Goal: Task Accomplishment & Management: Manage account settings

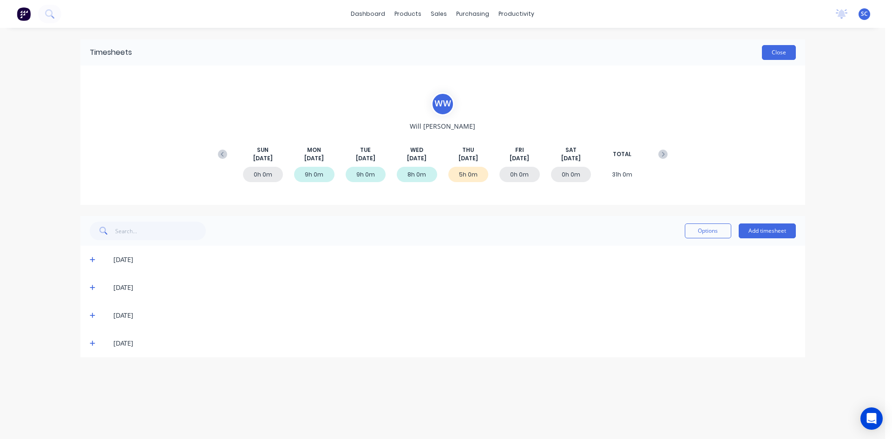
click at [770, 52] on button "Close" at bounding box center [779, 52] width 34 height 15
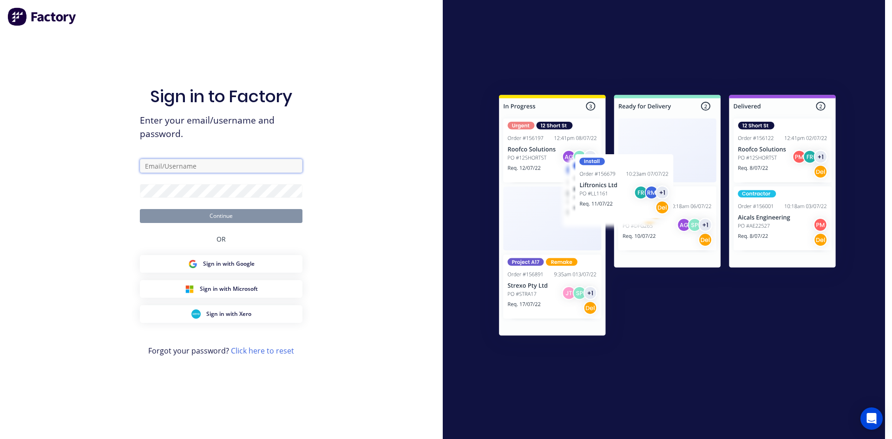
type input "[EMAIL_ADDRESS][DOMAIN_NAME]"
click at [247, 216] on button "Continue" at bounding box center [221, 216] width 163 height 14
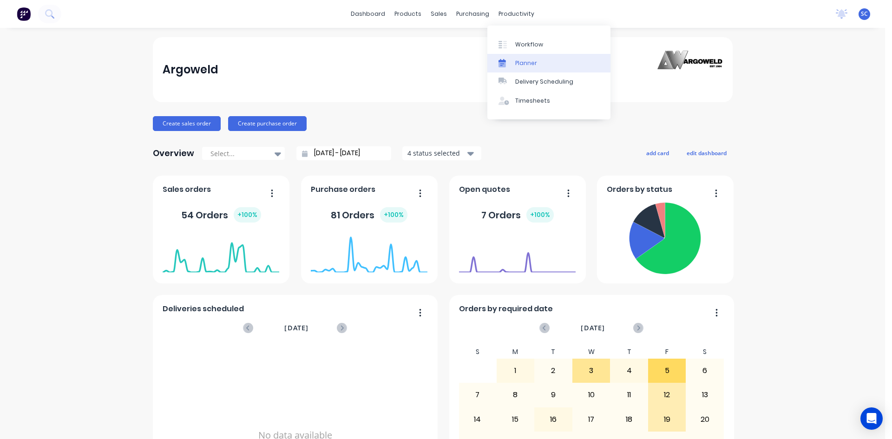
click at [528, 58] on link "Planner" at bounding box center [548, 63] width 123 height 19
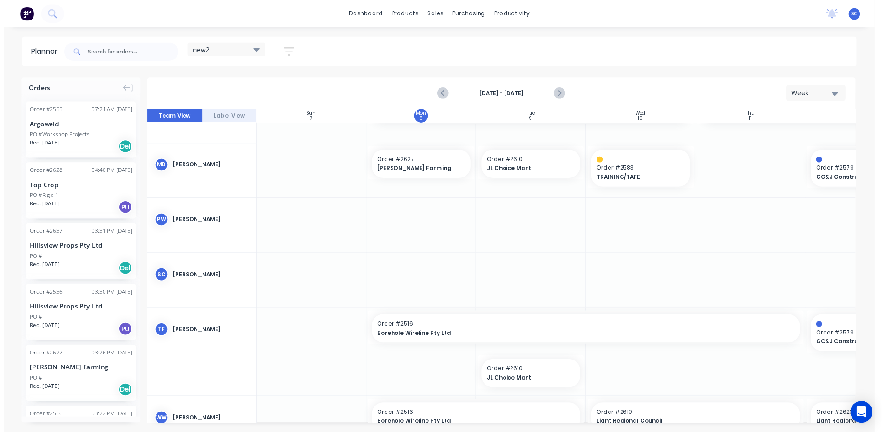
scroll to position [355, 0]
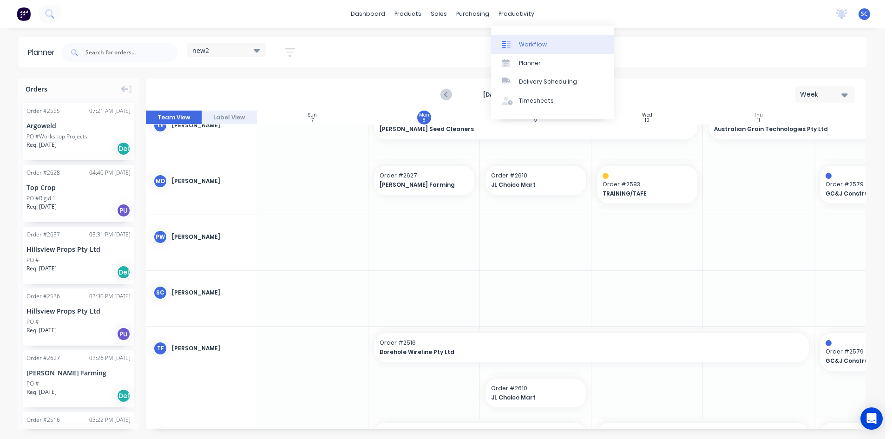
click at [525, 42] on div "Workflow" at bounding box center [533, 44] width 28 height 8
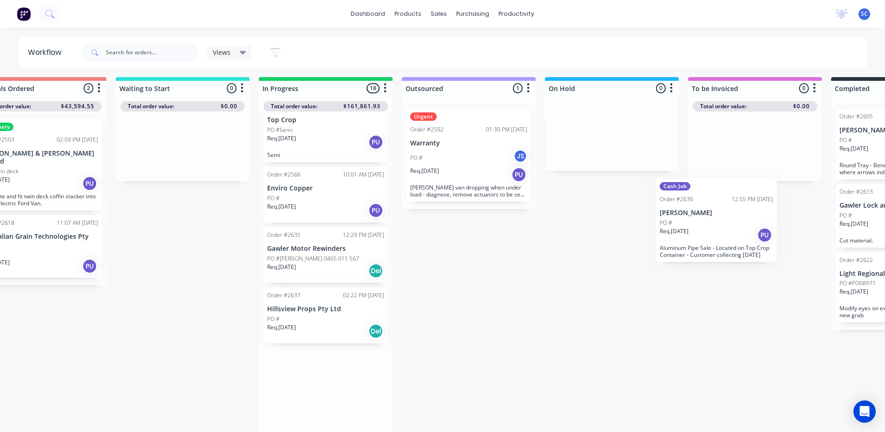
scroll to position [9, 209]
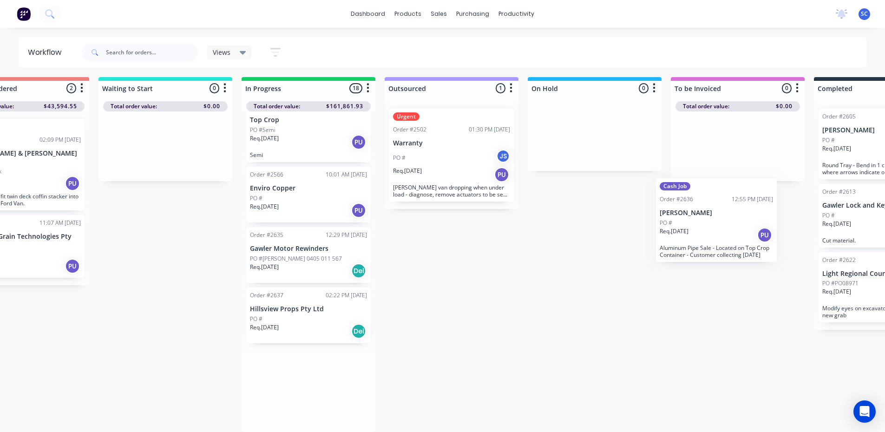
drag, startPoint x: 510, startPoint y: 338, endPoint x: 714, endPoint y: 234, distance: 229.5
click at [714, 234] on div "Submitted 9 Sort By Created date Required date Order number Customer name Most …" at bounding box center [559, 254] width 1549 height 355
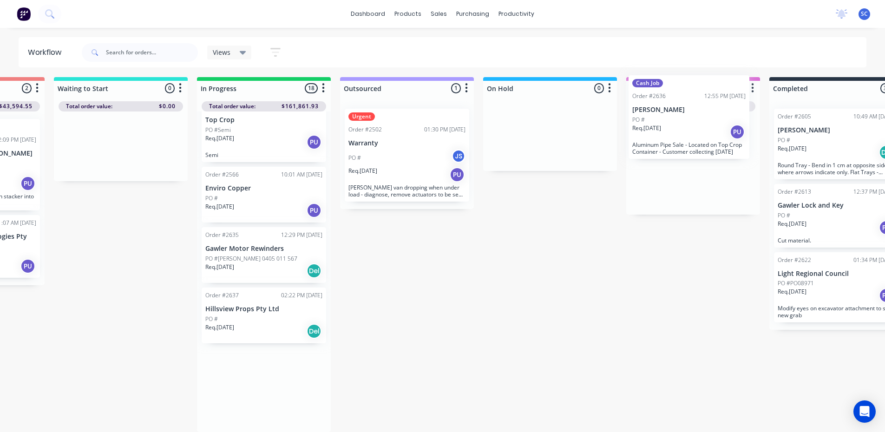
scroll to position [5, 255]
drag, startPoint x: 294, startPoint y: 337, endPoint x: 680, endPoint y: 131, distance: 437.9
click at [680, 131] on div "Submitted 9 Sort By Created date Required date Order number Customer name Most …" at bounding box center [513, 254] width 1549 height 355
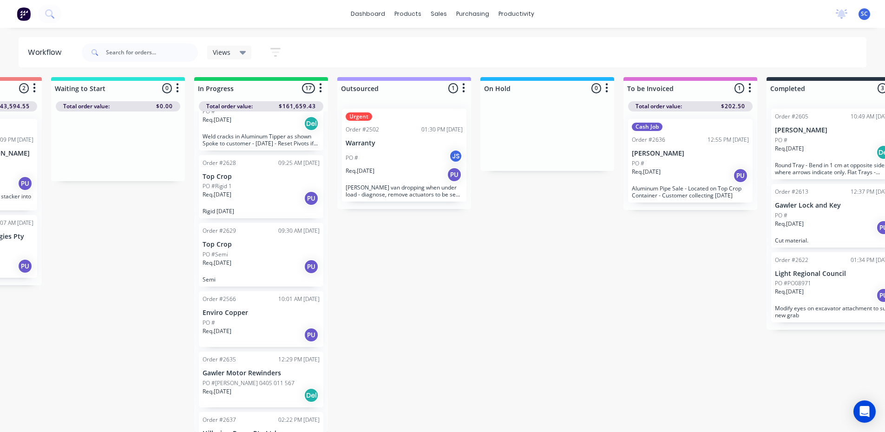
scroll to position [798, 0]
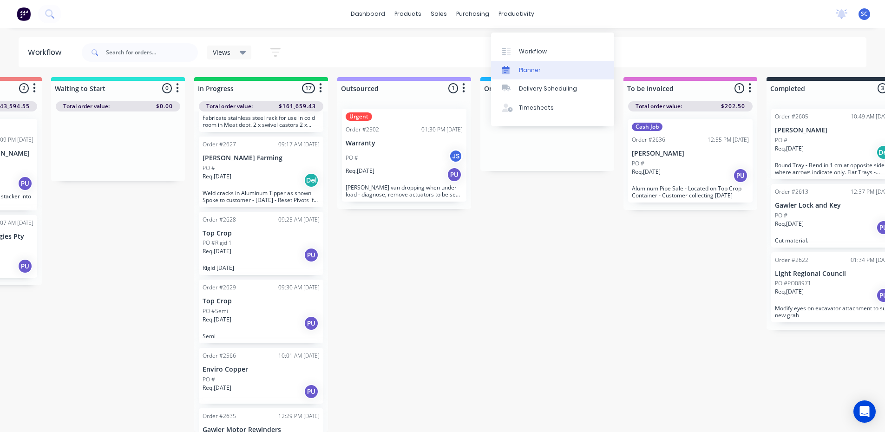
click at [536, 66] on div "Planner" at bounding box center [530, 70] width 22 height 8
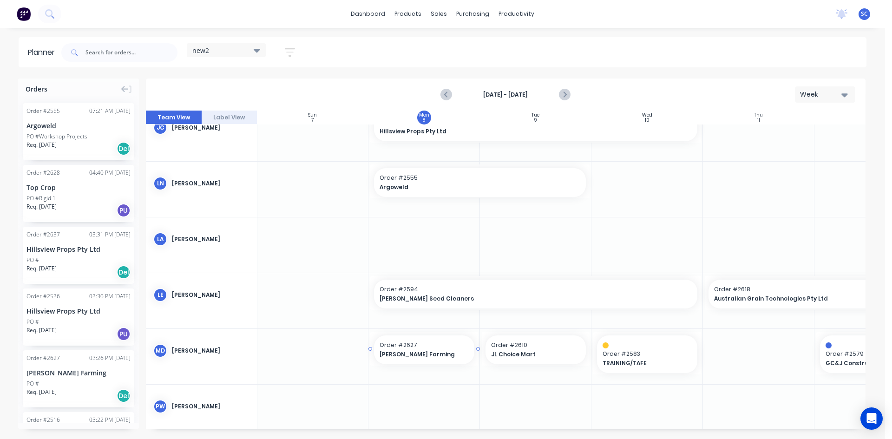
scroll to position [232, 0]
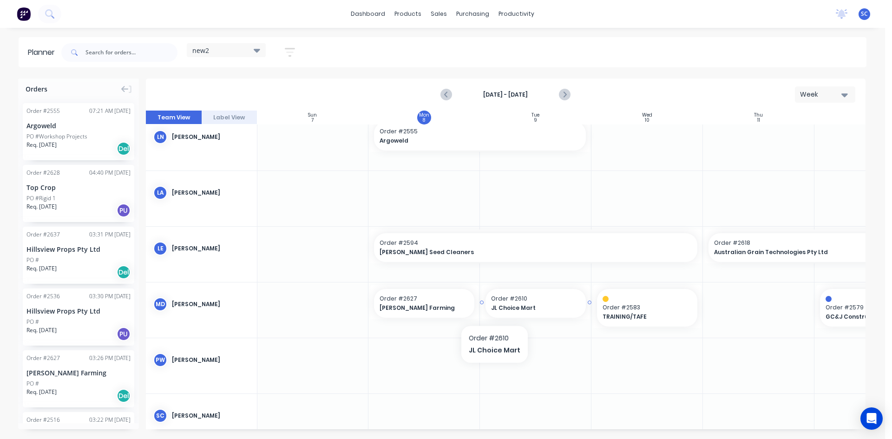
click at [493, 309] on span "JL Choice Mart" at bounding box center [531, 308] width 80 height 8
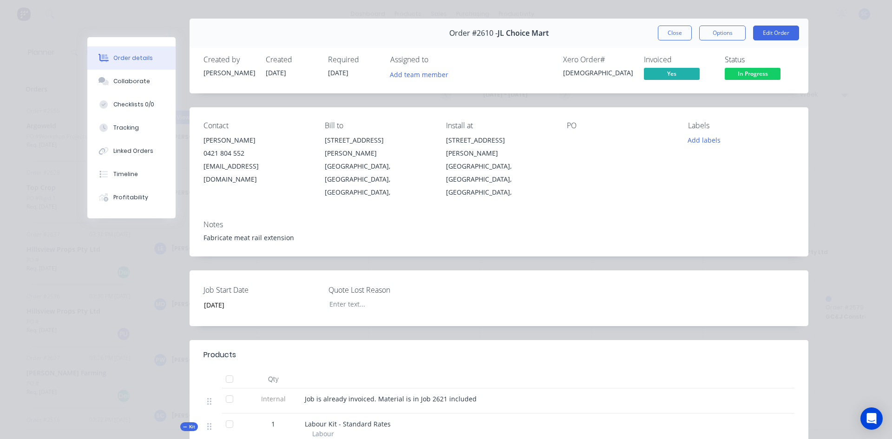
scroll to position [0, 0]
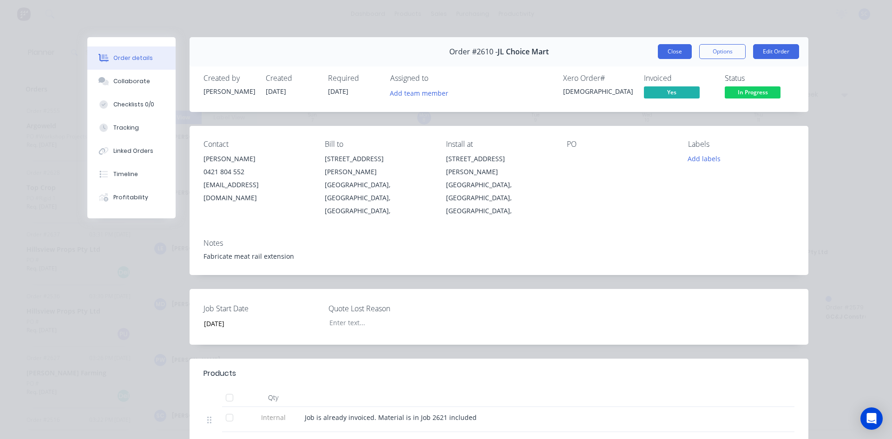
click at [667, 50] on button "Close" at bounding box center [675, 51] width 34 height 15
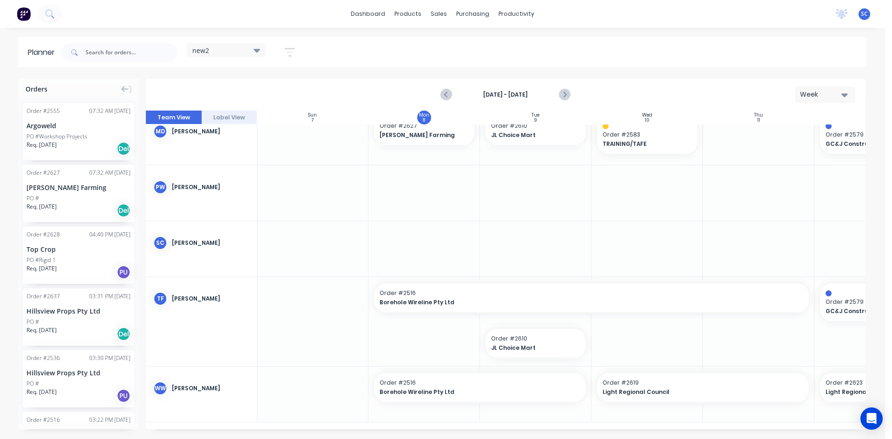
scroll to position [402, 0]
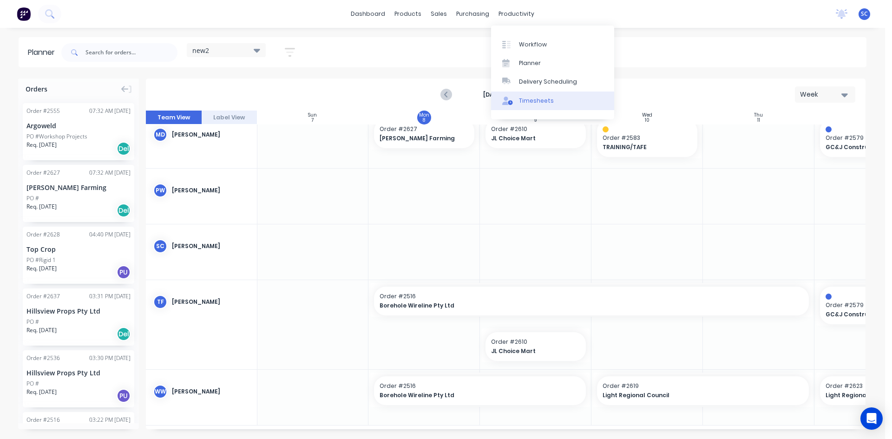
click at [536, 98] on div "Timesheets" at bounding box center [536, 101] width 35 height 8
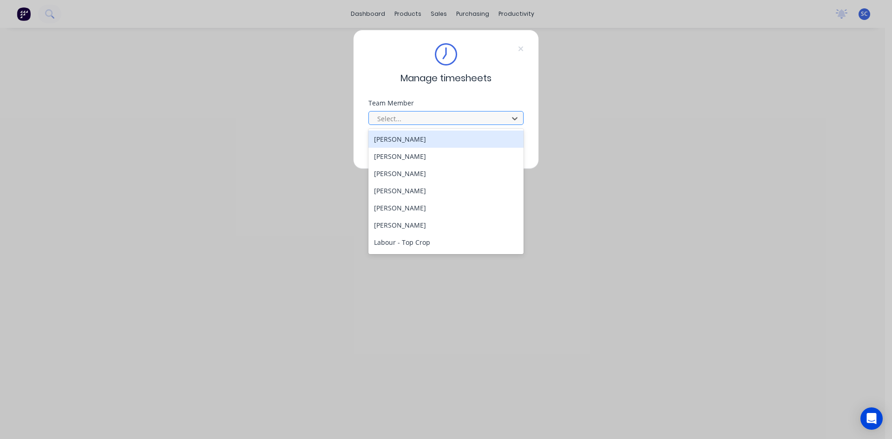
click at [475, 115] on div at bounding box center [439, 119] width 127 height 12
click at [461, 137] on div "[PERSON_NAME]" at bounding box center [445, 139] width 155 height 17
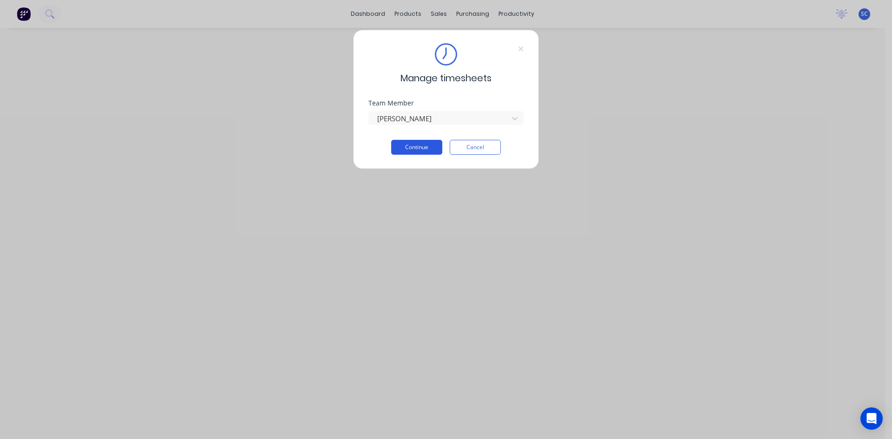
click at [419, 144] on button "Continue" at bounding box center [416, 147] width 51 height 15
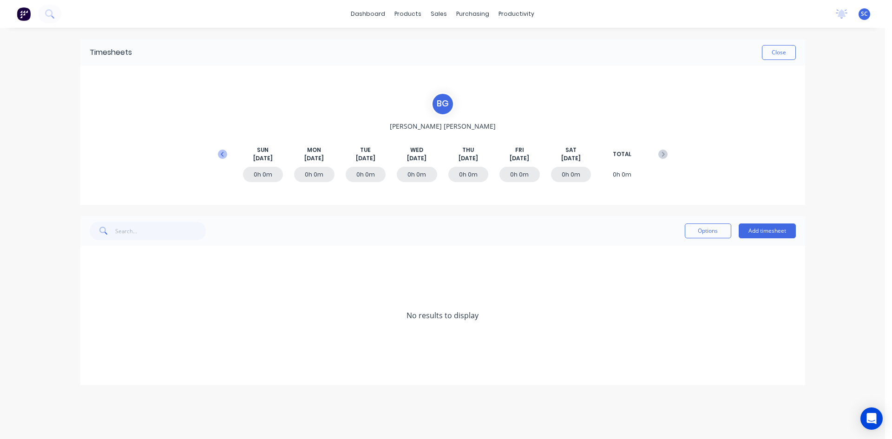
click at [220, 157] on icon at bounding box center [222, 154] width 9 height 9
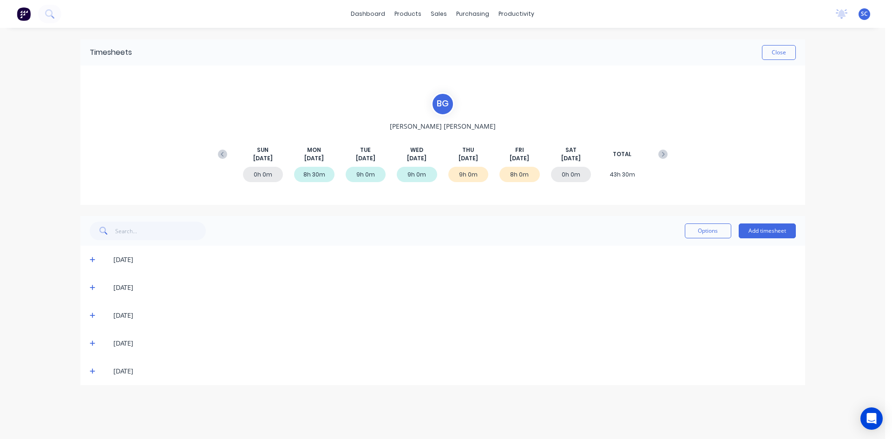
click at [93, 373] on icon at bounding box center [93, 371] width 6 height 7
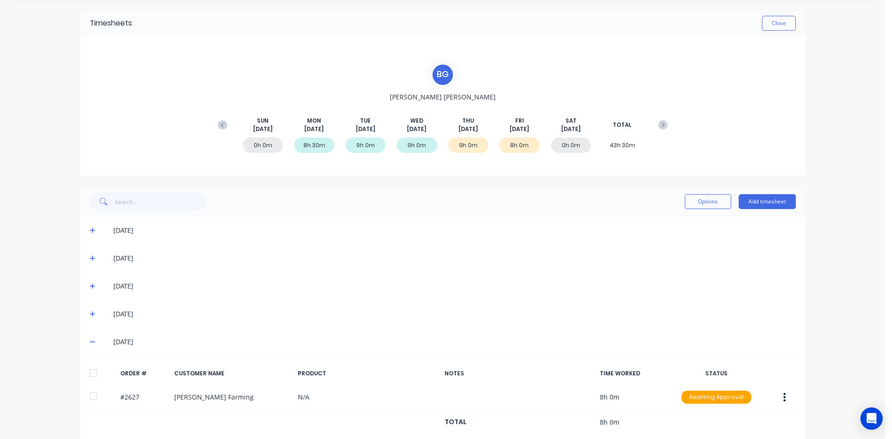
scroll to position [42, 0]
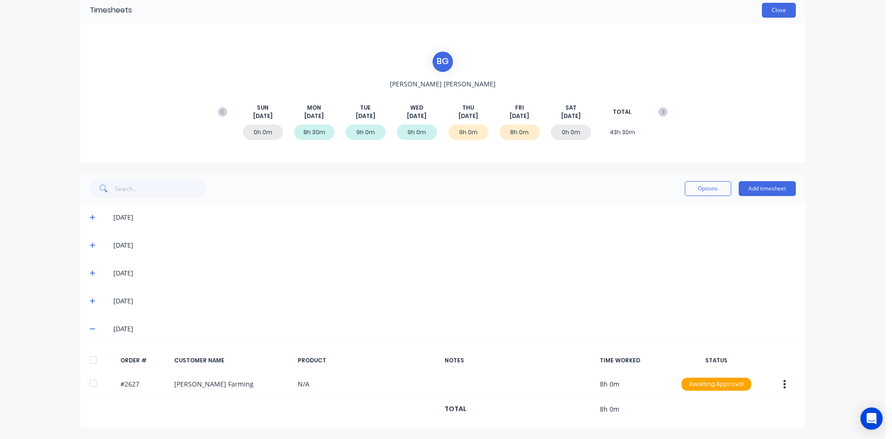
click at [771, 10] on button "Close" at bounding box center [779, 10] width 34 height 15
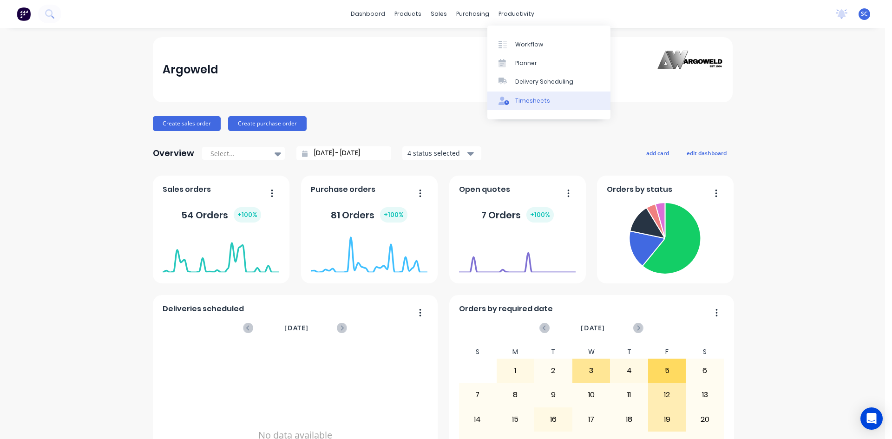
click at [550, 100] on link "Timesheets" at bounding box center [548, 100] width 123 height 19
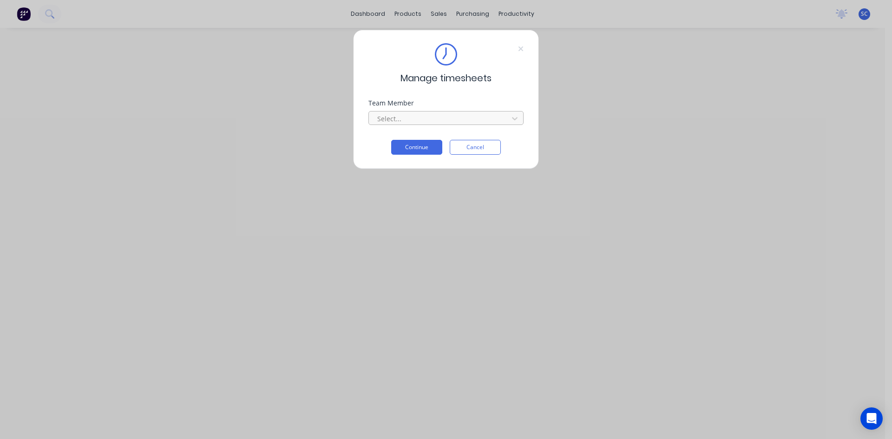
click at [424, 116] on div at bounding box center [439, 119] width 127 height 12
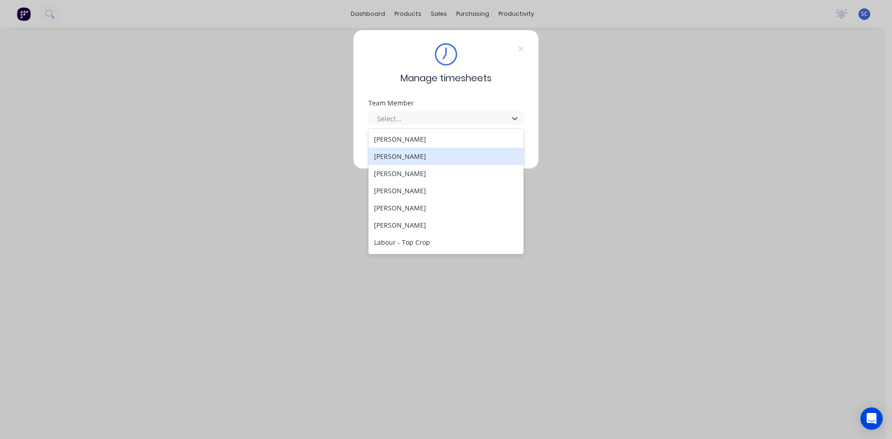
click at [437, 161] on div "[PERSON_NAME]" at bounding box center [445, 156] width 155 height 17
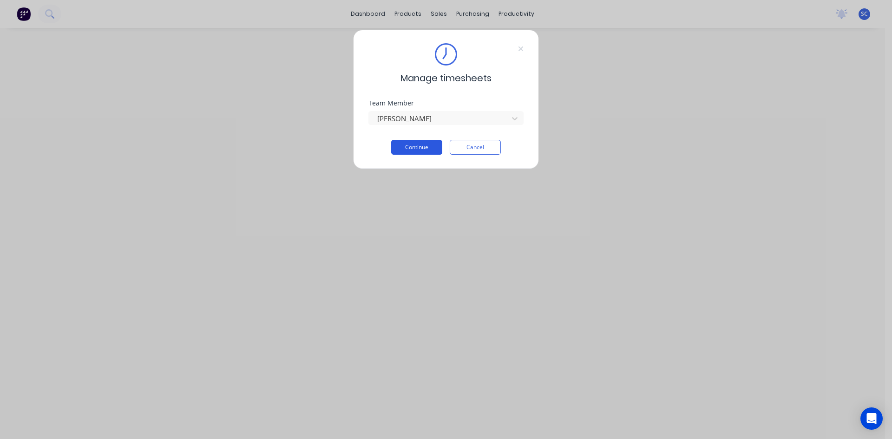
click at [433, 147] on button "Continue" at bounding box center [416, 147] width 51 height 15
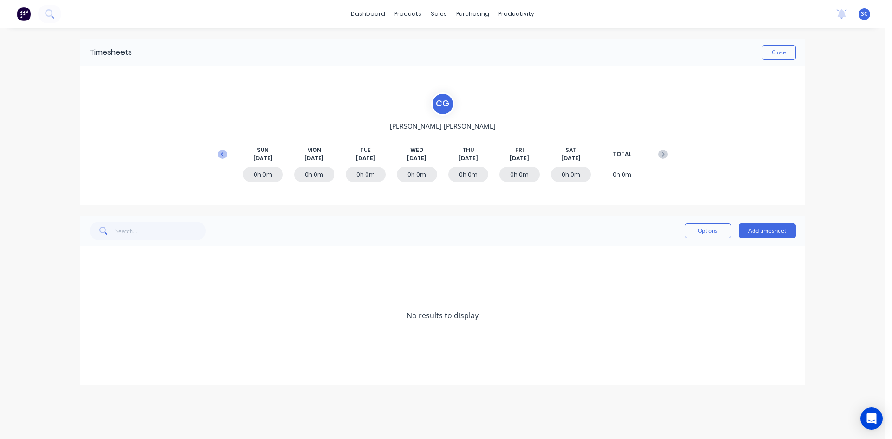
click at [224, 154] on icon at bounding box center [222, 154] width 9 height 9
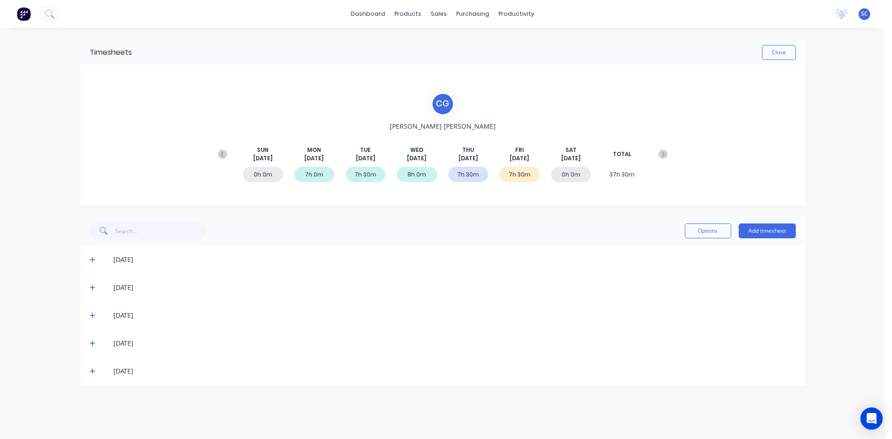
click at [93, 369] on icon at bounding box center [93, 371] width 6 height 7
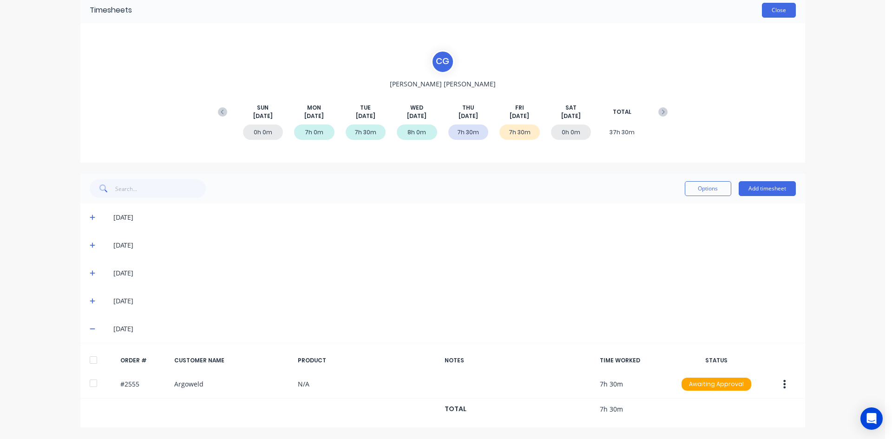
click at [769, 15] on button "Close" at bounding box center [779, 10] width 34 height 15
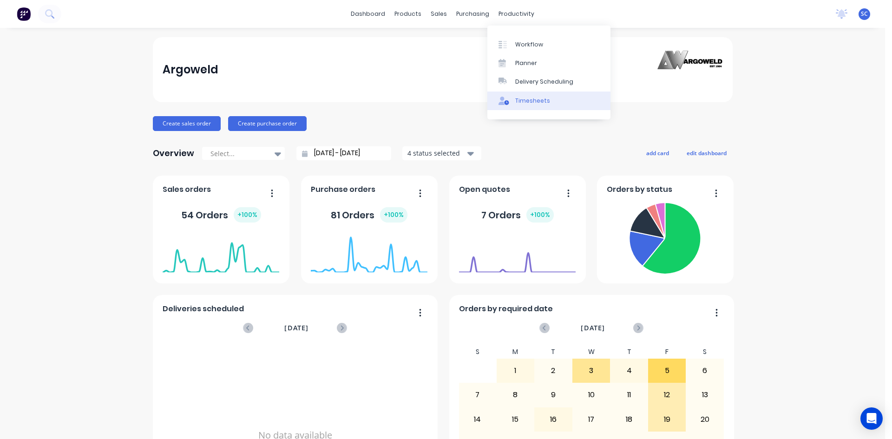
click at [533, 103] on div "Timesheets" at bounding box center [532, 101] width 35 height 8
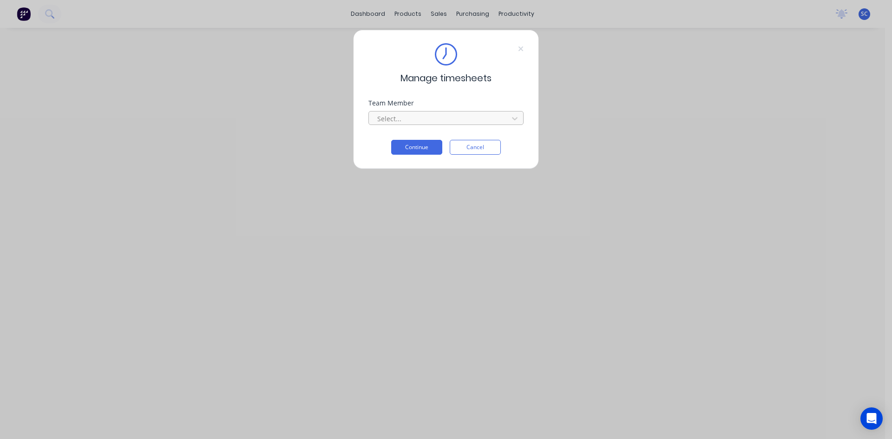
click at [435, 118] on div at bounding box center [439, 119] width 127 height 12
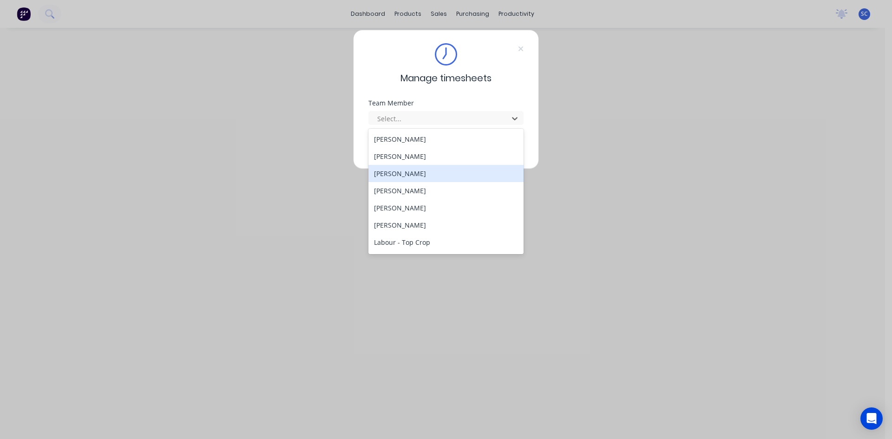
click at [420, 170] on div "[PERSON_NAME]" at bounding box center [445, 173] width 155 height 17
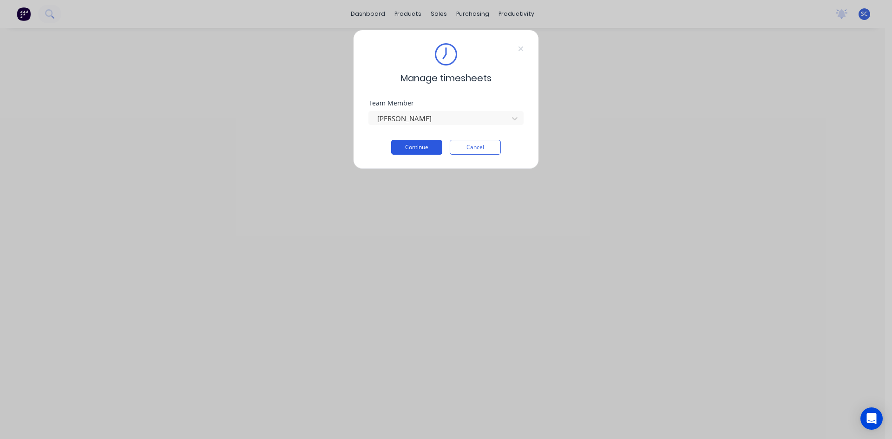
click at [420, 147] on button "Continue" at bounding box center [416, 147] width 51 height 15
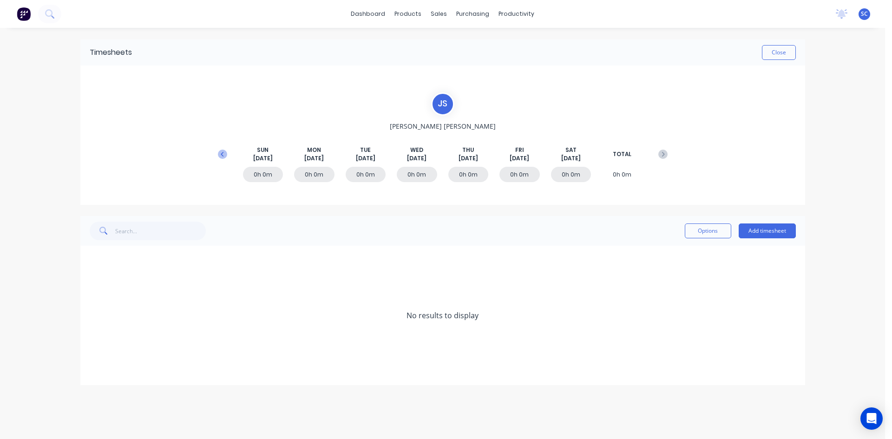
click at [222, 155] on icon at bounding box center [222, 153] width 3 height 5
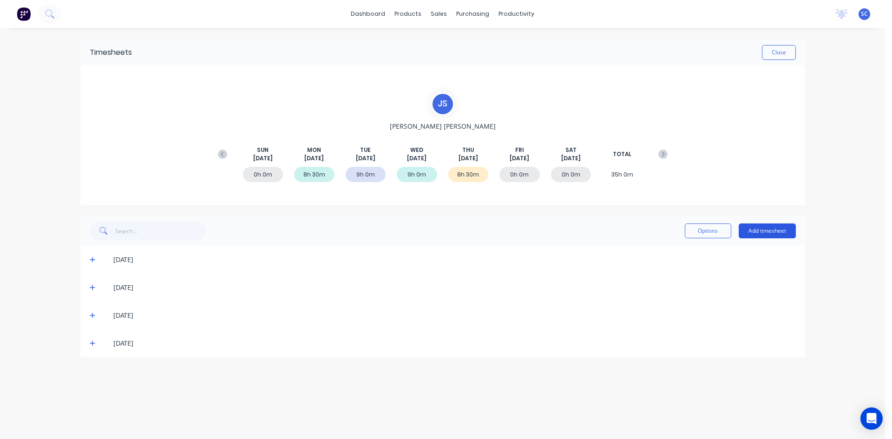
click at [769, 229] on button "Add timesheet" at bounding box center [766, 230] width 57 height 15
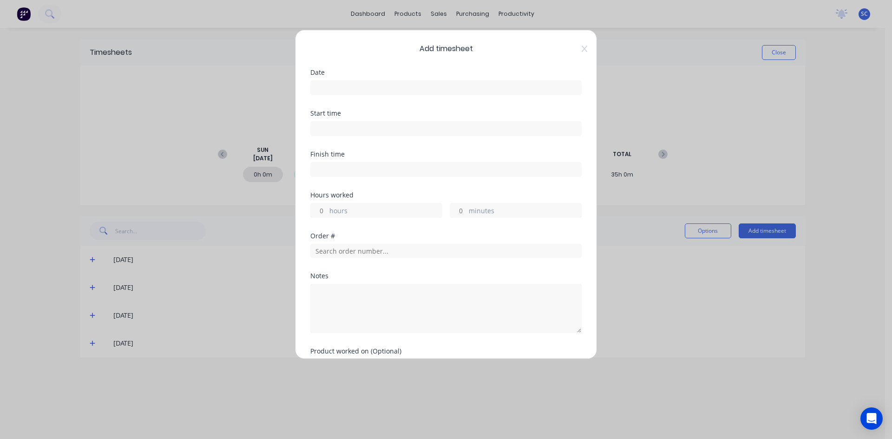
click at [384, 87] on input at bounding box center [446, 88] width 270 height 14
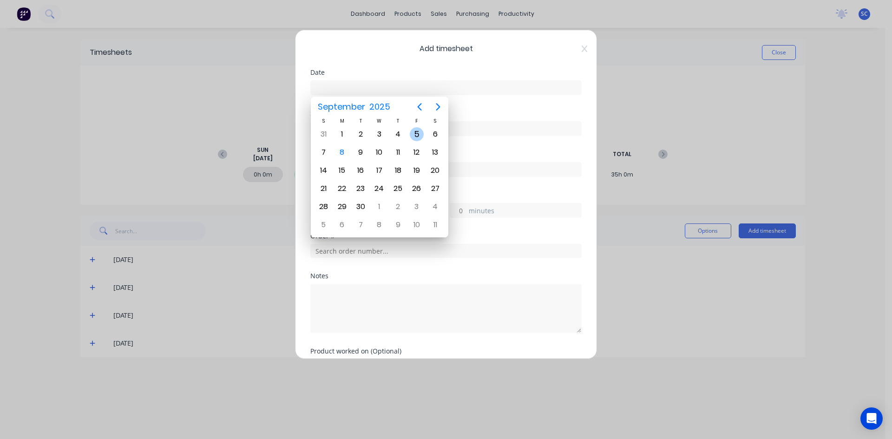
click at [415, 133] on div "5" at bounding box center [417, 134] width 14 height 14
type input "[DATE]"
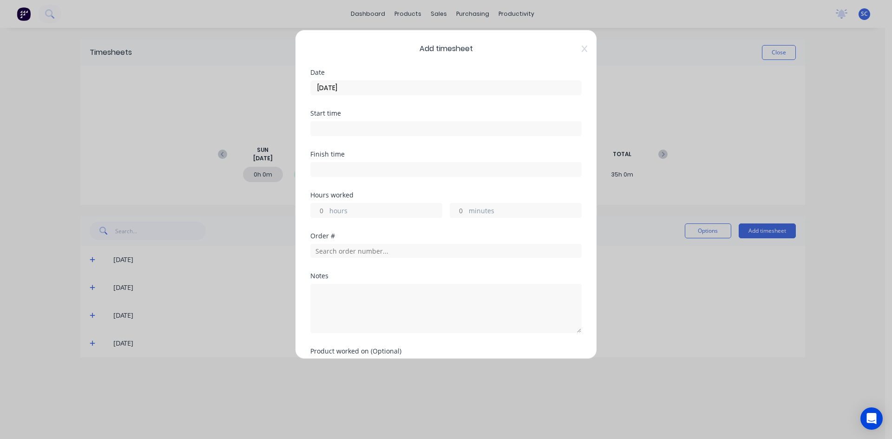
click at [395, 124] on input at bounding box center [446, 129] width 270 height 14
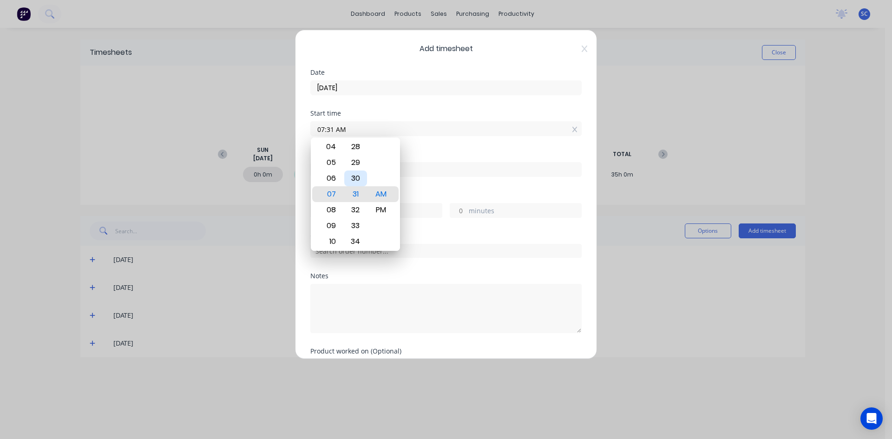
type input "07:30 AM"
click at [413, 192] on div "Hours worked" at bounding box center [445, 195] width 271 height 7
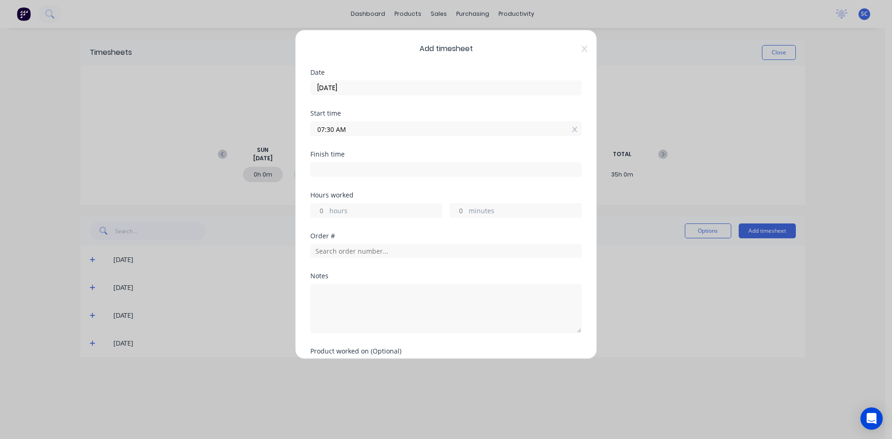
click at [330, 163] on label at bounding box center [445, 169] width 271 height 15
click at [330, 163] on input at bounding box center [446, 170] width 270 height 14
type input "07:46 AM"
type input "0"
type input "16"
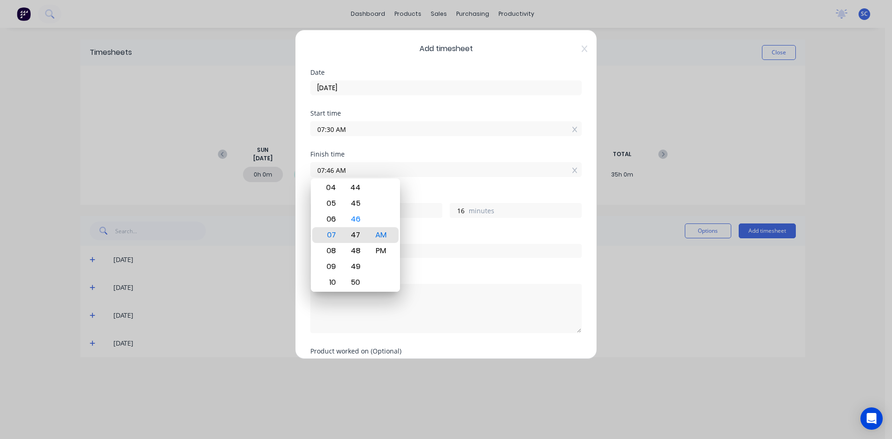
type input "07:47 AM"
type input "17"
type input "08:47 AM"
type input "1"
type input "11:47 AM"
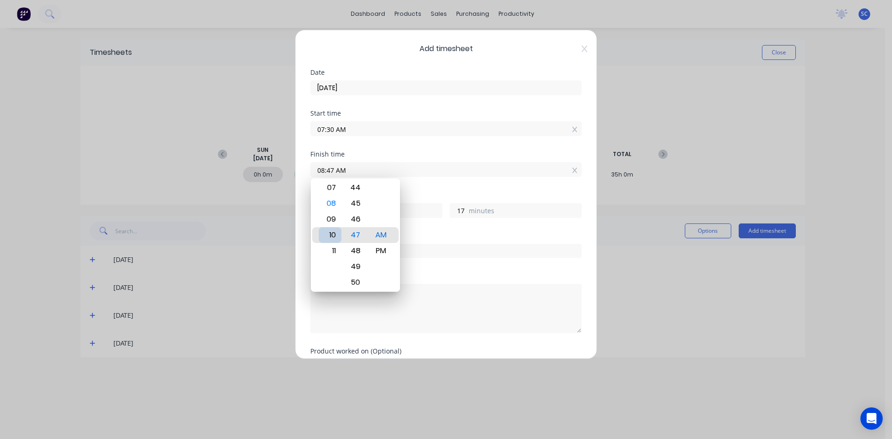
type input "4"
type input "04:47 AM"
type input "21"
type input "03:47 AM"
type input "20"
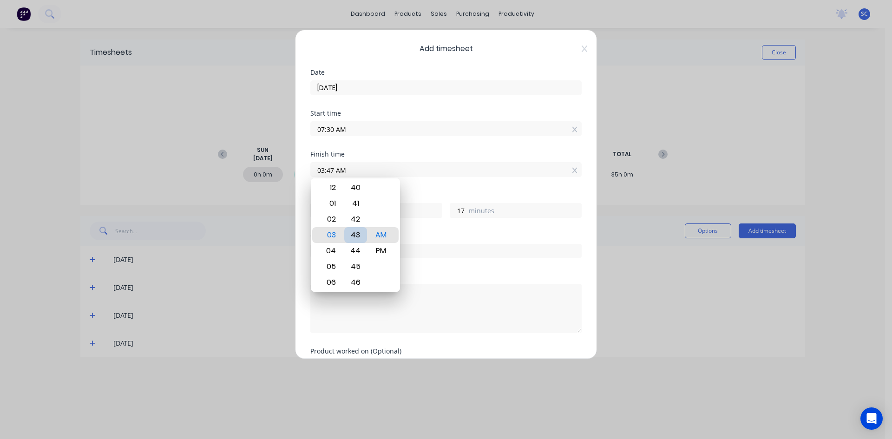
type input "03:43 AM"
type input "13"
type input "03:39 AM"
type input "9"
type input "03:35 AM"
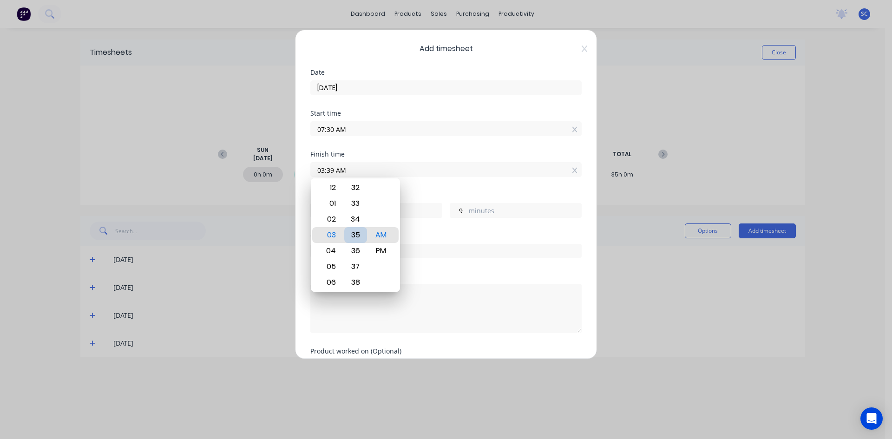
type input "5"
type input "03:32 AM"
type input "2"
type input "03:31 AM"
type input "1"
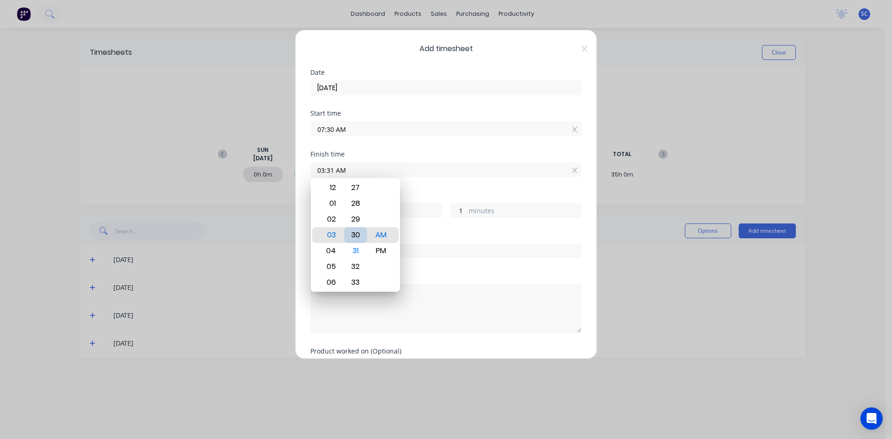
type input "03:30 AM"
type input "0"
click at [385, 248] on div "PM" at bounding box center [381, 251] width 23 height 16
type input "03:30 PM"
type input "8"
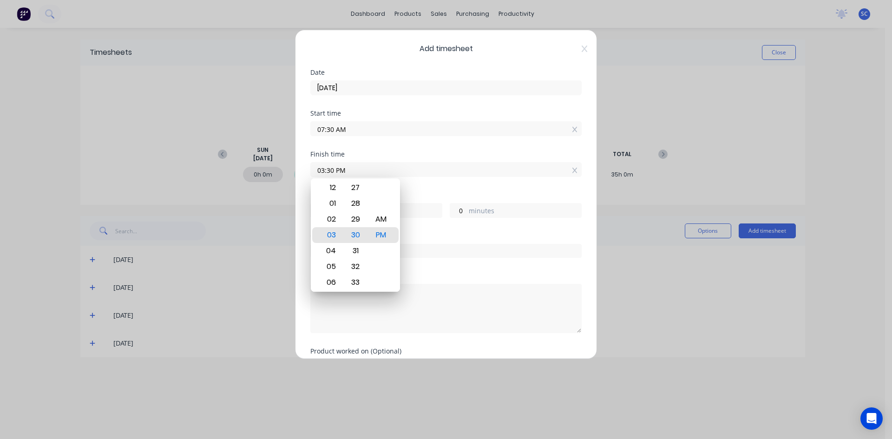
click at [431, 226] on div "Hours worked 8 hours 0 minutes" at bounding box center [445, 212] width 271 height 41
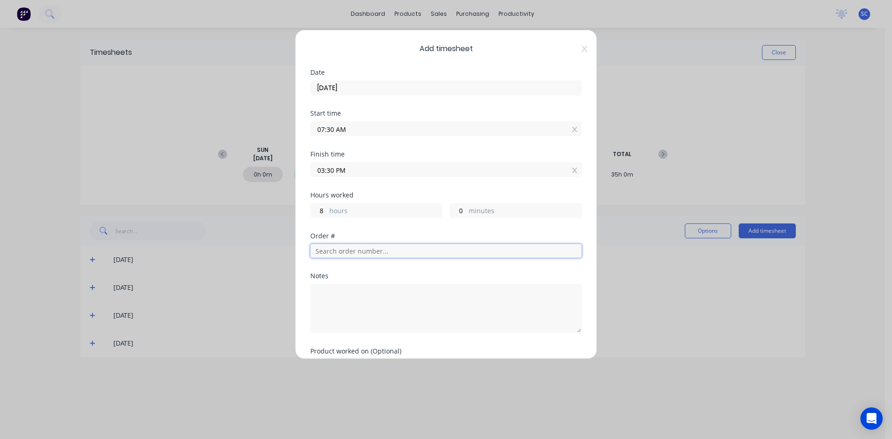
click at [375, 250] on input "text" at bounding box center [445, 251] width 271 height 14
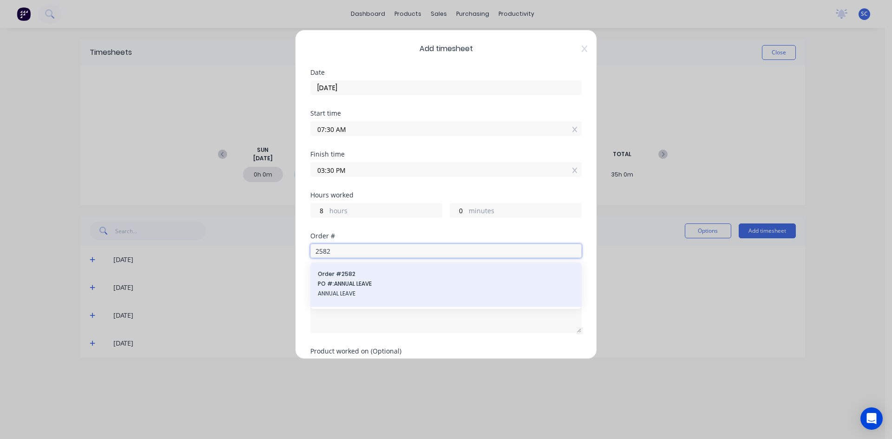
type input "2582"
click at [360, 283] on span "PO #: ANNUAL LEAVE" at bounding box center [446, 284] width 256 height 8
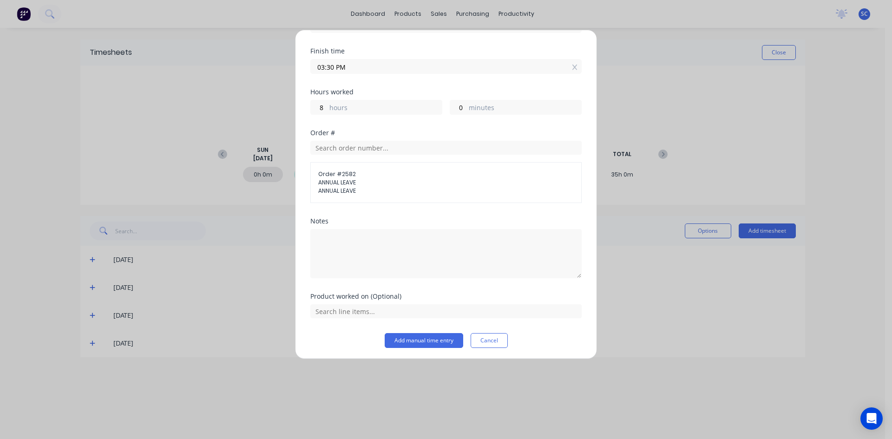
scroll to position [105, 0]
click at [395, 338] on button "Add manual time entry" at bounding box center [424, 338] width 78 height 15
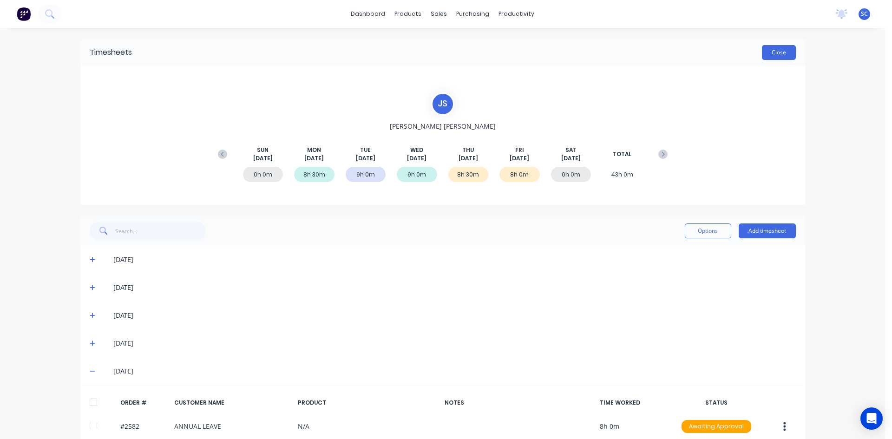
click at [763, 55] on button "Close" at bounding box center [779, 52] width 34 height 15
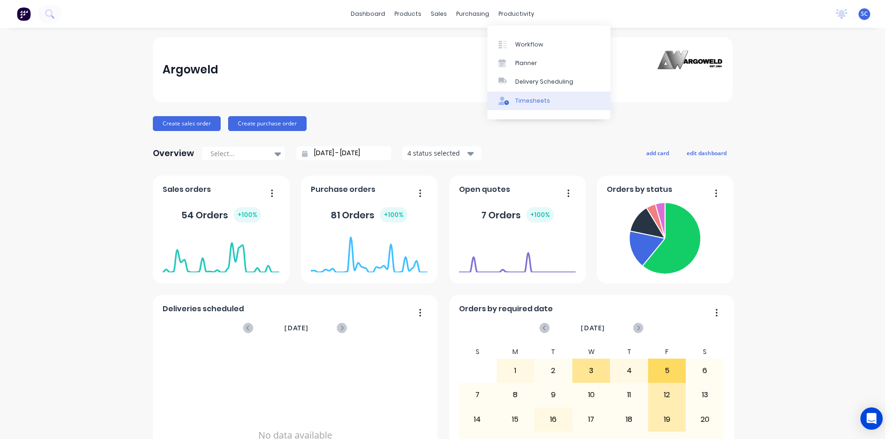
click at [521, 101] on div "Timesheets" at bounding box center [532, 101] width 35 height 8
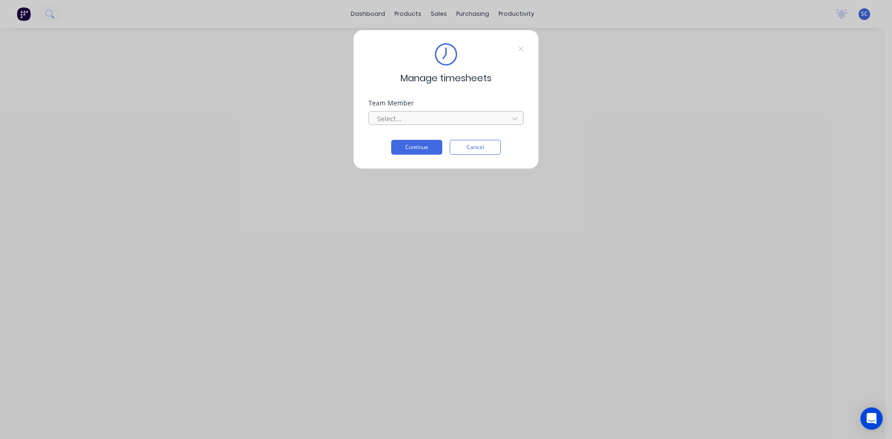
click at [437, 115] on div at bounding box center [439, 119] width 127 height 12
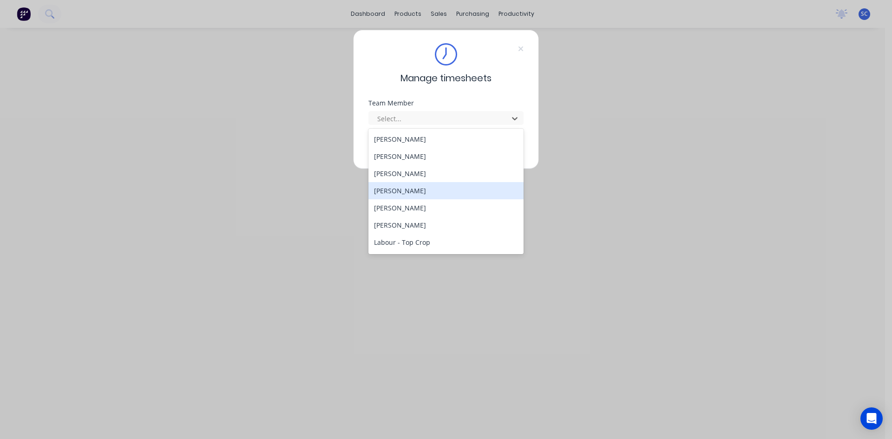
click at [418, 191] on div "[PERSON_NAME]" at bounding box center [445, 190] width 155 height 17
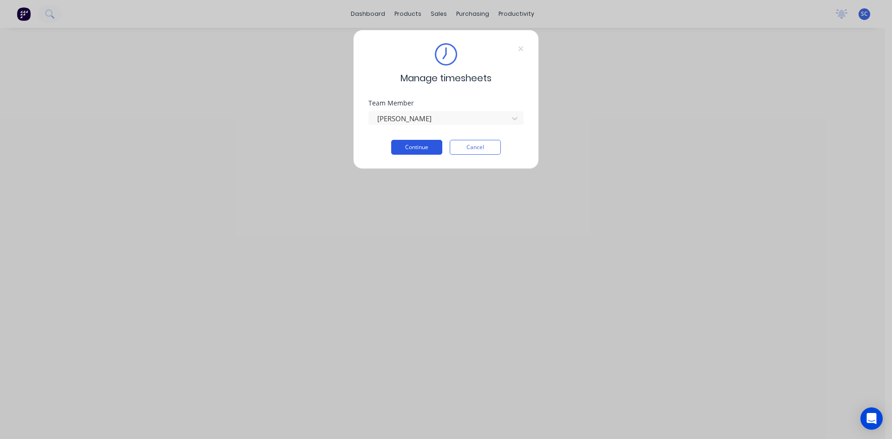
click at [429, 145] on button "Continue" at bounding box center [416, 147] width 51 height 15
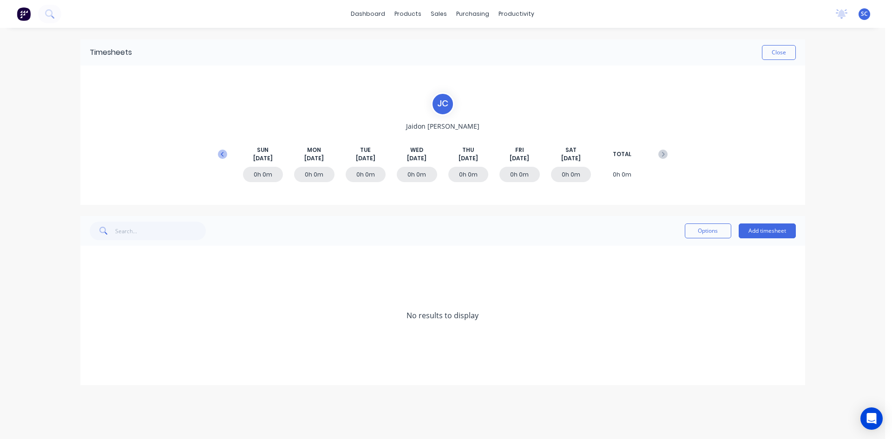
click at [223, 154] on icon at bounding box center [222, 154] width 9 height 9
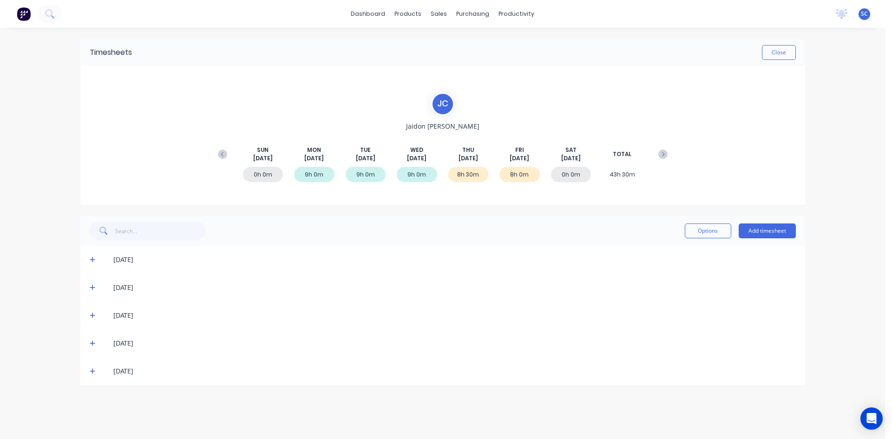
click at [93, 372] on icon at bounding box center [93, 372] width 6 height 6
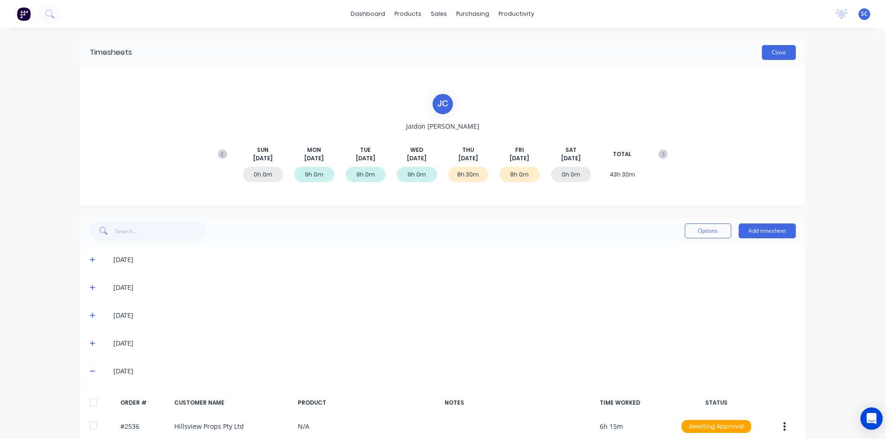
click at [765, 52] on button "Close" at bounding box center [779, 52] width 34 height 15
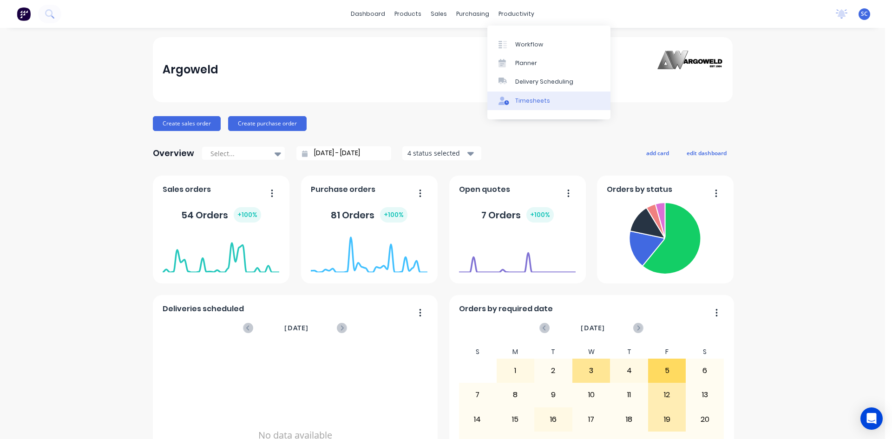
click at [516, 101] on div "Timesheets" at bounding box center [532, 101] width 35 height 8
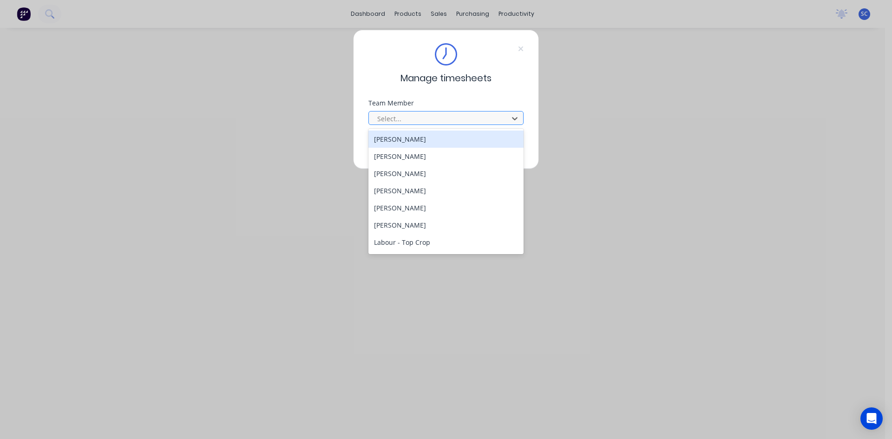
click at [418, 117] on div at bounding box center [439, 119] width 127 height 12
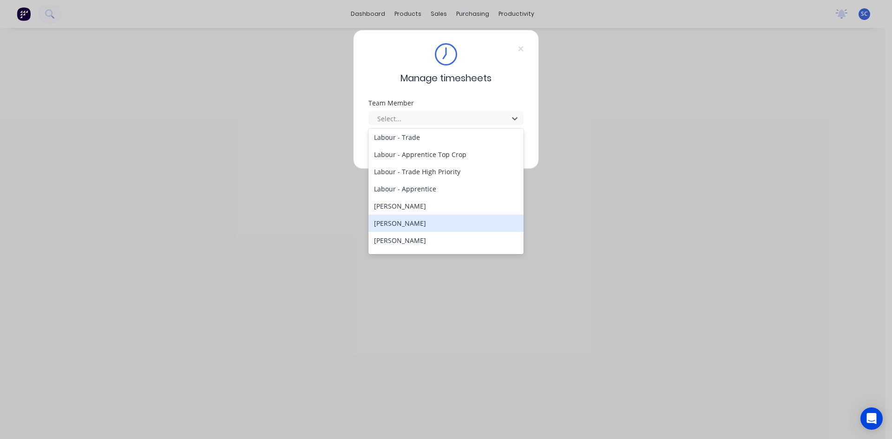
click at [422, 222] on div "[PERSON_NAME]" at bounding box center [445, 223] width 155 height 17
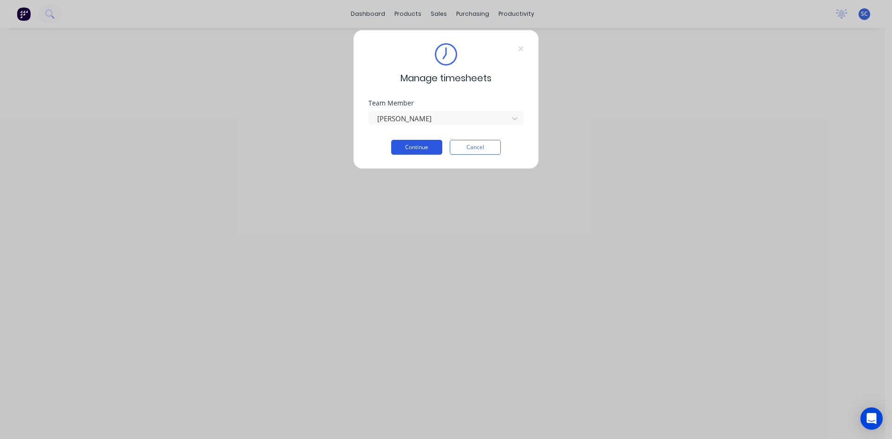
click at [419, 147] on button "Continue" at bounding box center [416, 147] width 51 height 15
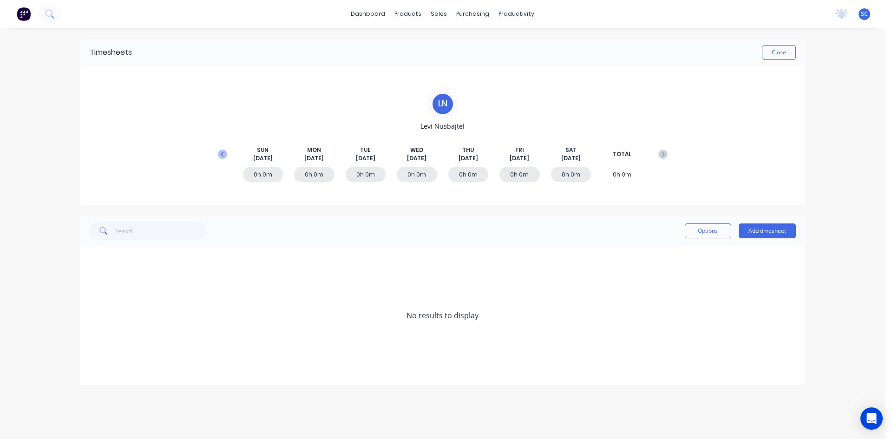
click at [219, 156] on icon at bounding box center [222, 154] width 9 height 9
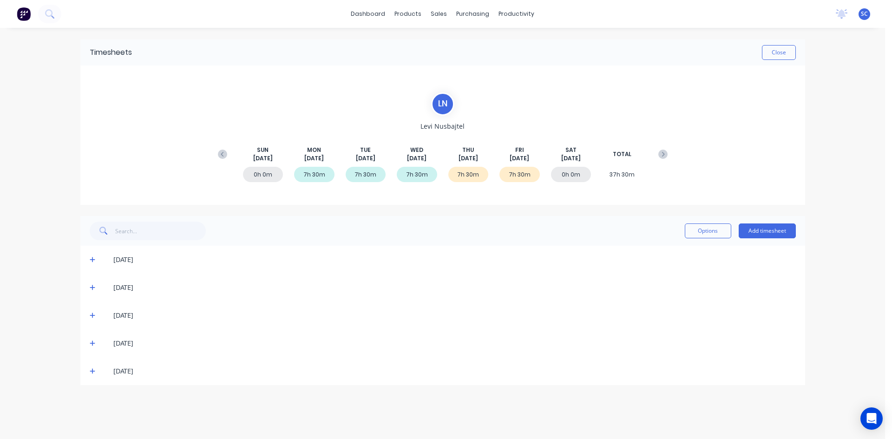
click at [92, 371] on icon at bounding box center [93, 372] width 6 height 6
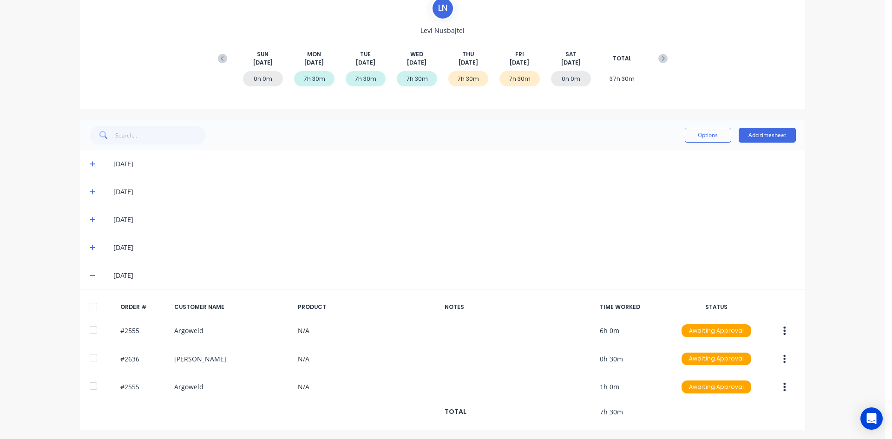
scroll to position [98, 0]
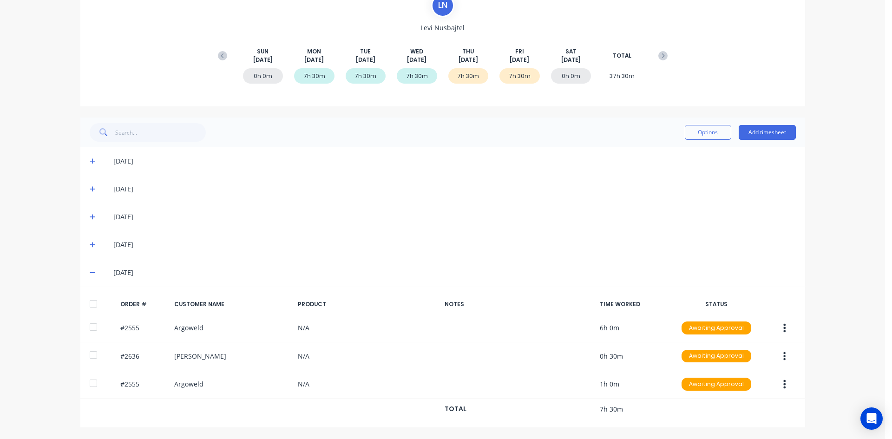
click at [437, 208] on div "[DATE]" at bounding box center [442, 217] width 724 height 28
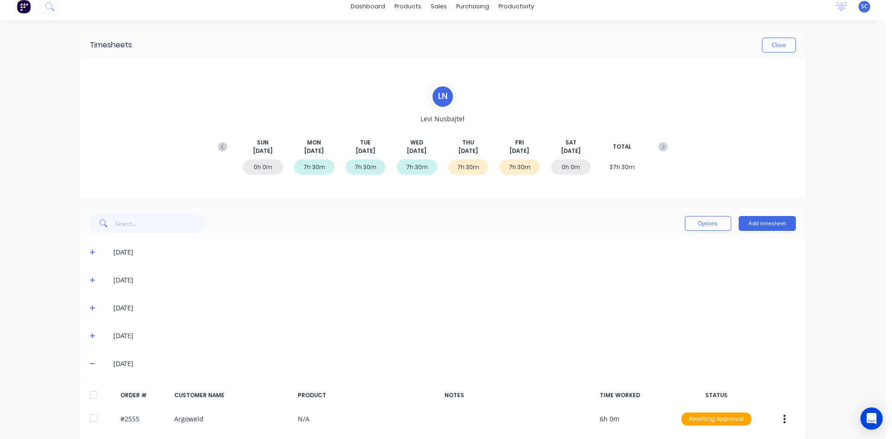
scroll to position [0, 0]
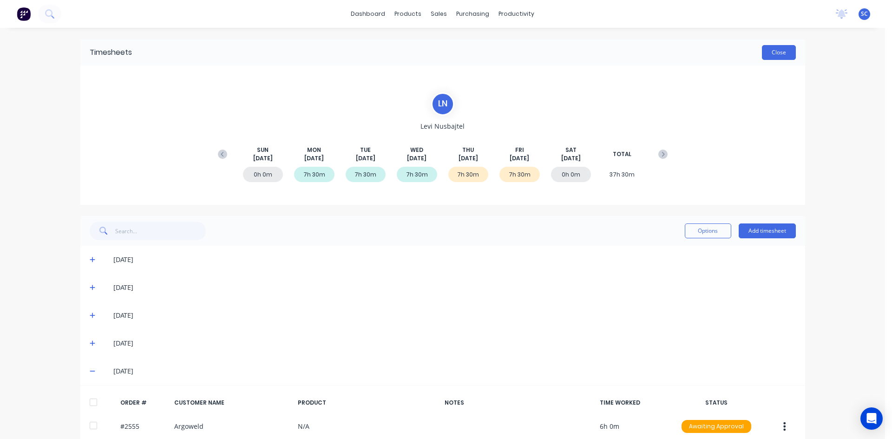
click at [775, 50] on button "Close" at bounding box center [779, 52] width 34 height 15
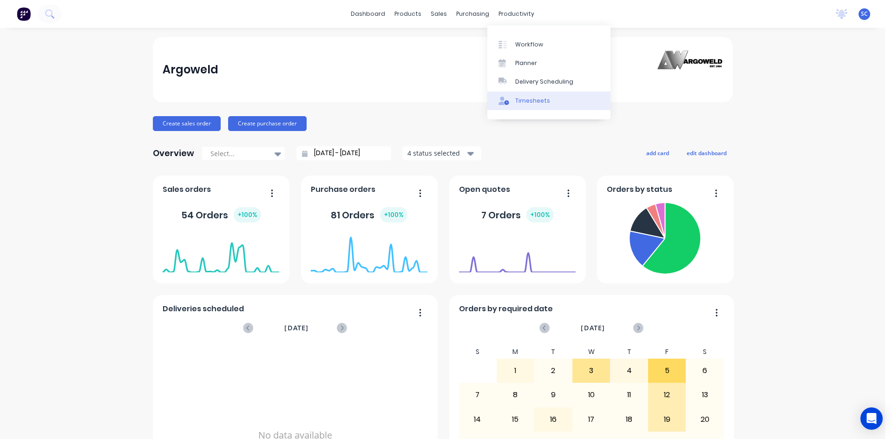
click at [530, 102] on div "Timesheets" at bounding box center [532, 101] width 35 height 8
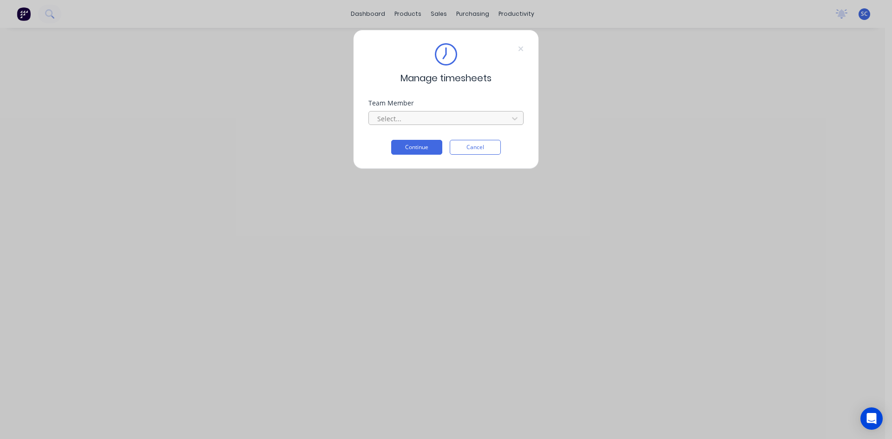
click at [470, 120] on div at bounding box center [439, 119] width 127 height 12
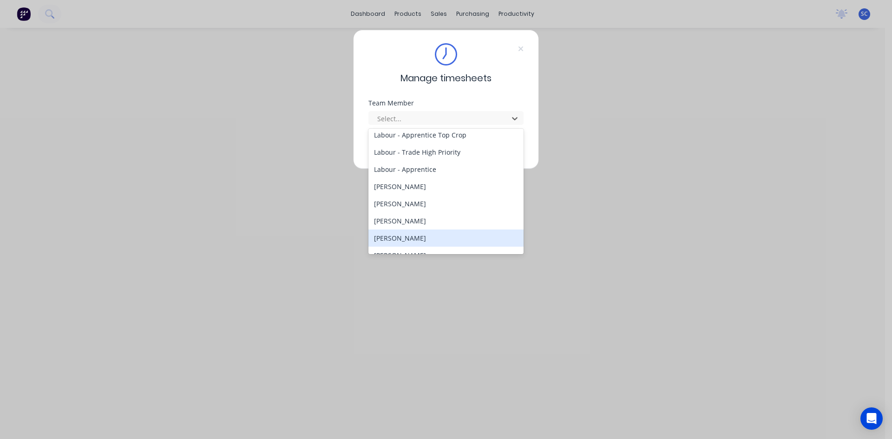
scroll to position [186, 0]
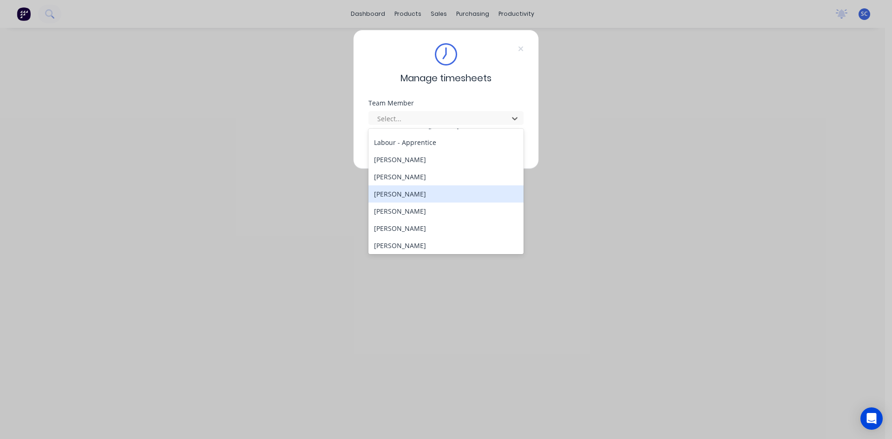
click at [434, 194] on div "[PERSON_NAME]" at bounding box center [445, 193] width 155 height 17
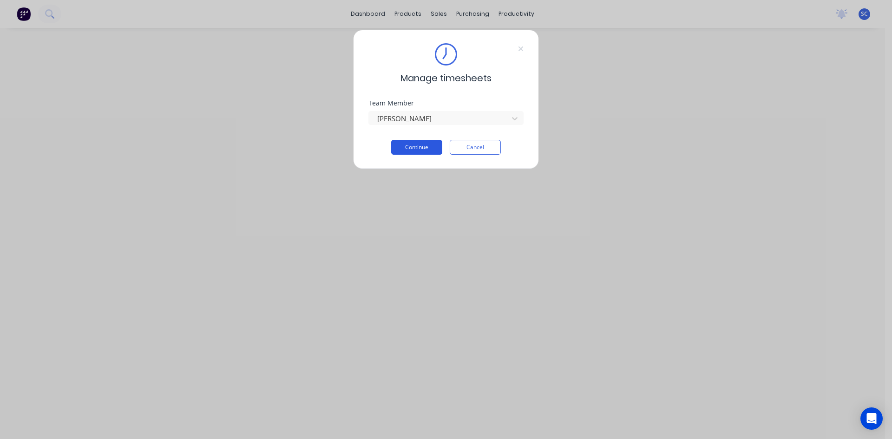
click at [429, 147] on button "Continue" at bounding box center [416, 147] width 51 height 15
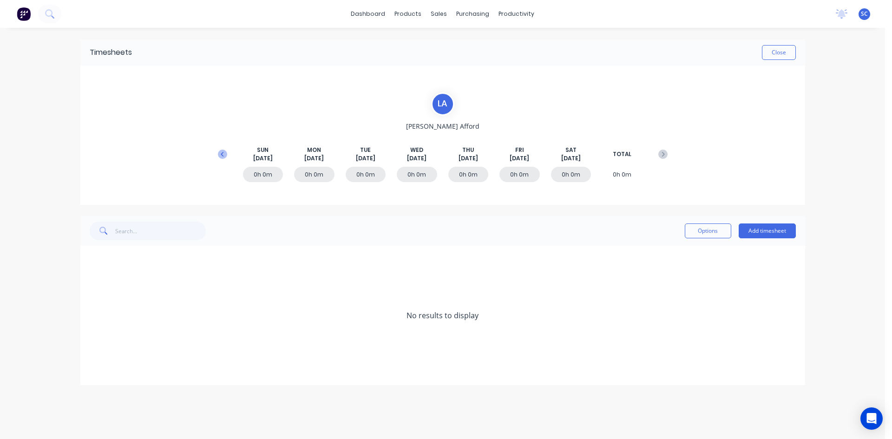
click at [220, 154] on icon at bounding box center [222, 154] width 9 height 9
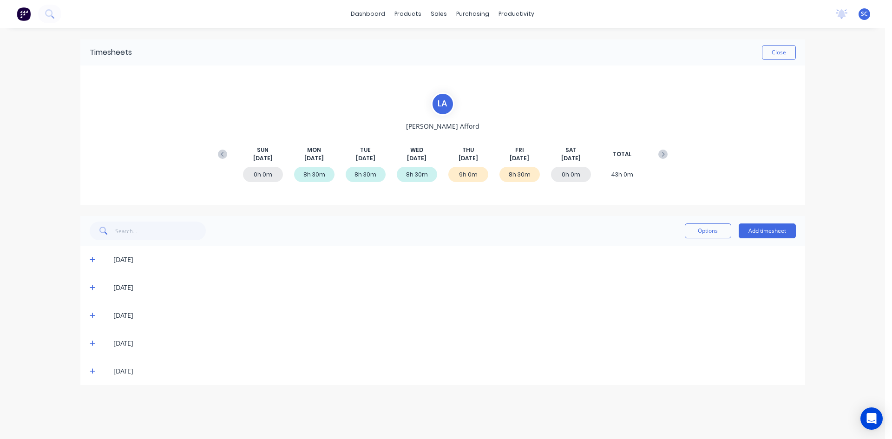
click at [91, 372] on icon at bounding box center [93, 372] width 6 height 6
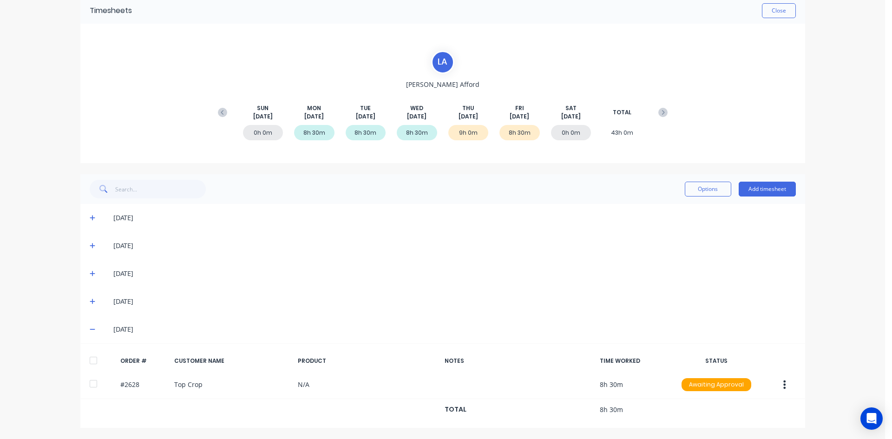
scroll to position [42, 0]
click at [772, 7] on button "Close" at bounding box center [779, 10] width 34 height 15
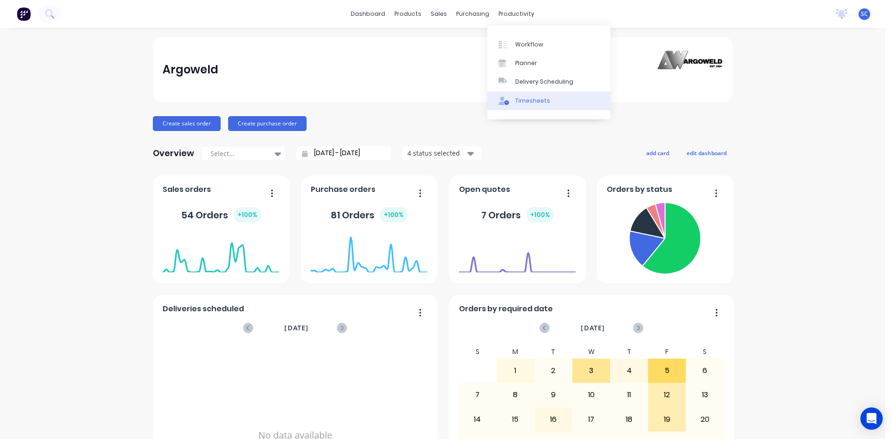
click at [531, 101] on div "Timesheets" at bounding box center [532, 101] width 35 height 8
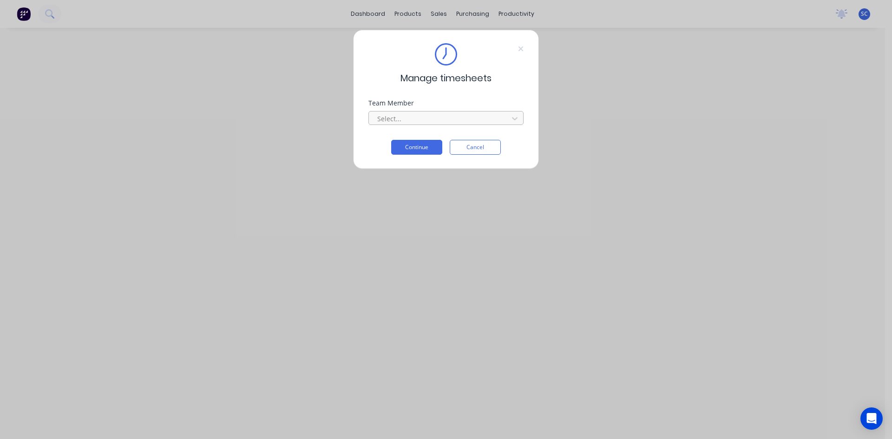
click at [453, 117] on div at bounding box center [439, 119] width 127 height 12
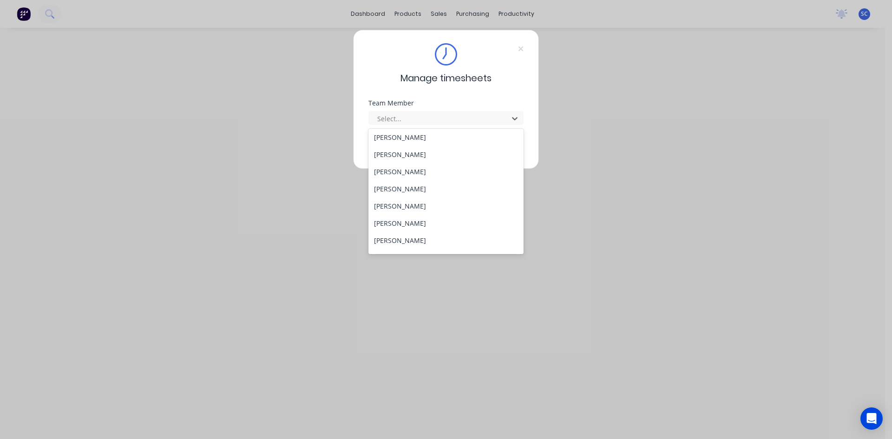
scroll to position [232, 0]
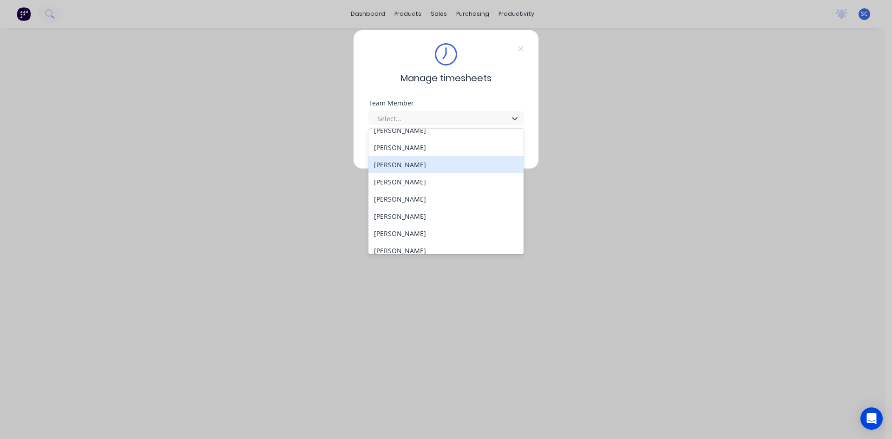
click at [435, 164] on div "[PERSON_NAME]" at bounding box center [445, 164] width 155 height 17
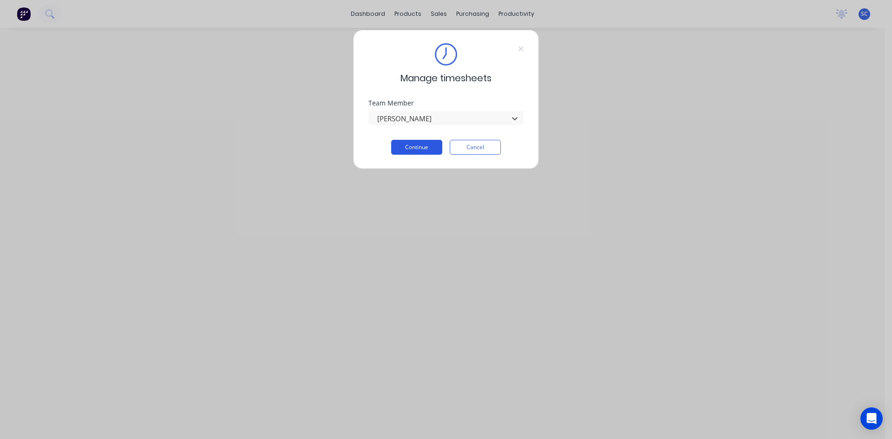
click at [427, 150] on button "Continue" at bounding box center [416, 147] width 51 height 15
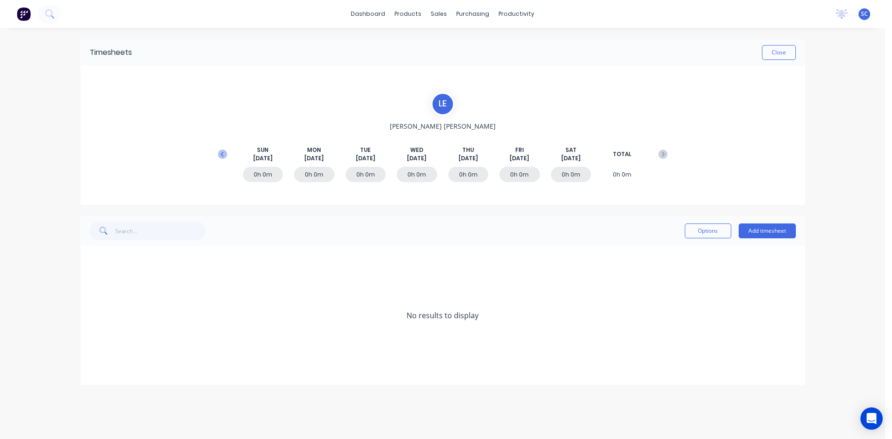
click at [221, 155] on icon at bounding box center [222, 154] width 9 height 9
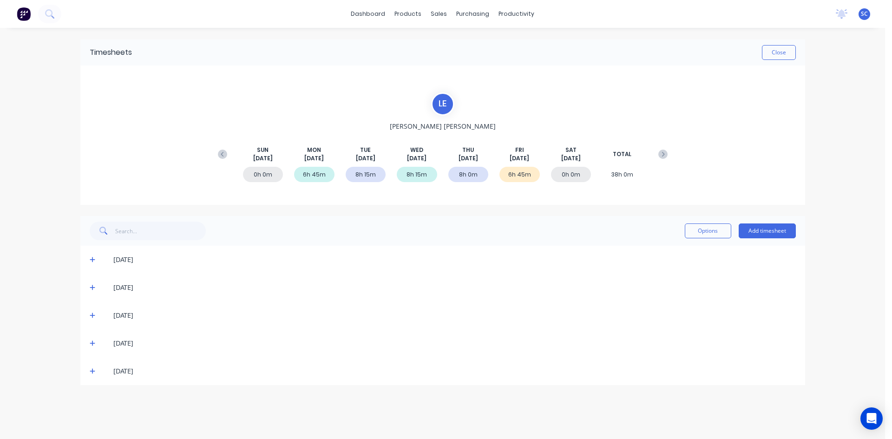
click at [94, 370] on icon at bounding box center [93, 371] width 6 height 7
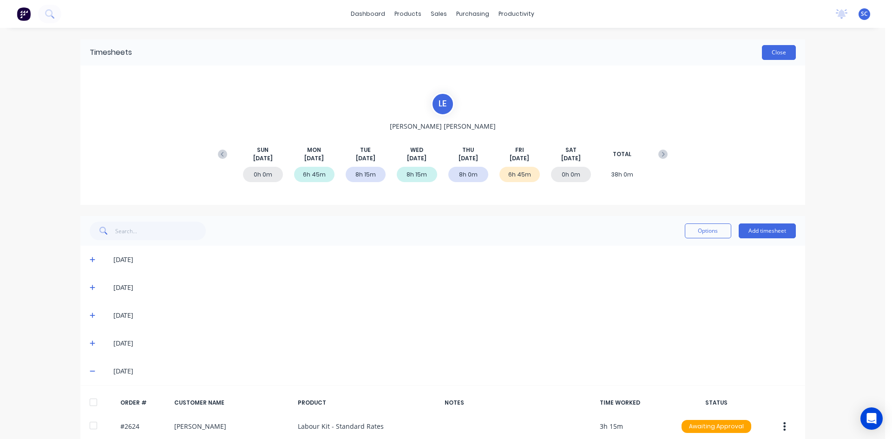
click at [766, 52] on button "Close" at bounding box center [779, 52] width 34 height 15
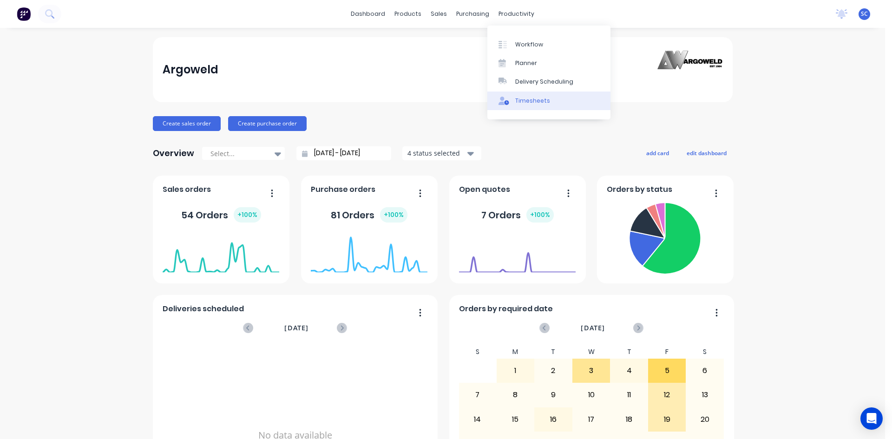
click at [529, 102] on div "Timesheets" at bounding box center [532, 101] width 35 height 8
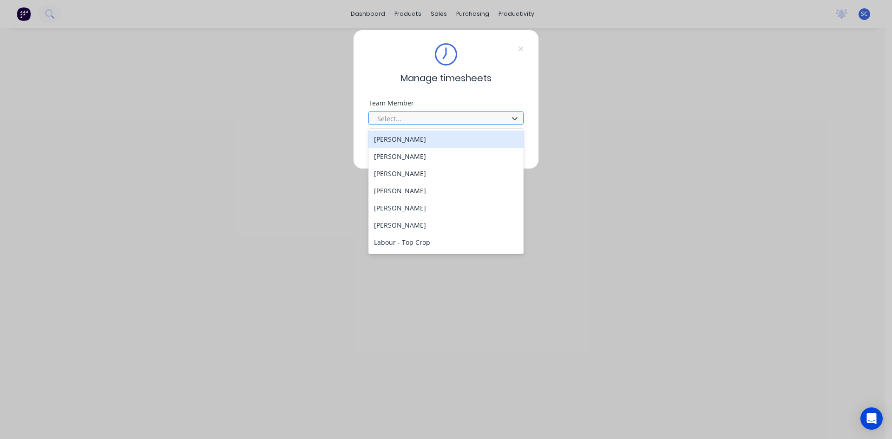
click at [389, 116] on div at bounding box center [439, 119] width 127 height 12
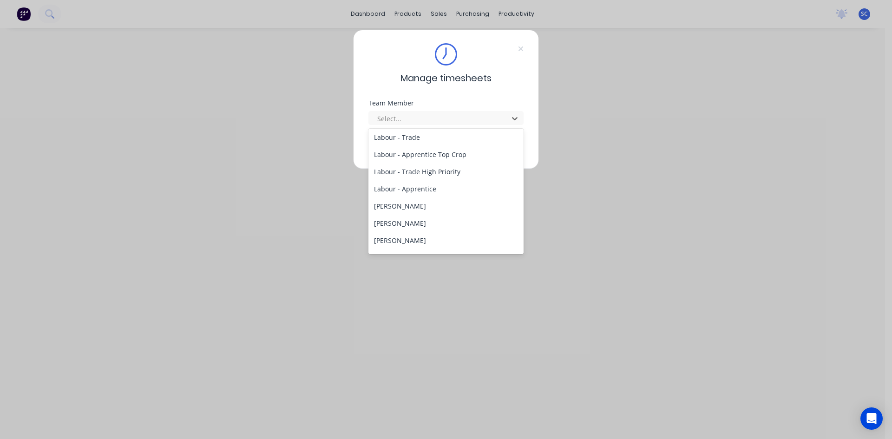
scroll to position [186, 0]
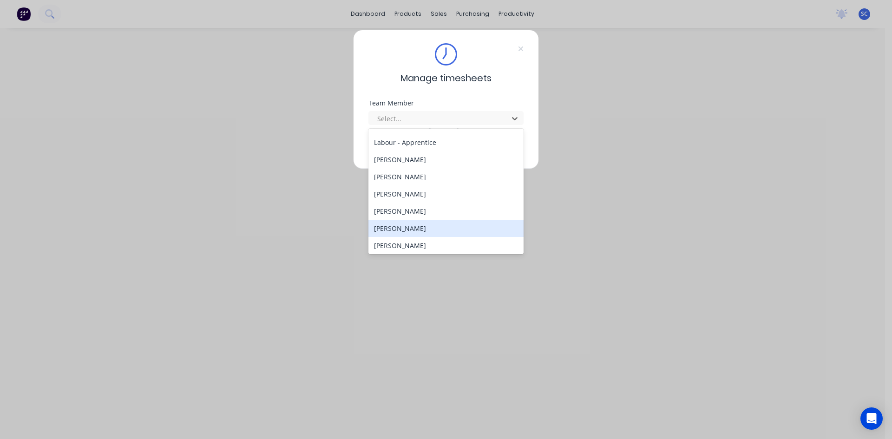
click at [423, 230] on div "[PERSON_NAME]" at bounding box center [445, 228] width 155 height 17
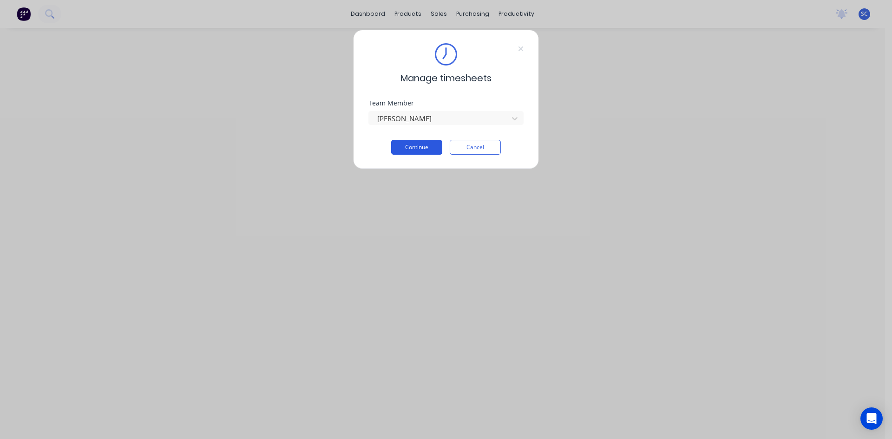
click at [419, 148] on button "Continue" at bounding box center [416, 147] width 51 height 15
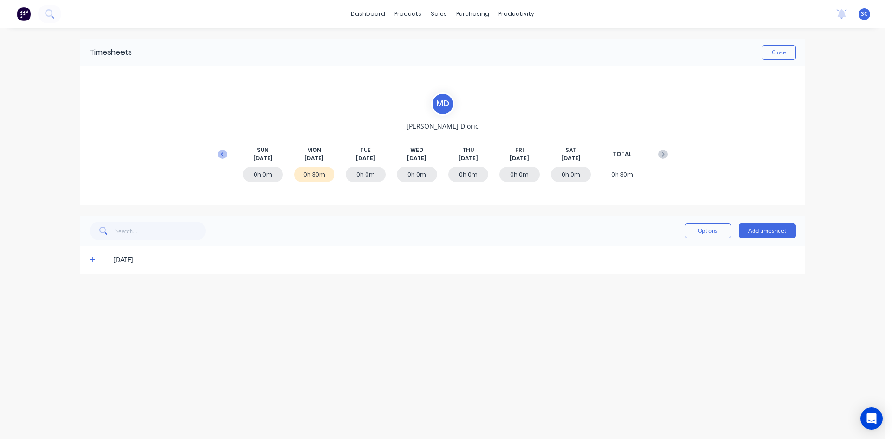
click at [223, 156] on icon at bounding box center [222, 154] width 9 height 9
click at [91, 370] on icon at bounding box center [93, 371] width 6 height 7
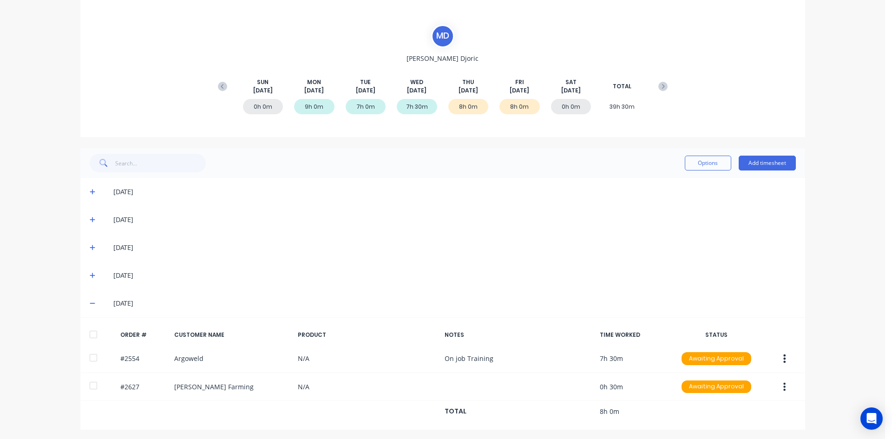
scroll to position [70, 0]
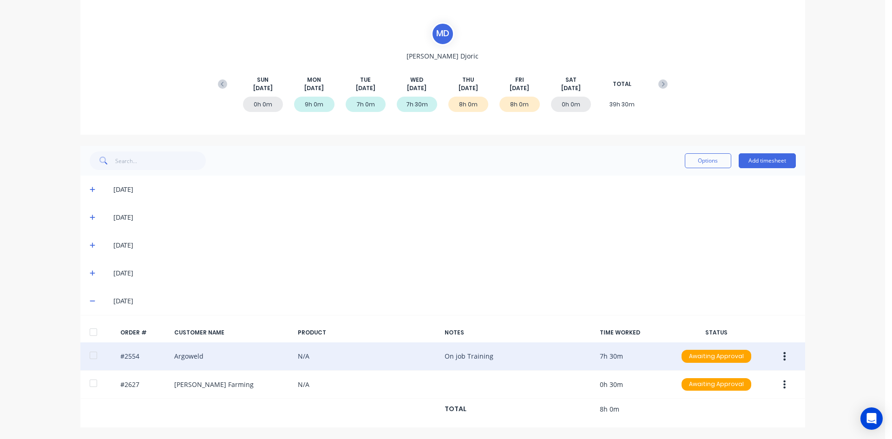
click at [783, 356] on icon "button" at bounding box center [784, 356] width 2 height 8
click at [752, 380] on div "Delete" at bounding box center [752, 380] width 72 height 13
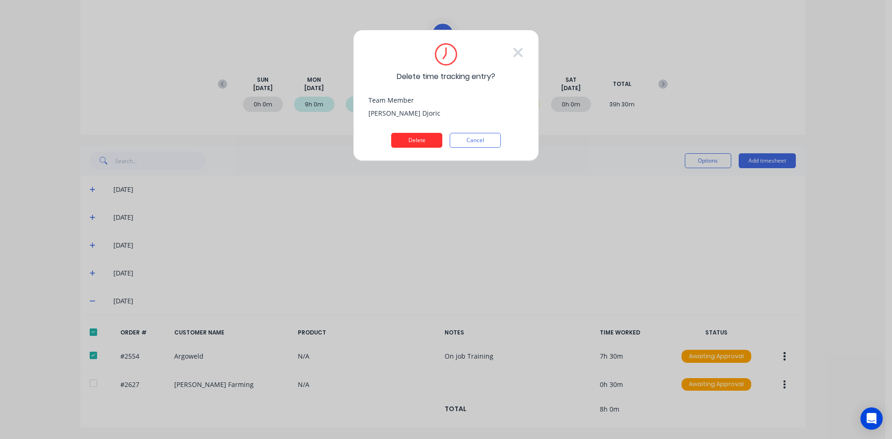
click at [408, 141] on button "Delete" at bounding box center [416, 140] width 51 height 15
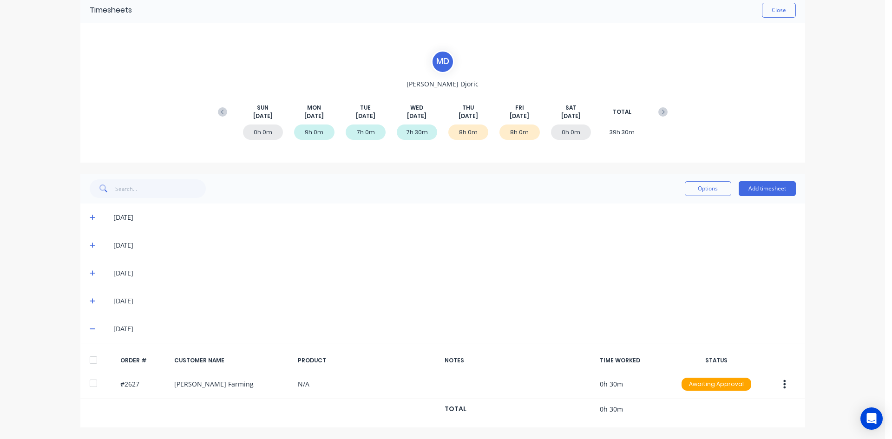
scroll to position [42, 0]
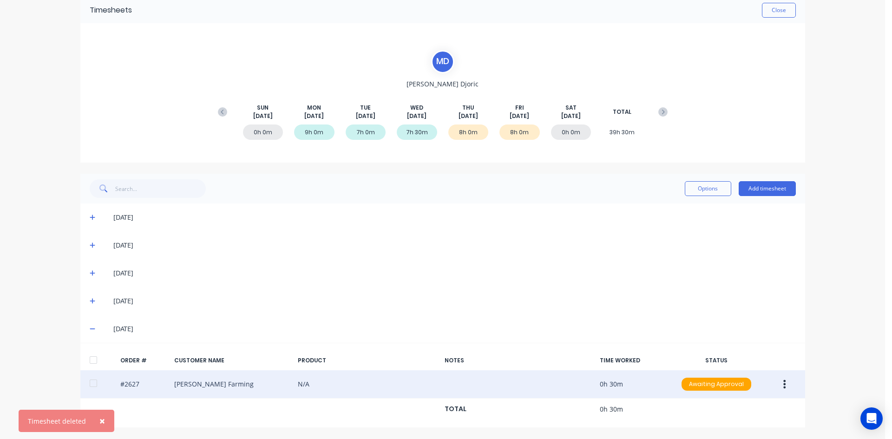
click at [783, 383] on icon "button" at bounding box center [784, 384] width 2 height 10
click at [783, 387] on icon "button" at bounding box center [784, 384] width 2 height 10
click at [783, 382] on icon "button" at bounding box center [784, 384] width 2 height 10
click at [734, 411] on div "Delete" at bounding box center [752, 408] width 72 height 13
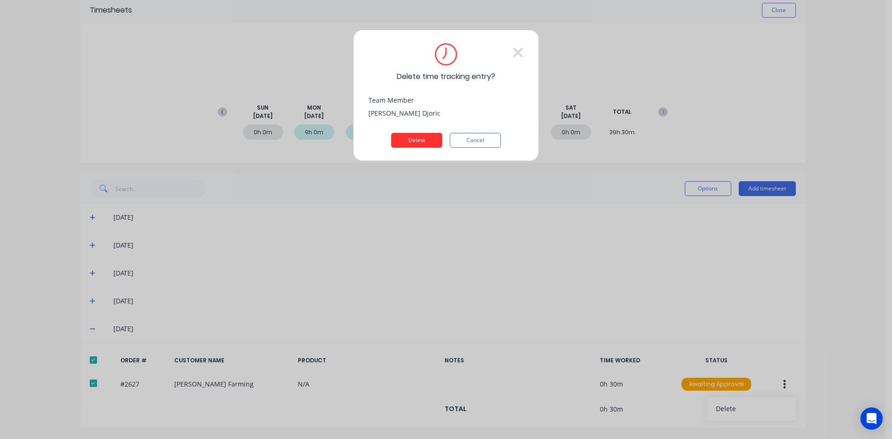
click at [397, 136] on button "Delete" at bounding box center [416, 140] width 51 height 15
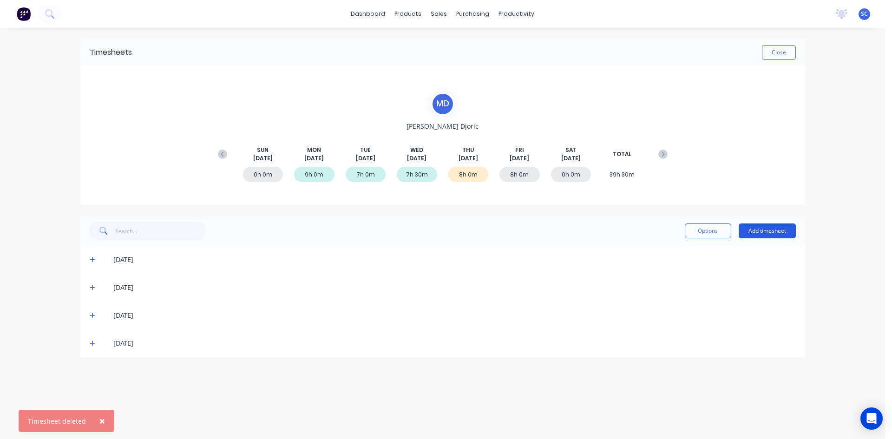
click at [761, 231] on button "Add timesheet" at bounding box center [766, 230] width 57 height 15
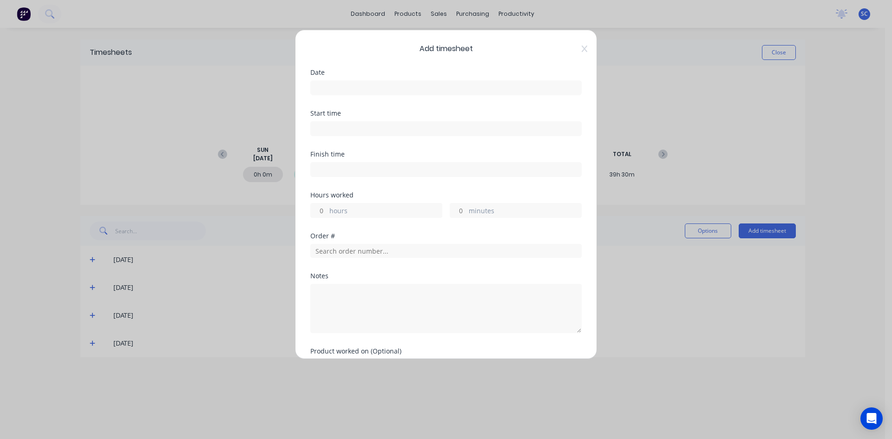
click at [434, 86] on input at bounding box center [446, 88] width 270 height 14
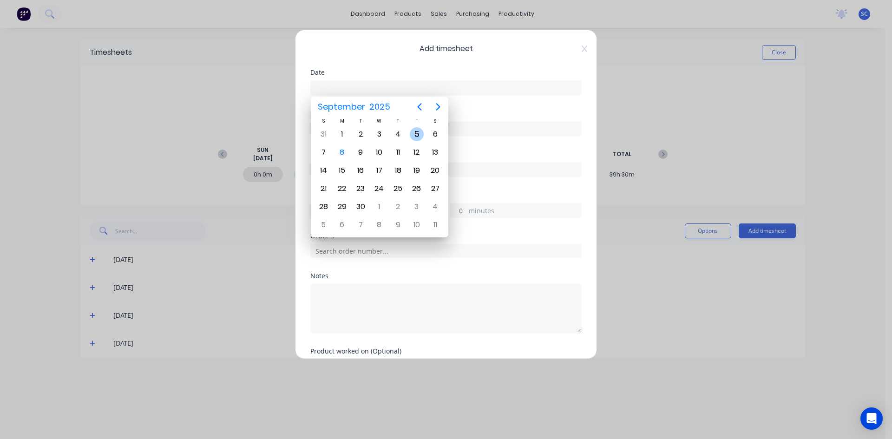
click at [414, 135] on div "5" at bounding box center [417, 134] width 14 height 14
type input "[DATE]"
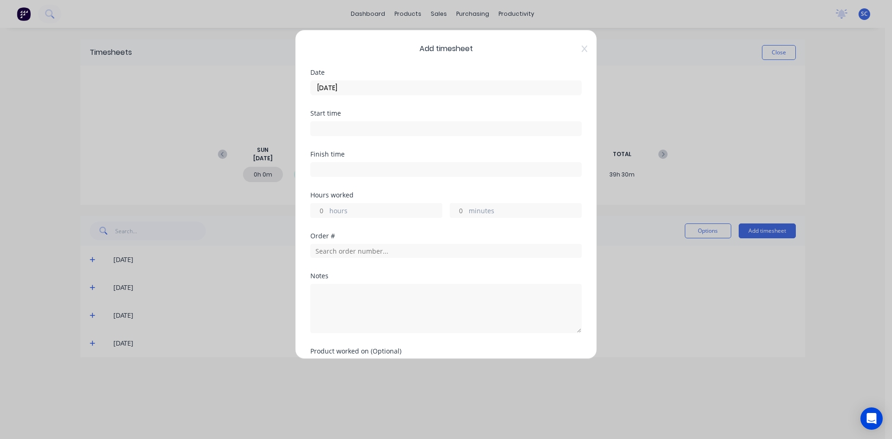
click at [392, 132] on input at bounding box center [446, 129] width 270 height 14
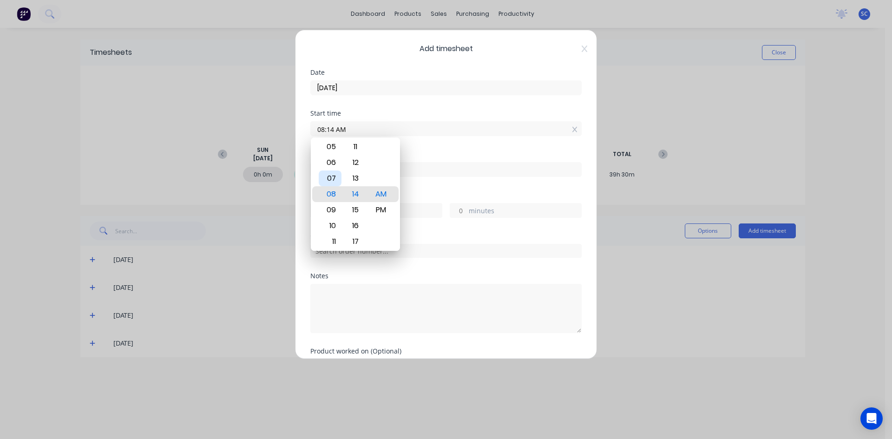
click at [327, 179] on div "07" at bounding box center [330, 178] width 23 height 16
type input "07:30 AM"
click at [443, 193] on div "Hours worked" at bounding box center [445, 195] width 271 height 7
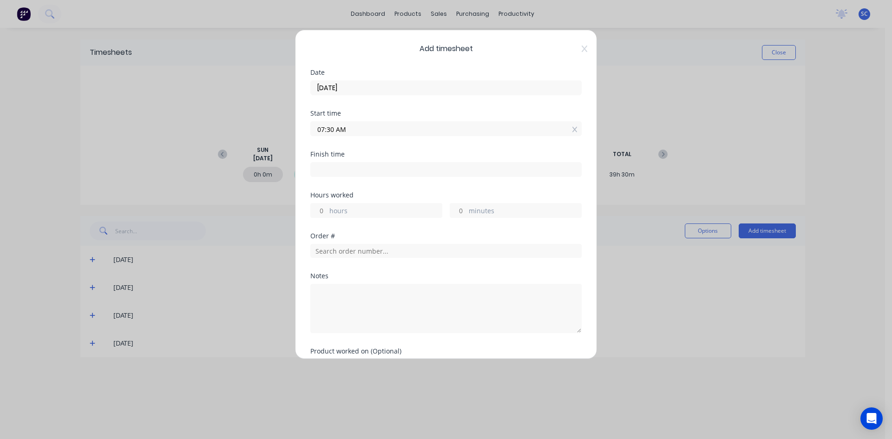
click at [357, 170] on input at bounding box center [446, 170] width 270 height 14
type input "08:14 AM"
type input "0"
type input "44"
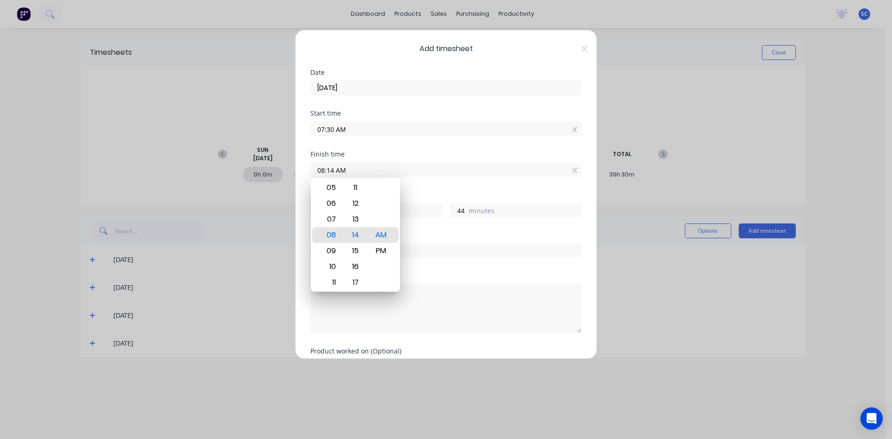
click at [394, 130] on input "07:30 AM" at bounding box center [446, 129] width 270 height 14
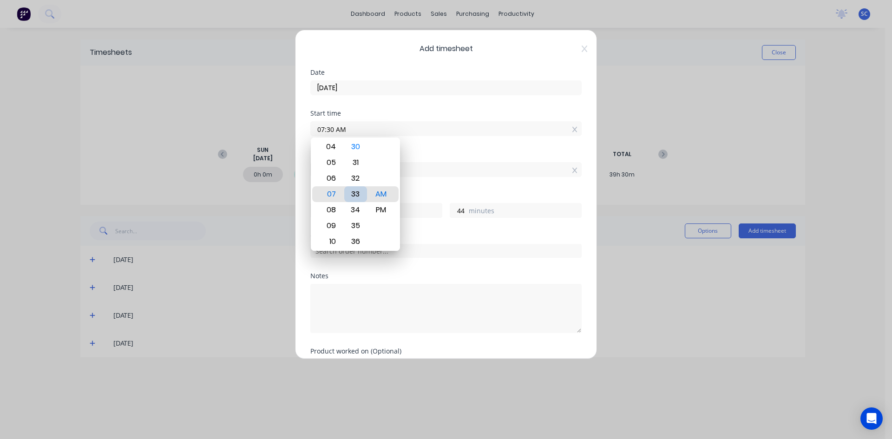
type input "07:33 AM"
type input "41"
type input "07:28 AM"
type input "46"
type input "07:20 AM"
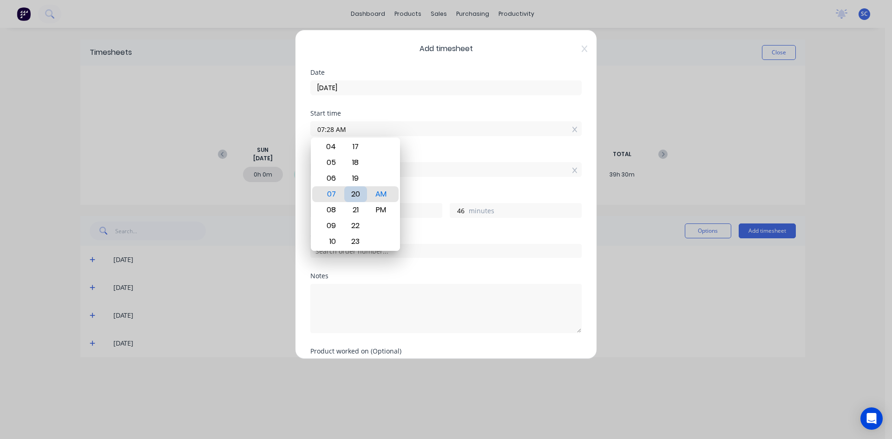
type input "54"
type input "07:14 AM"
type input "1"
type input "0"
type input "07:07 AM"
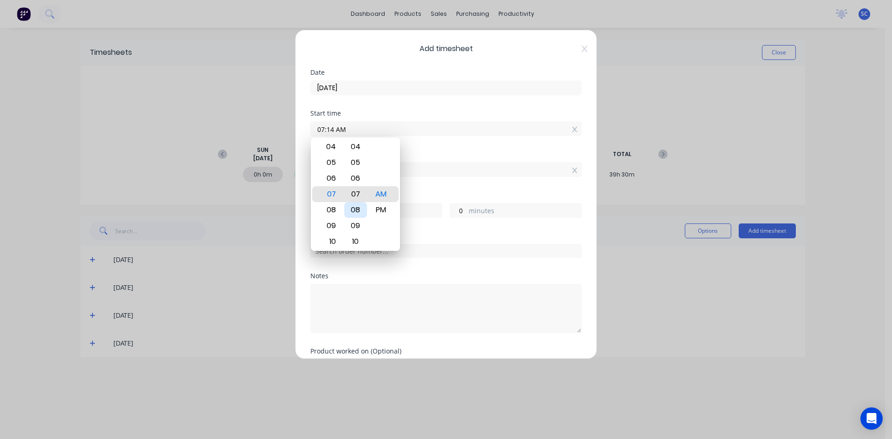
type input "7"
type input "07:00 AM"
type input "14"
click at [360, 191] on div "00" at bounding box center [355, 194] width 23 height 16
click at [332, 206] on div "08" at bounding box center [330, 210] width 23 height 16
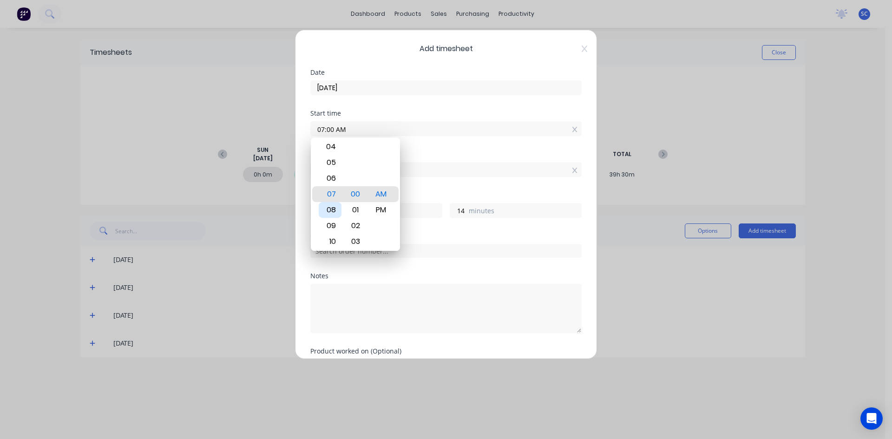
type input "08:00 AM"
type input "0"
click at [418, 185] on div "Finish time 08:14 AM" at bounding box center [445, 171] width 271 height 41
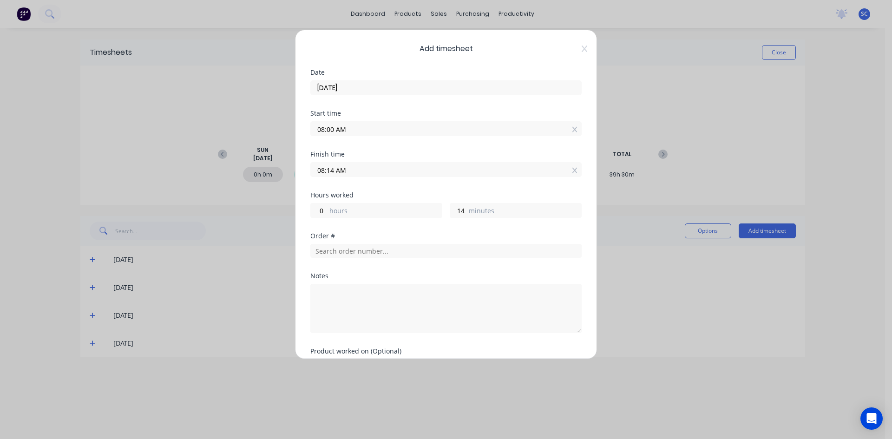
click at [322, 129] on input "08:00 AM" at bounding box center [446, 129] width 270 height 14
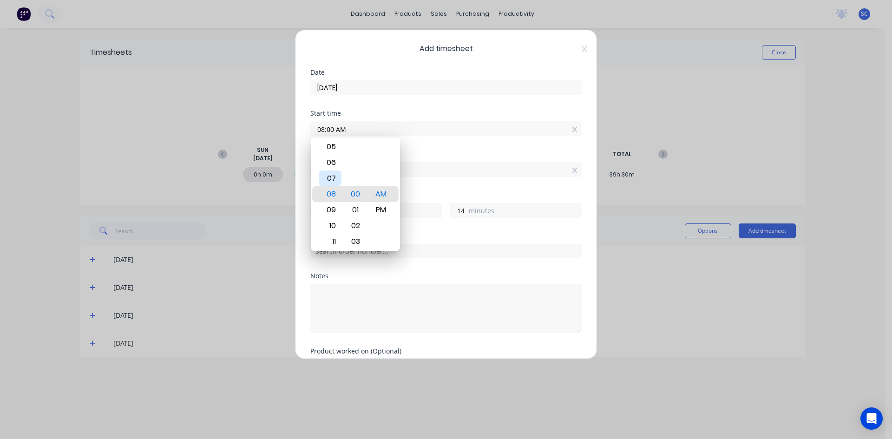
click at [333, 174] on div "07" at bounding box center [330, 178] width 23 height 16
type input "07:00 AM"
type input "1"
click at [426, 153] on div "Finish time" at bounding box center [445, 154] width 271 height 7
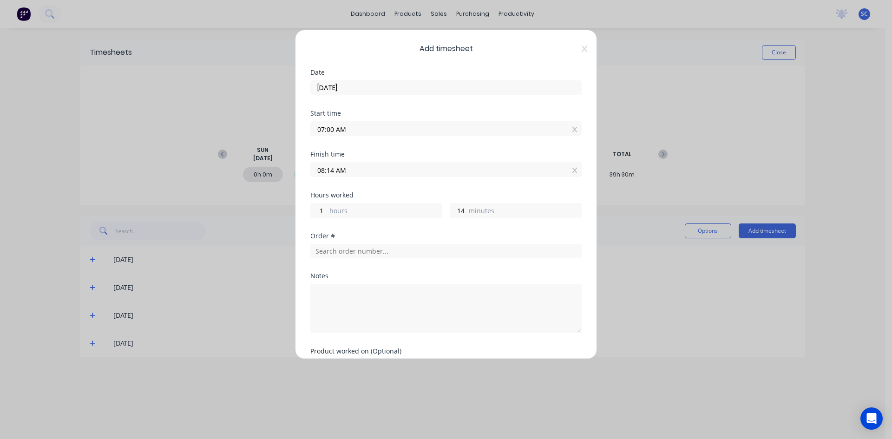
click at [374, 169] on input "08:14 AM" at bounding box center [446, 170] width 270 height 14
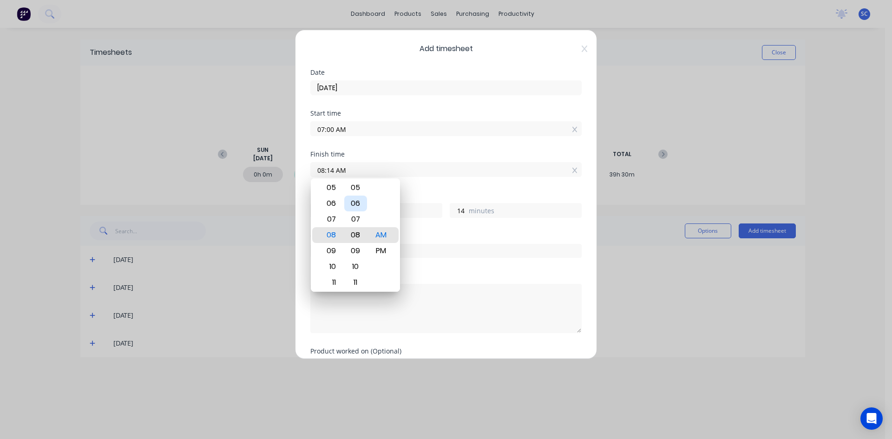
type input "08:08 AM"
type input "8"
type input "08:03 AM"
type input "3"
type input "08:00 AM"
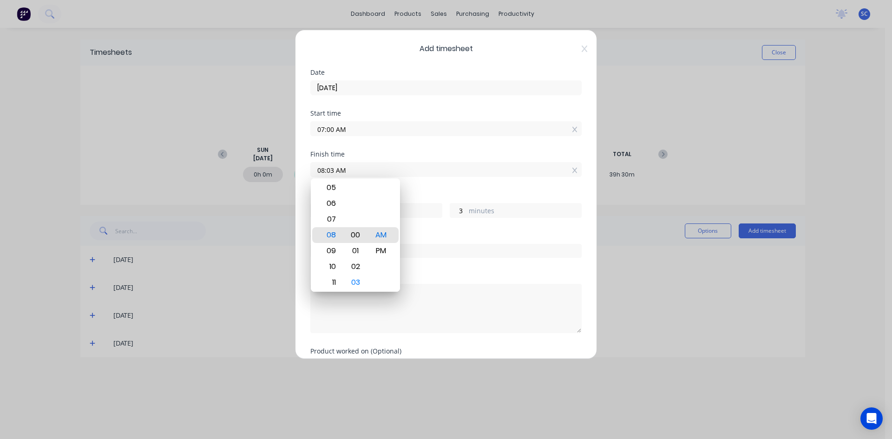
type input "0"
click at [401, 192] on div "Hours worked" at bounding box center [445, 195] width 271 height 7
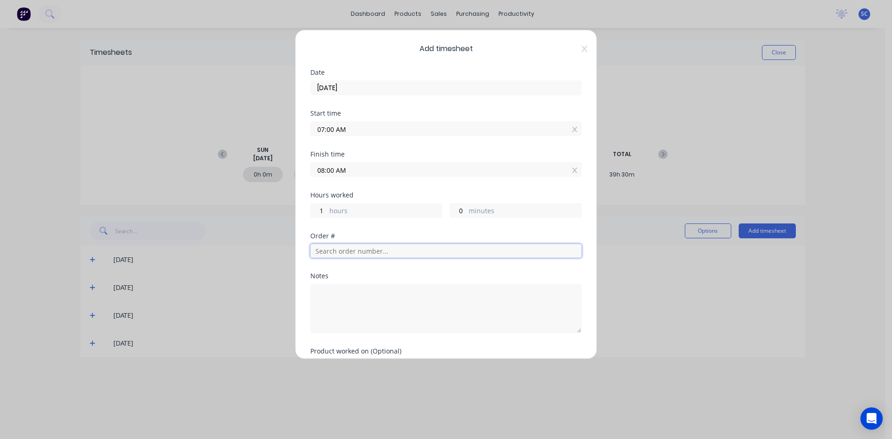
click at [363, 254] on input "text" at bounding box center [445, 251] width 271 height 14
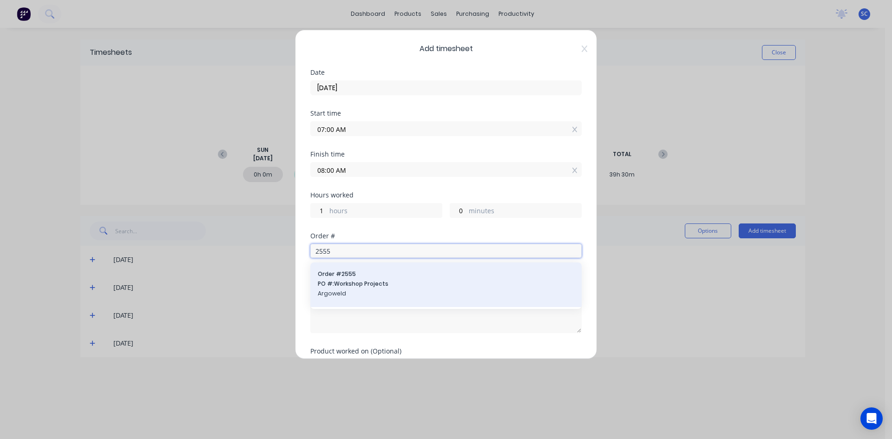
type input "2555"
click at [352, 281] on span "PO #: Workshop Projects" at bounding box center [446, 284] width 256 height 8
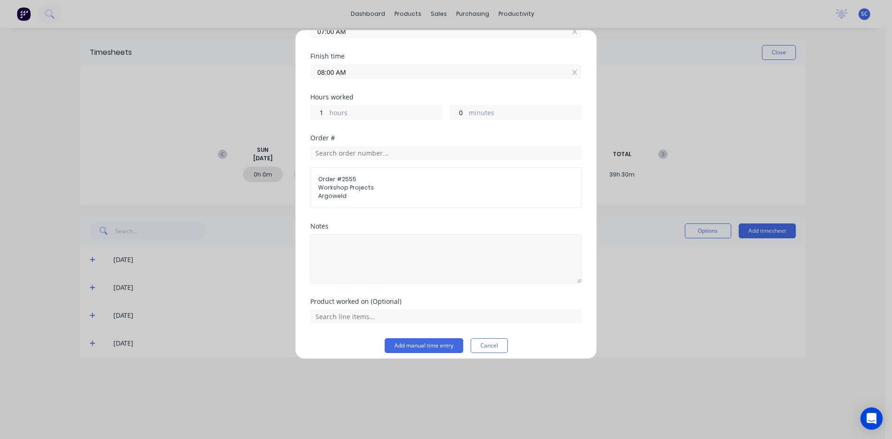
scroll to position [105, 0]
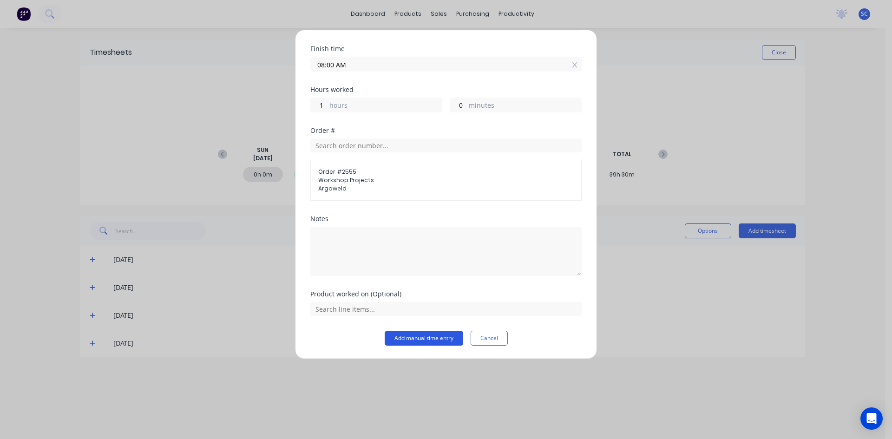
click at [414, 334] on button "Add manual time entry" at bounding box center [424, 338] width 78 height 15
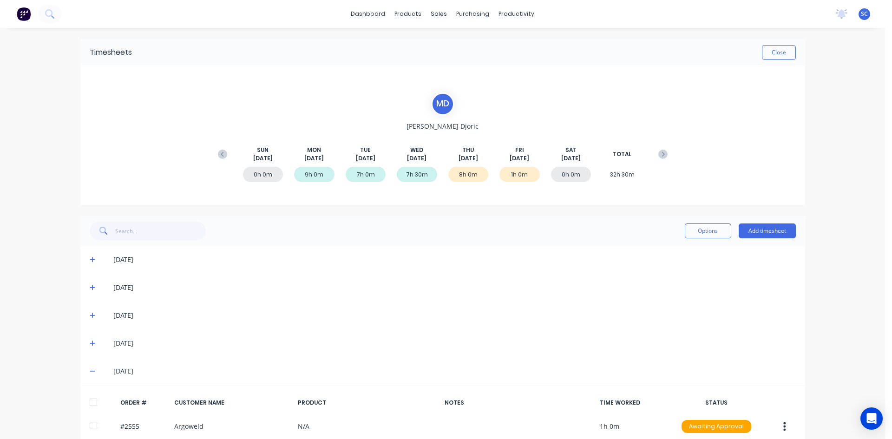
scroll to position [42, 0]
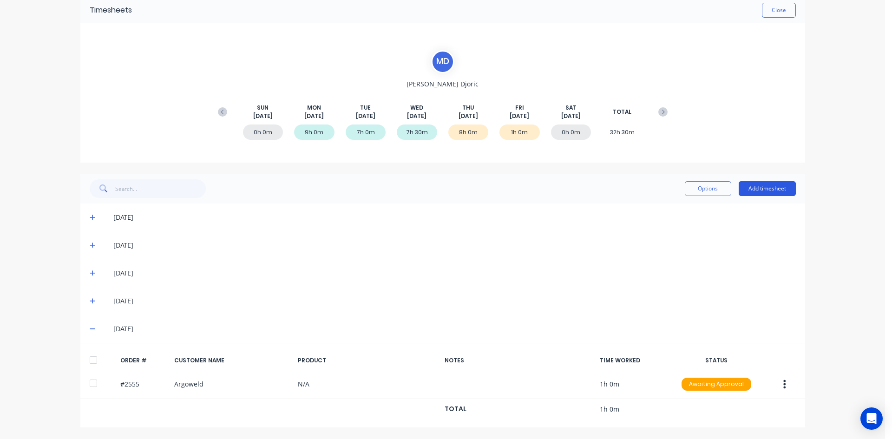
click at [751, 186] on button "Add timesheet" at bounding box center [766, 188] width 57 height 15
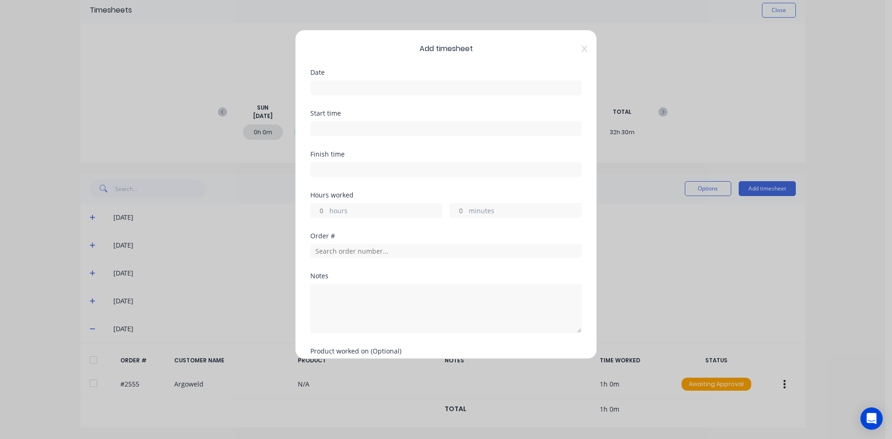
click at [351, 89] on input at bounding box center [446, 88] width 270 height 14
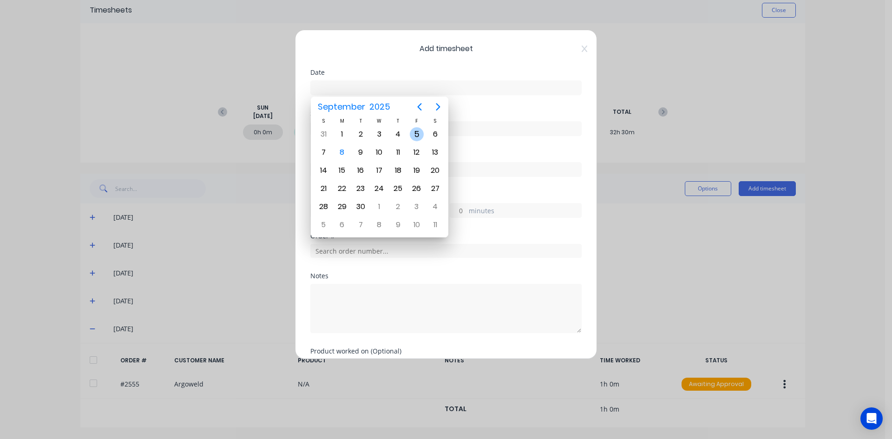
click at [413, 133] on div "5" at bounding box center [417, 134] width 14 height 14
type input "[DATE]"
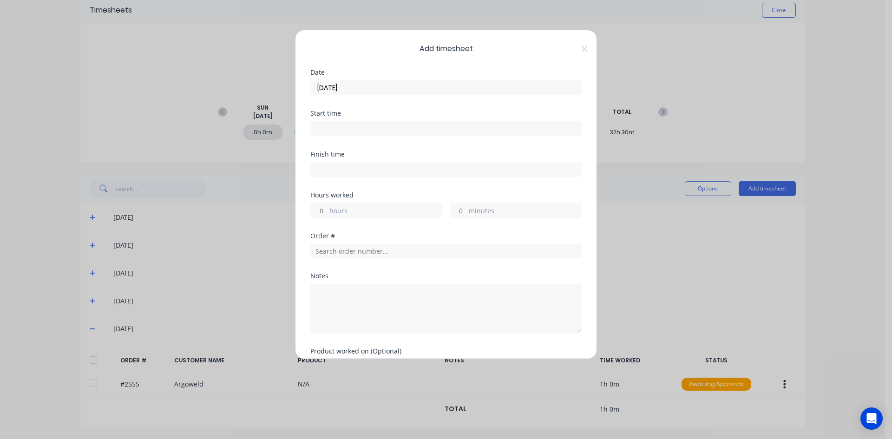
click at [364, 129] on input at bounding box center [446, 129] width 270 height 14
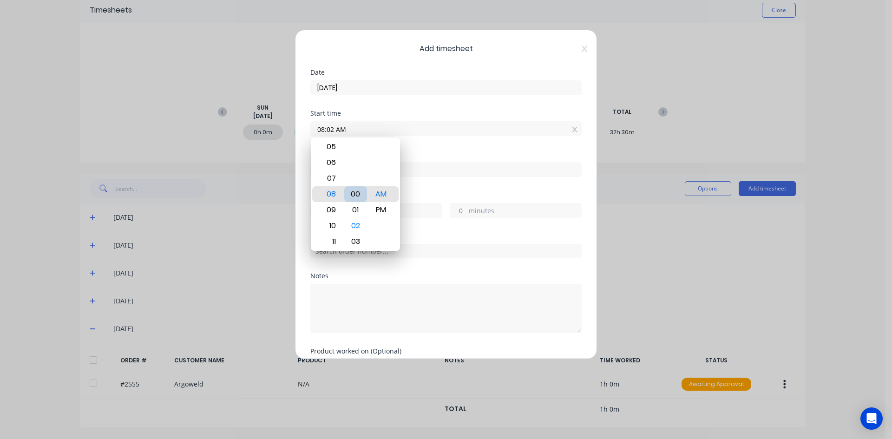
type input "08:00 AM"
click at [419, 186] on div "Finish time" at bounding box center [445, 171] width 271 height 41
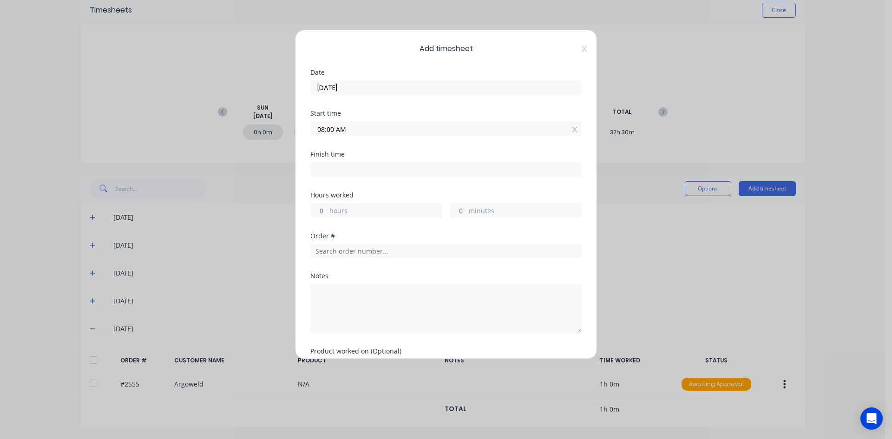
click at [379, 170] on input at bounding box center [446, 170] width 270 height 14
type input "08:16 AM"
type input "0"
type input "16"
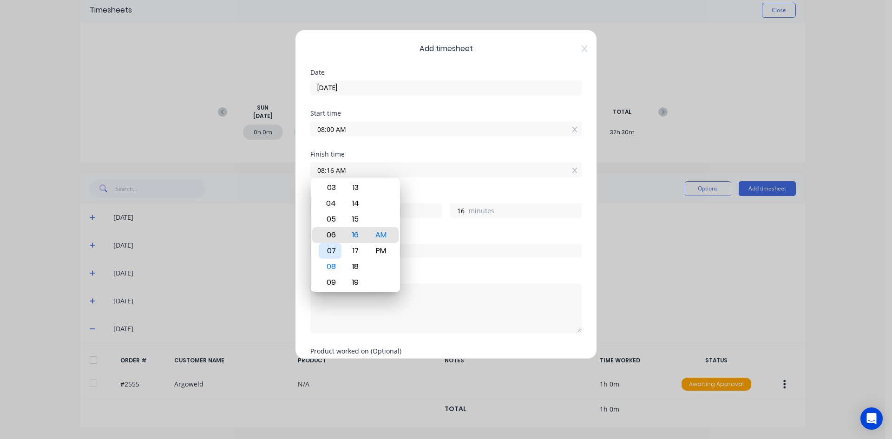
type input "05:16 AM"
type input "21"
type input "02:16 AM"
type input "18"
type input "03:16 AM"
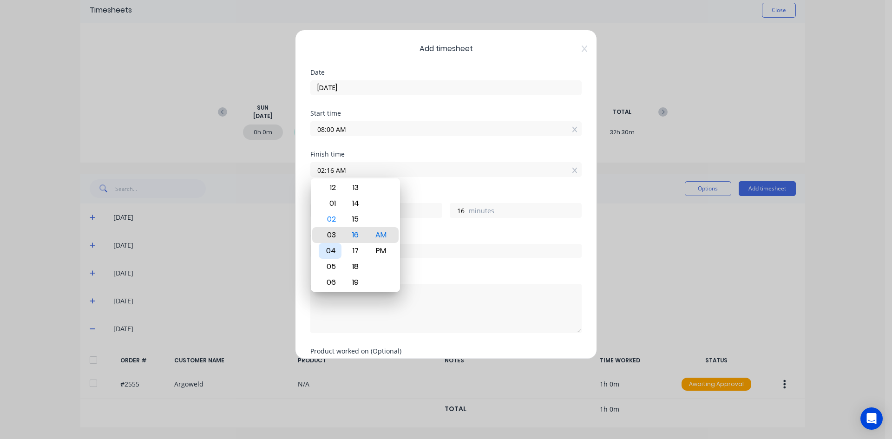
type input "19"
type input "03:12 AM"
type input "12"
type input "03:07 AM"
type input "7"
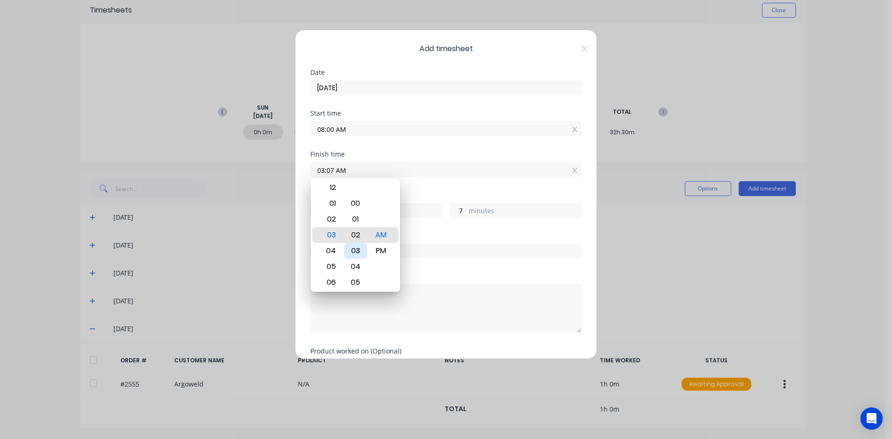
type input "03:02 AM"
type input "2"
type input "03:00 AM"
type input "0"
click at [436, 193] on div "Hours worked" at bounding box center [445, 195] width 271 height 7
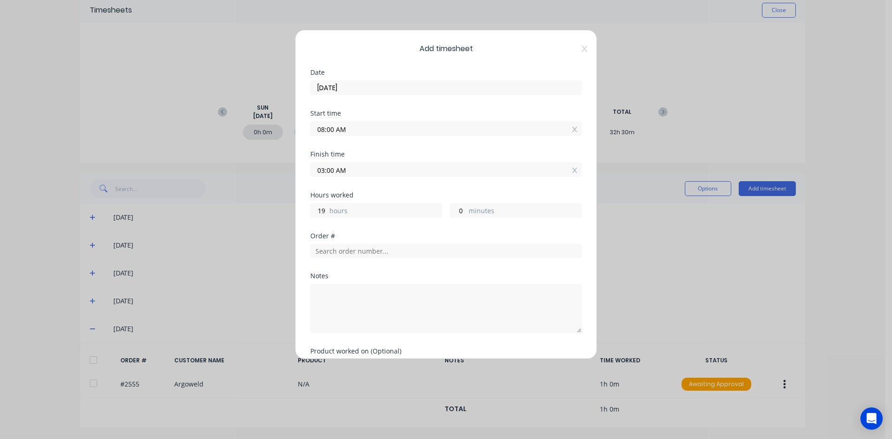
click at [352, 168] on input "03:00 AM" at bounding box center [446, 170] width 270 height 14
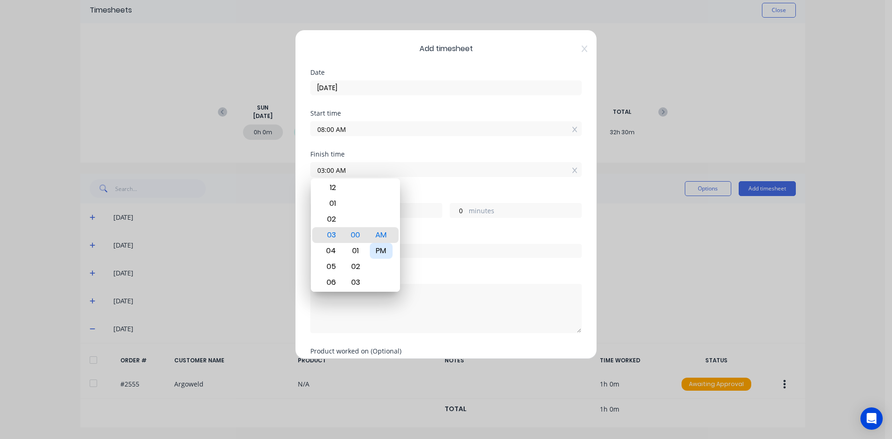
click at [379, 249] on div "PM" at bounding box center [381, 251] width 23 height 16
type input "03:00 PM"
type input "7"
click at [406, 198] on div "Hours worked 7 hours 0 minutes" at bounding box center [445, 205] width 271 height 26
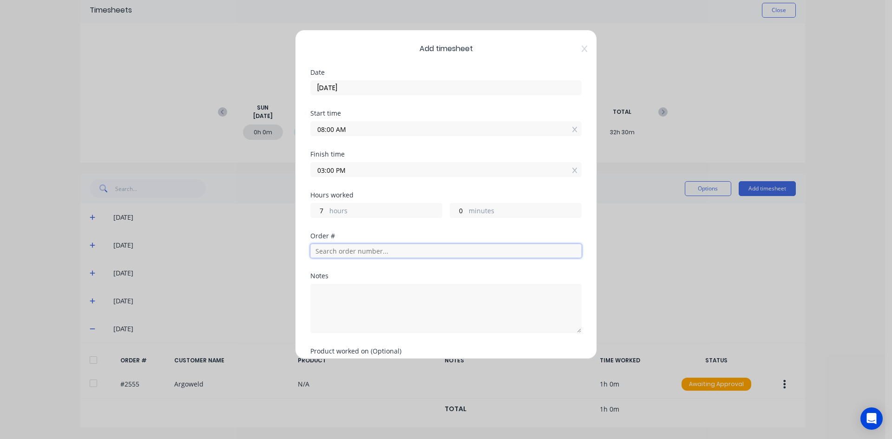
click at [390, 252] on input "text" at bounding box center [445, 251] width 271 height 14
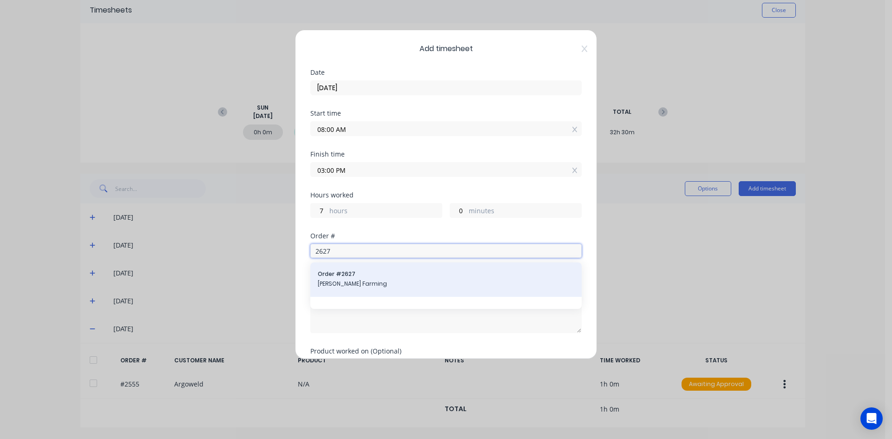
type input "2627"
click at [373, 273] on span "Order # 2627" at bounding box center [446, 274] width 256 height 8
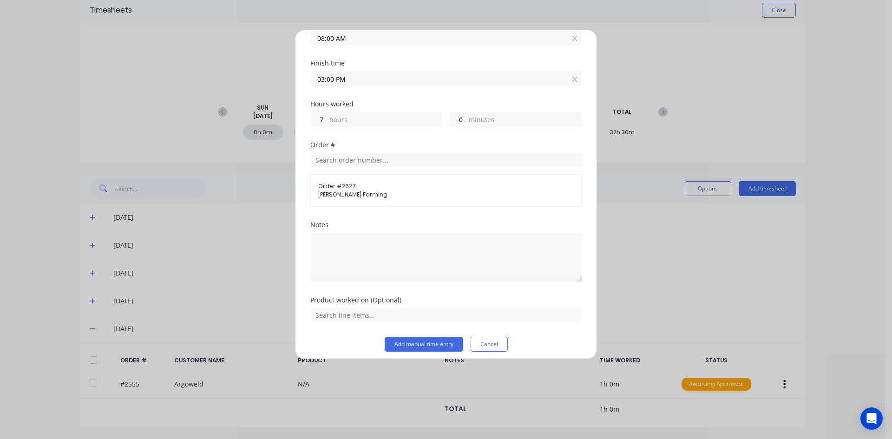
scroll to position [93, 0]
click at [414, 339] on button "Add manual time entry" at bounding box center [424, 342] width 78 height 15
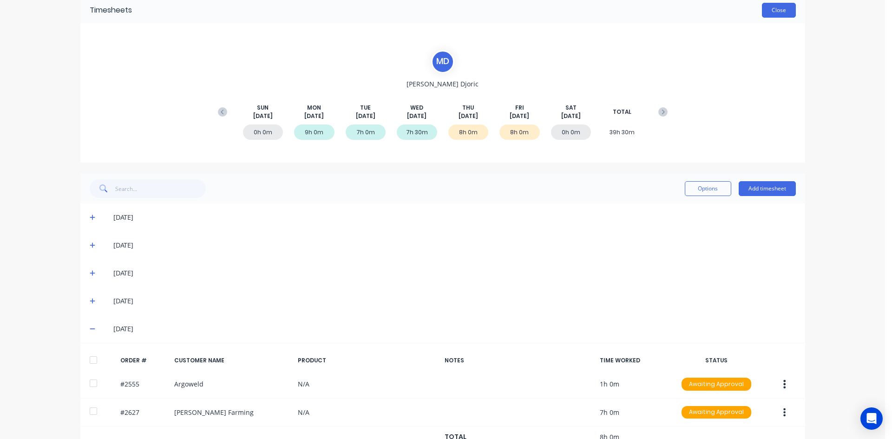
click at [773, 13] on button "Close" at bounding box center [779, 10] width 34 height 15
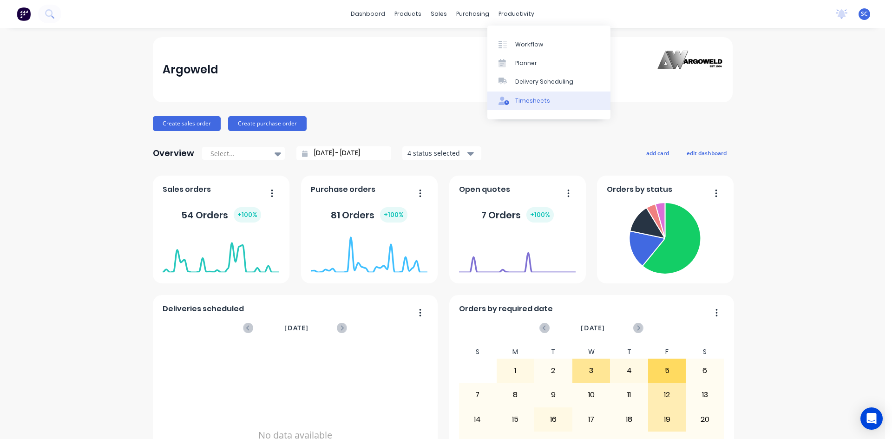
click at [525, 97] on div "Timesheets" at bounding box center [532, 101] width 35 height 8
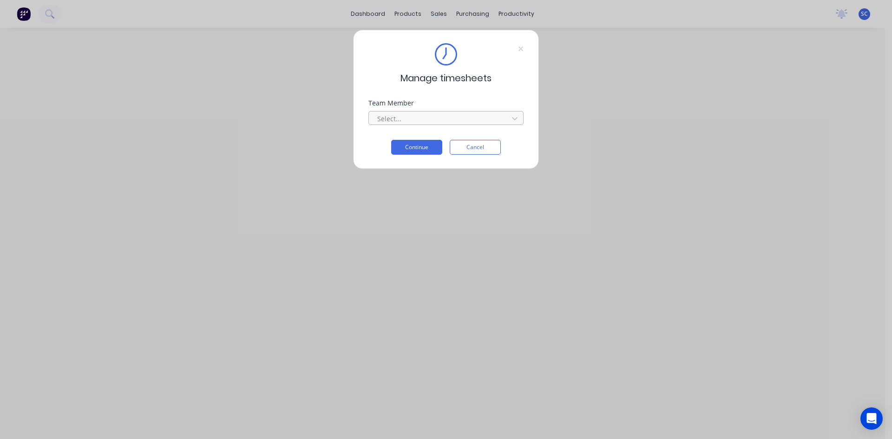
click at [470, 112] on div "Select..." at bounding box center [439, 118] width 133 height 14
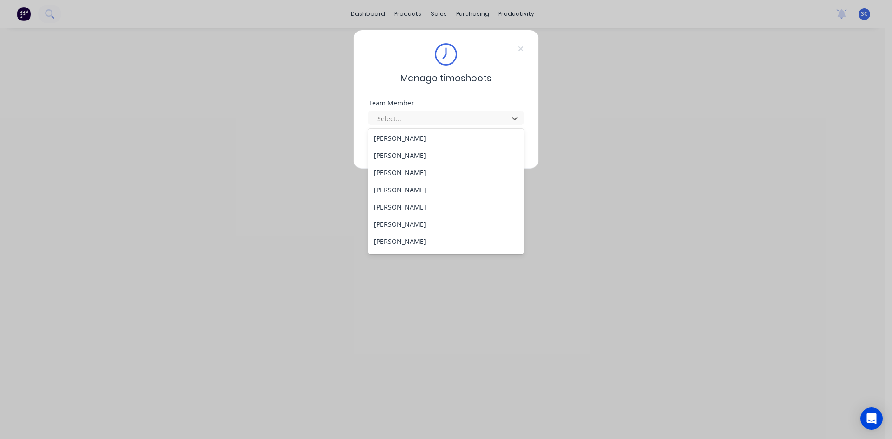
scroll to position [274, 0]
click at [413, 223] on div "[PERSON_NAME]" at bounding box center [445, 226] width 155 height 17
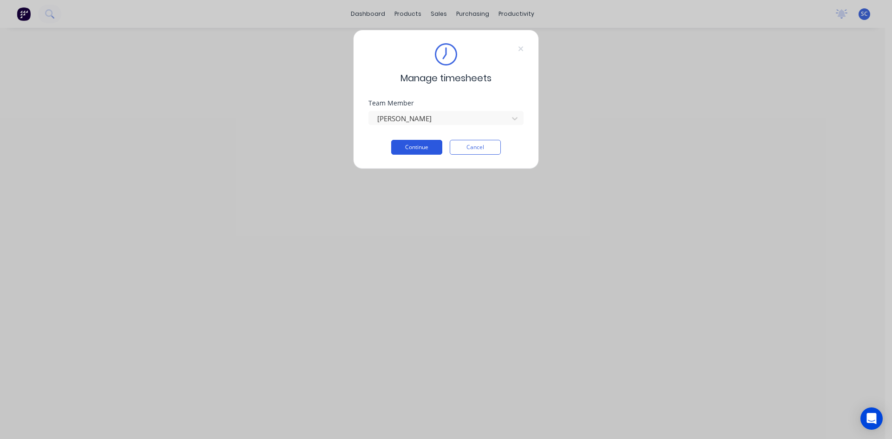
click at [435, 142] on button "Continue" at bounding box center [416, 147] width 51 height 15
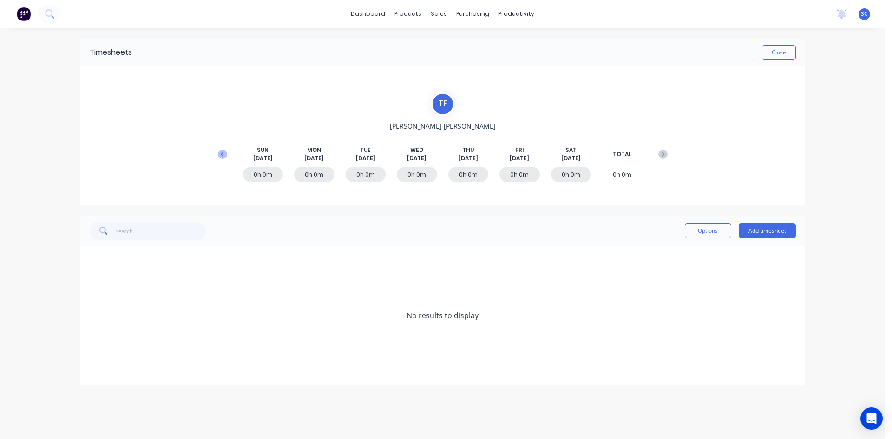
click at [222, 152] on icon at bounding box center [222, 153] width 3 height 5
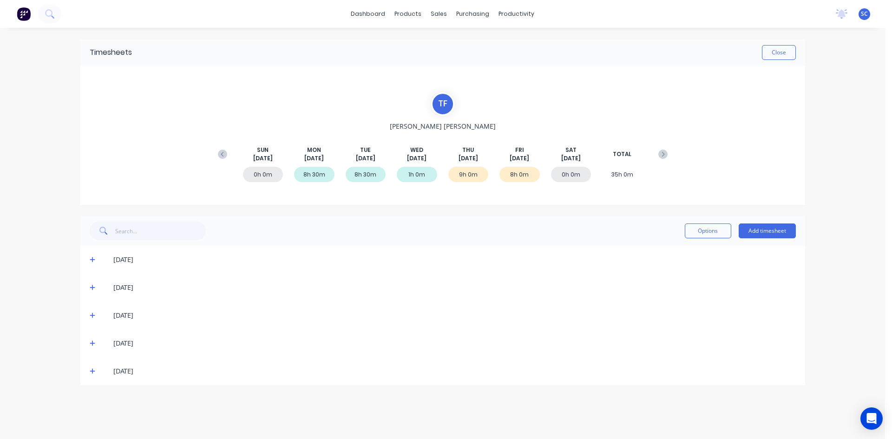
click at [94, 367] on span at bounding box center [94, 370] width 9 height 9
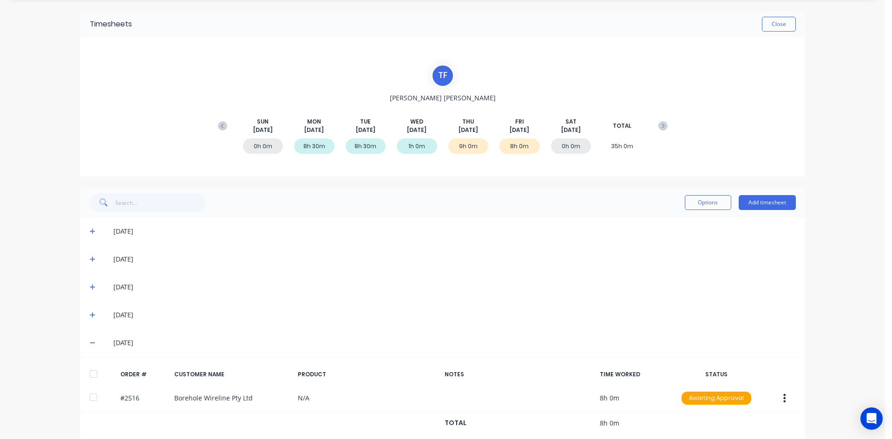
scroll to position [42, 0]
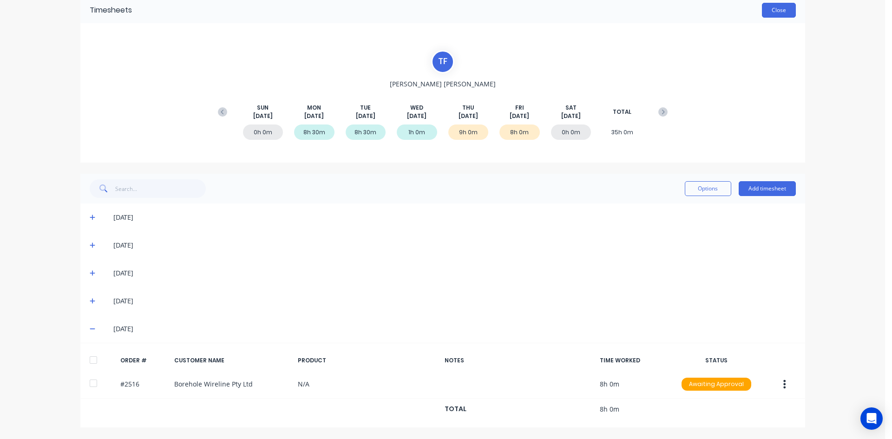
click at [777, 9] on button "Close" at bounding box center [779, 10] width 34 height 15
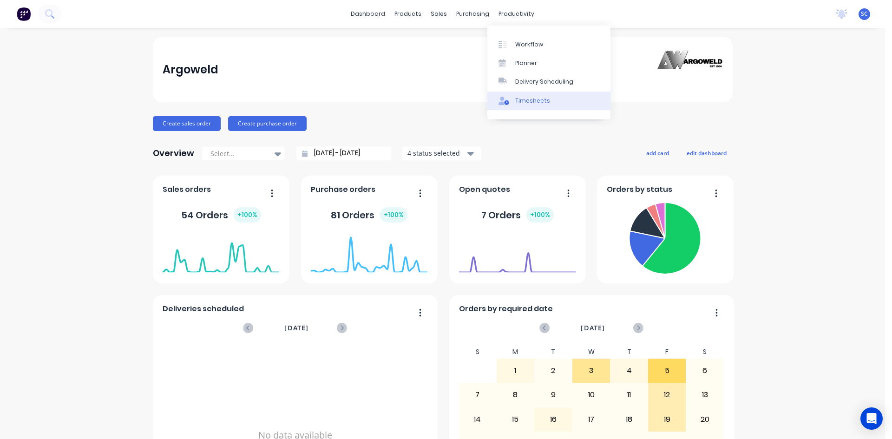
click at [519, 95] on link "Timesheets" at bounding box center [548, 100] width 123 height 19
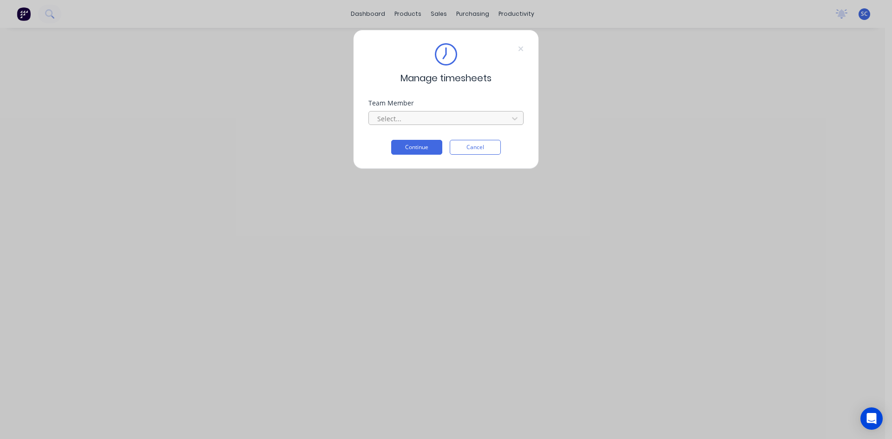
click at [465, 114] on div at bounding box center [439, 119] width 127 height 12
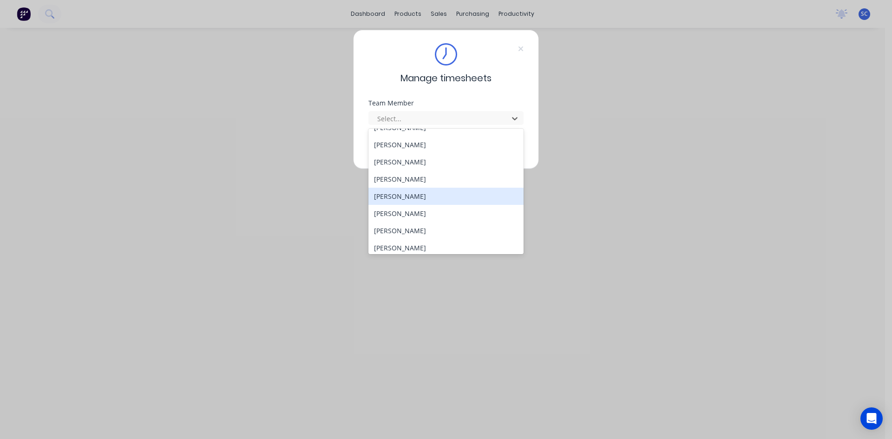
scroll to position [274, 0]
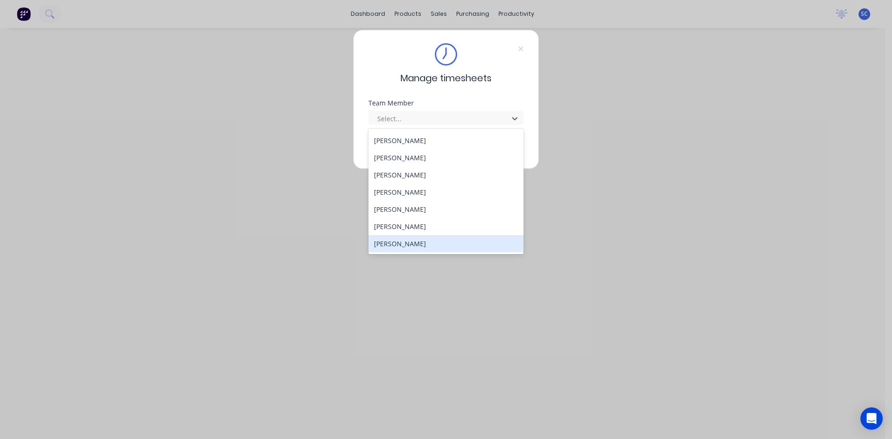
click at [424, 246] on div "[PERSON_NAME]" at bounding box center [445, 243] width 155 height 17
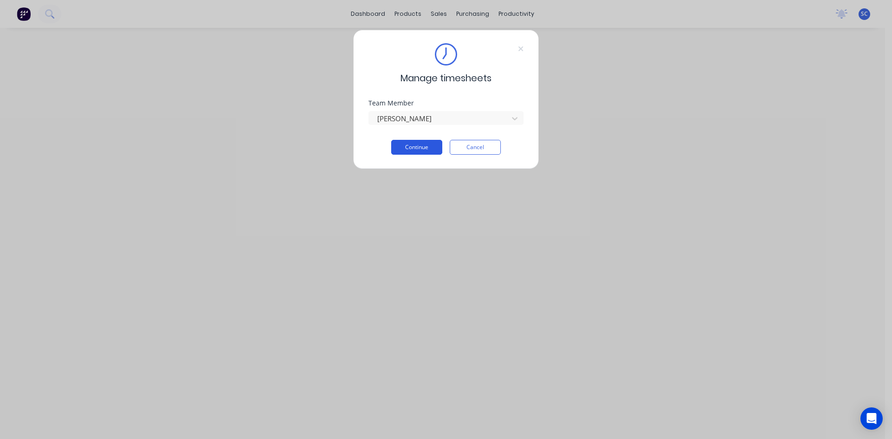
click at [405, 148] on button "Continue" at bounding box center [416, 147] width 51 height 15
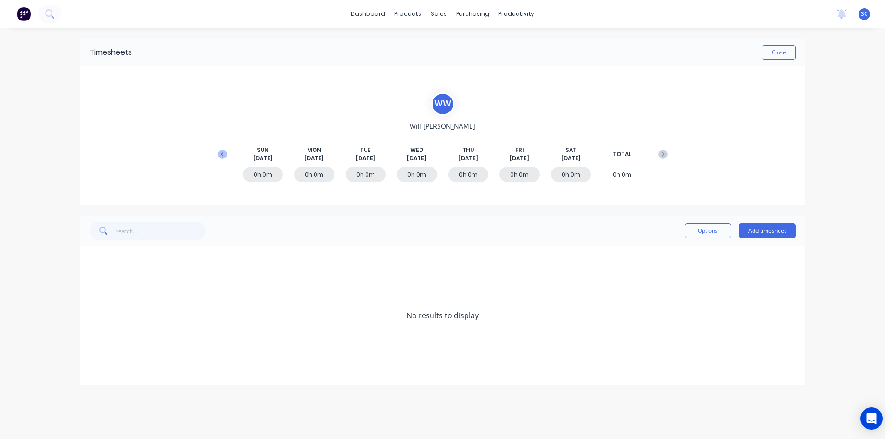
click at [223, 153] on icon at bounding box center [222, 154] width 9 height 9
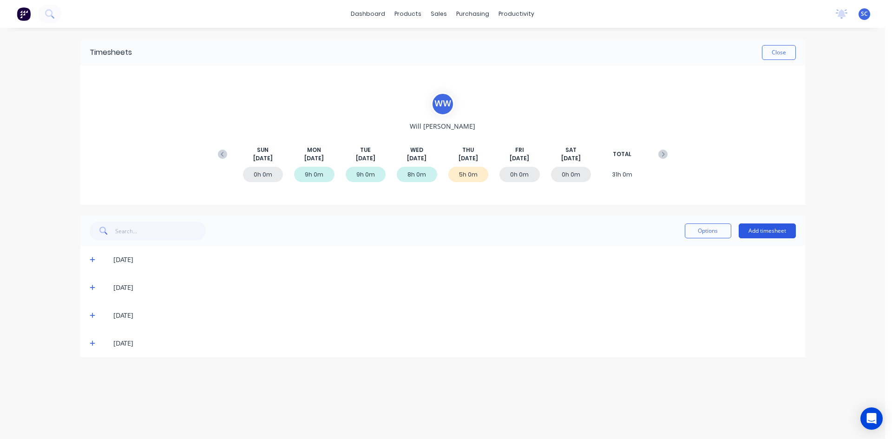
click at [760, 228] on button "Add timesheet" at bounding box center [766, 230] width 57 height 15
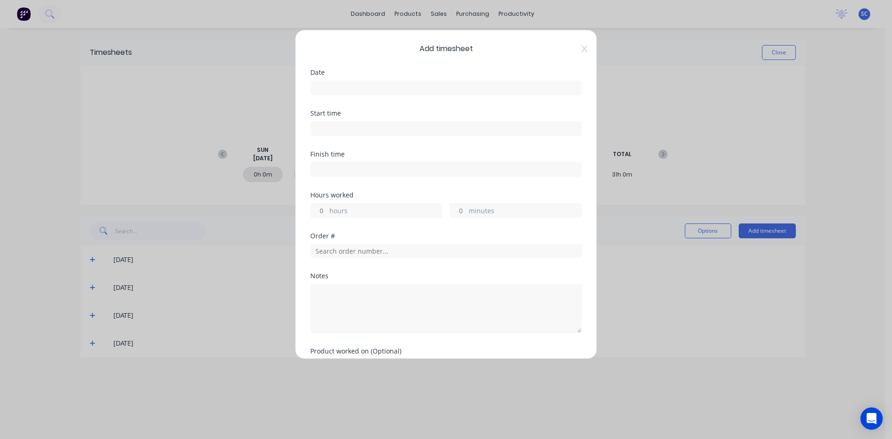
click at [350, 92] on input at bounding box center [446, 88] width 270 height 14
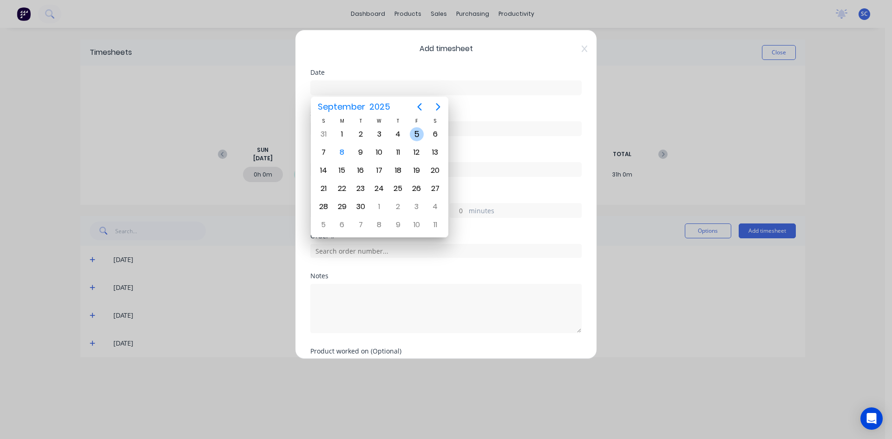
click at [413, 133] on div "5" at bounding box center [417, 134] width 14 height 14
type input "[DATE]"
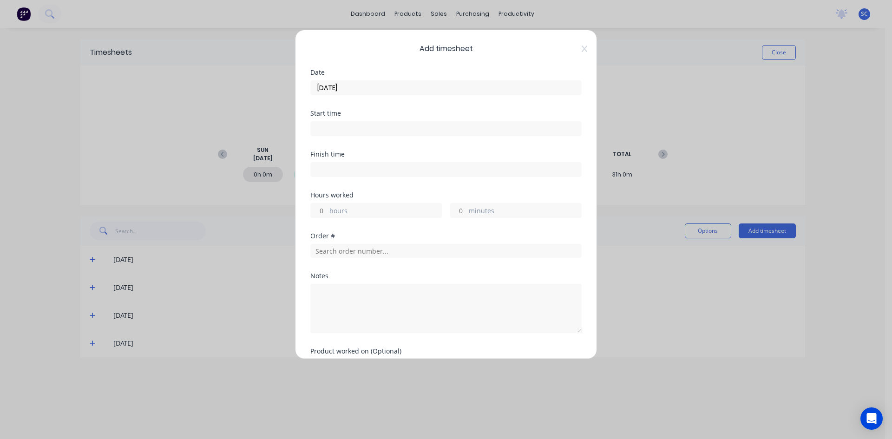
drag, startPoint x: 412, startPoint y: 131, endPoint x: 406, endPoint y: 131, distance: 5.6
click at [411, 131] on input at bounding box center [446, 129] width 270 height 14
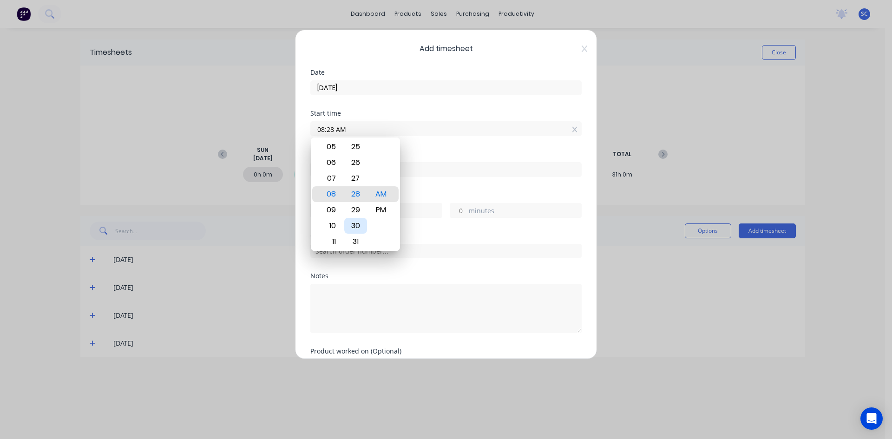
click at [356, 224] on div "30" at bounding box center [355, 226] width 23 height 16
type input "08:30 AM"
click at [426, 146] on div "Start time 08:30 AM" at bounding box center [445, 130] width 271 height 41
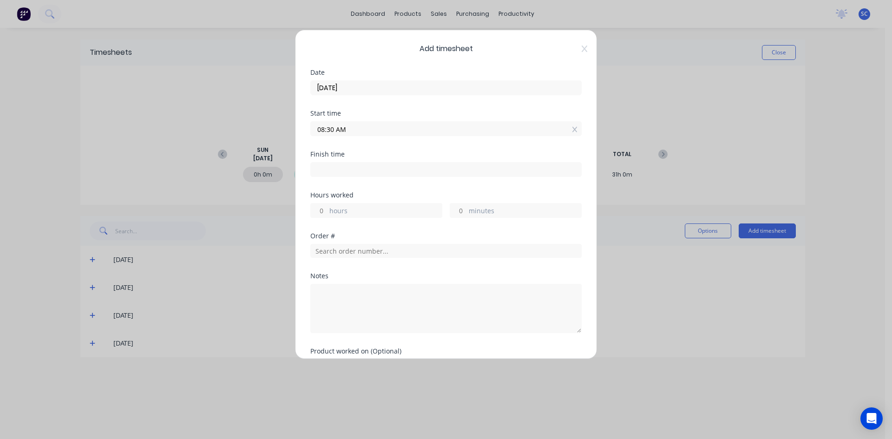
click at [393, 170] on input at bounding box center [446, 170] width 270 height 14
type input "08:28 AM"
type input "23"
type input "58"
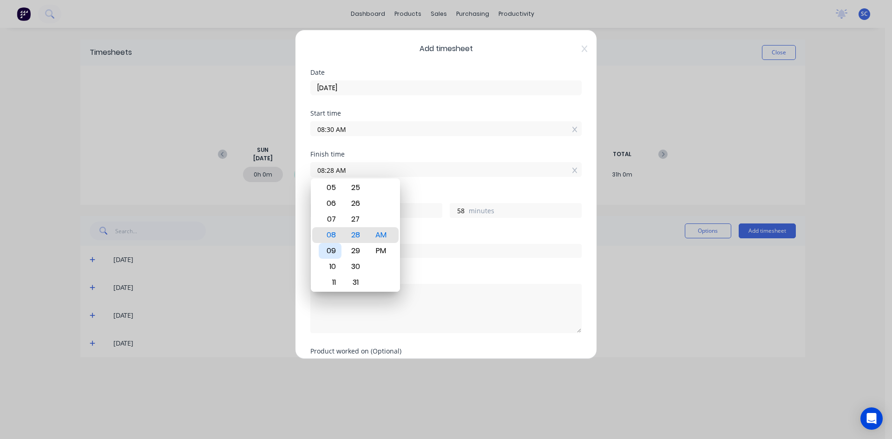
click at [333, 249] on div "09" at bounding box center [330, 251] width 23 height 16
type input "09:28 AM"
type input "0"
type input "09:23 AM"
type input "53"
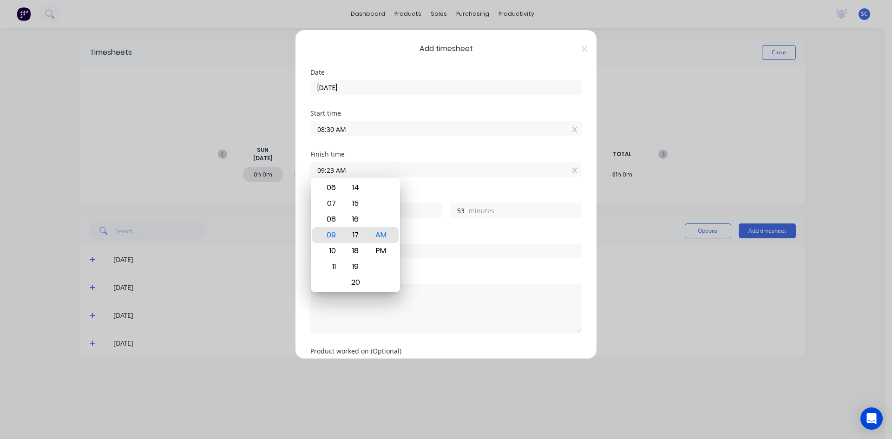
type input "09:17 AM"
type input "47"
type input "09:12 AM"
type input "42"
type input "09:06 AM"
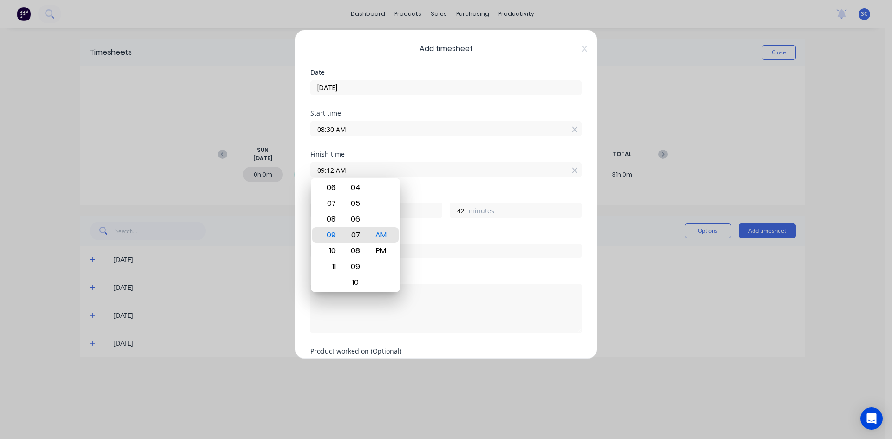
type input "36"
type input "09:00 AM"
type input "30"
click at [428, 187] on div "Finish time 09:00 AM" at bounding box center [445, 171] width 271 height 41
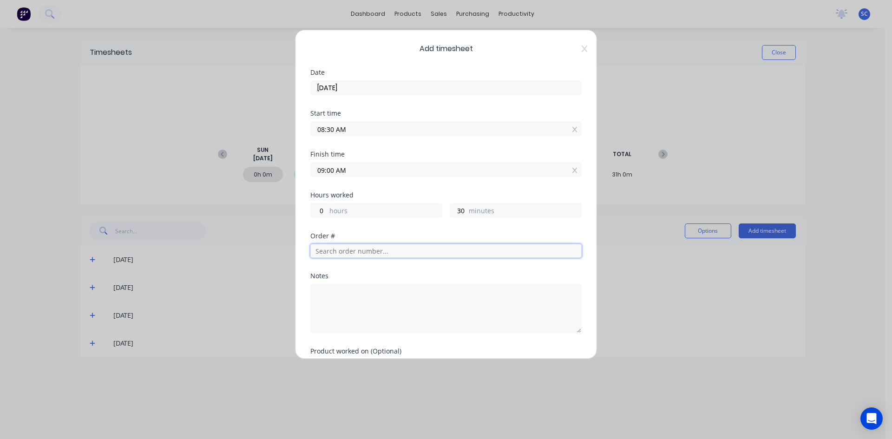
click at [351, 250] on input "text" at bounding box center [445, 251] width 271 height 14
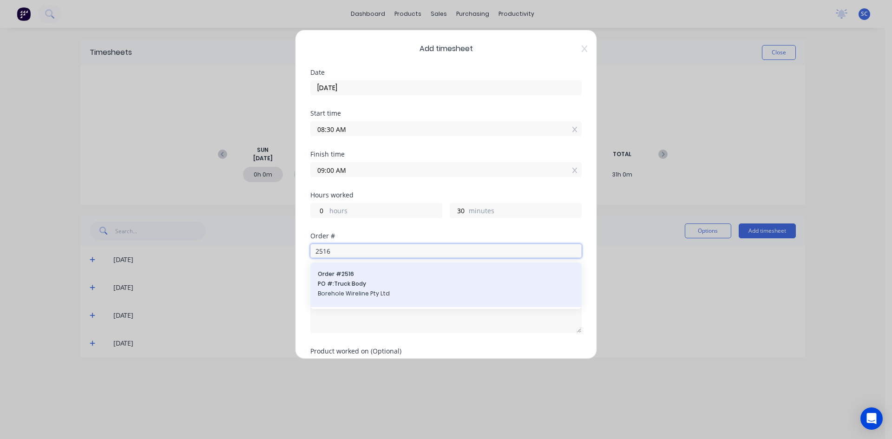
type input "2516"
click at [373, 285] on span "PO #: Truck Body" at bounding box center [446, 284] width 256 height 8
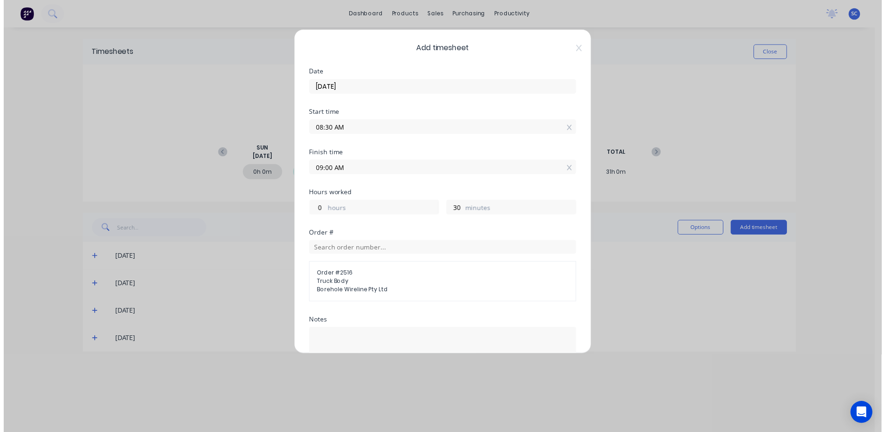
scroll to position [105, 0]
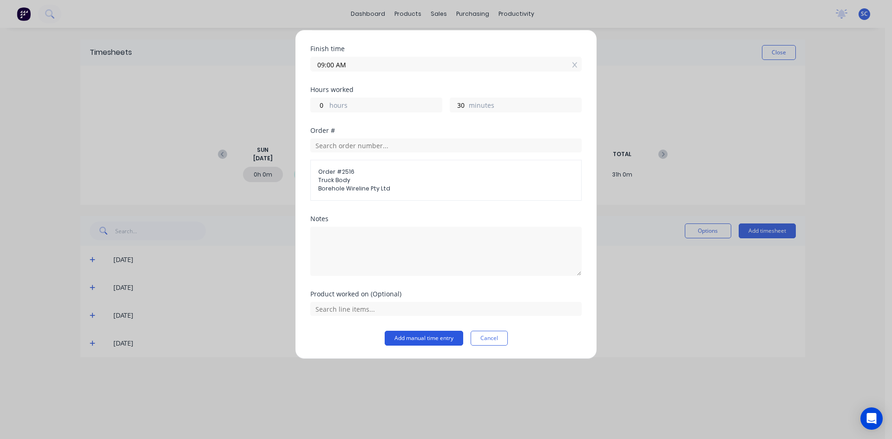
click at [432, 339] on button "Add manual time entry" at bounding box center [424, 338] width 78 height 15
click at [572, 64] on icon at bounding box center [574, 65] width 5 height 6
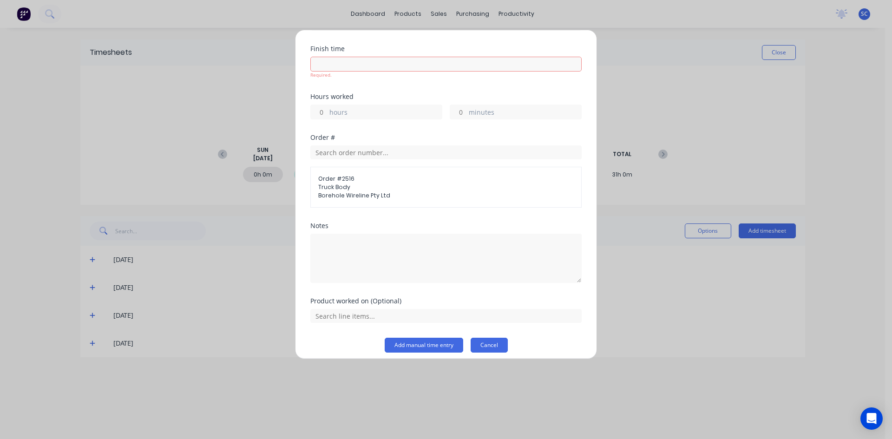
click at [490, 342] on button "Cancel" at bounding box center [488, 345] width 37 height 15
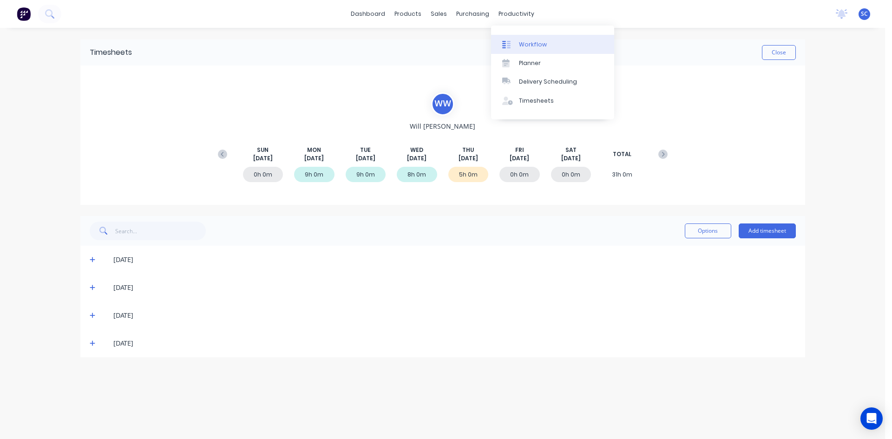
click at [526, 46] on div "Workflow" at bounding box center [533, 44] width 28 height 8
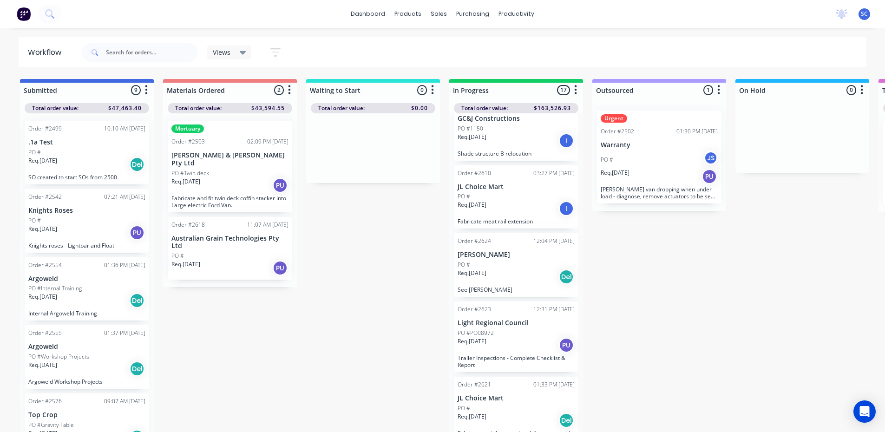
scroll to position [511, 0]
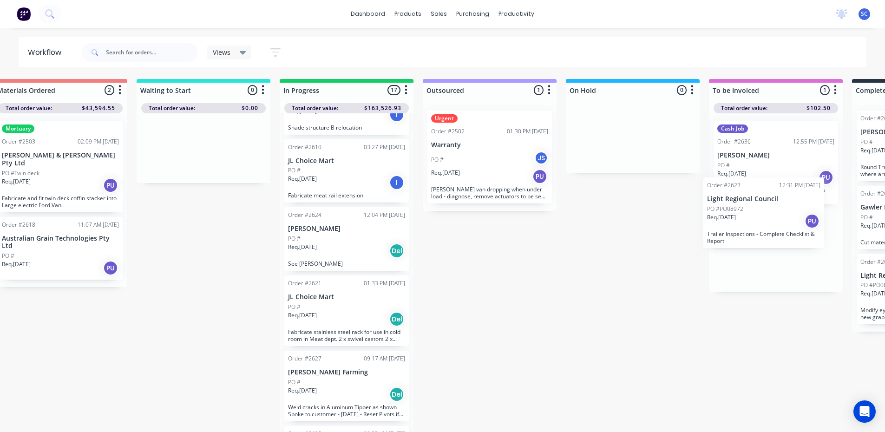
drag, startPoint x: 498, startPoint y: 311, endPoint x: 739, endPoint y: 222, distance: 257.3
click at [751, 217] on div "Submitted 9 Sort By Created date Required date Order number Customer name Most …" at bounding box center [598, 256] width 1549 height 355
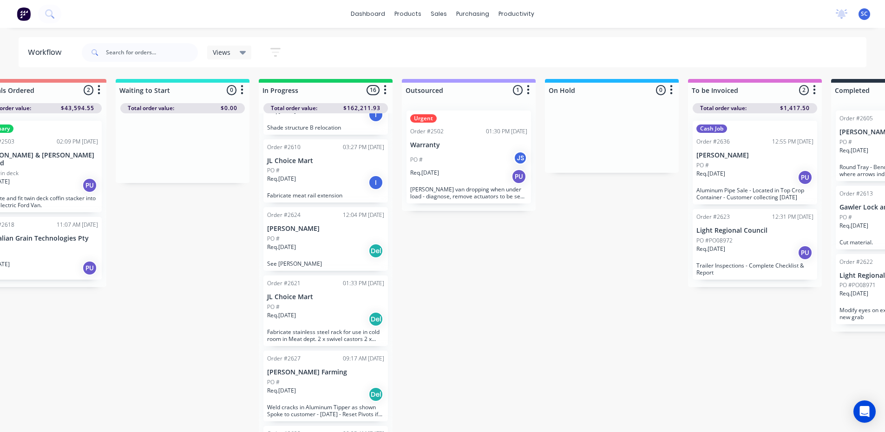
scroll to position [0, 194]
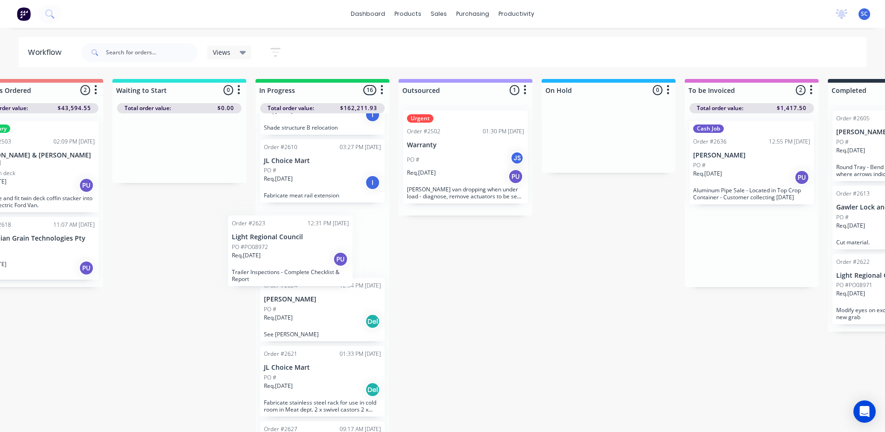
drag, startPoint x: 739, startPoint y: 248, endPoint x: 264, endPoint y: 255, distance: 475.2
click at [264, 255] on div "Submitted 9 Sort By Created date Required date Order number Customer name Most …" at bounding box center [573, 256] width 1549 height 355
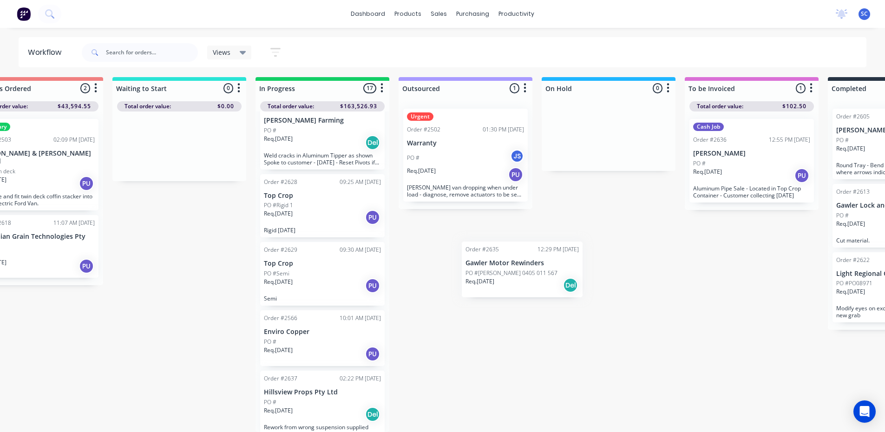
scroll to position [4, 194]
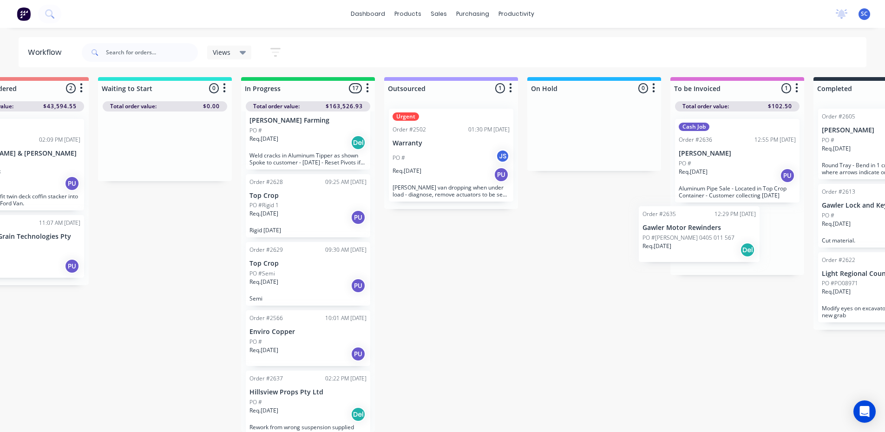
drag, startPoint x: 307, startPoint y: 401, endPoint x: 697, endPoint y: 227, distance: 426.6
click at [697, 227] on div "Submitted 9 Sort By Created date Required date Order number Customer name Most …" at bounding box center [559, 254] width 1549 height 355
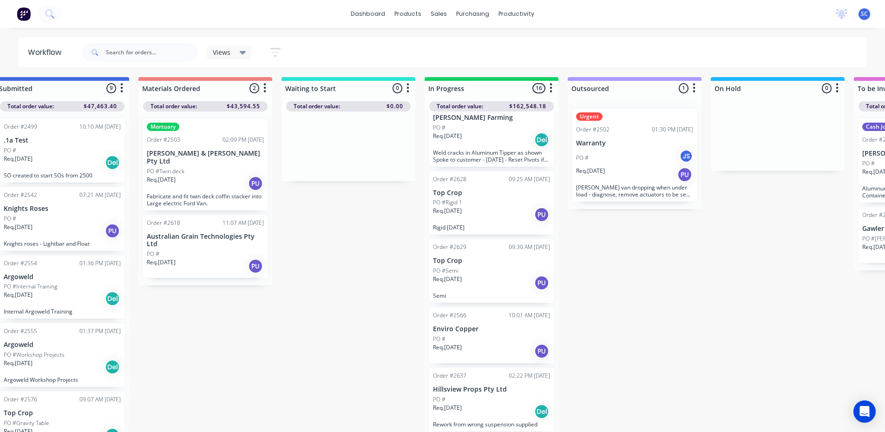
scroll to position [4, 0]
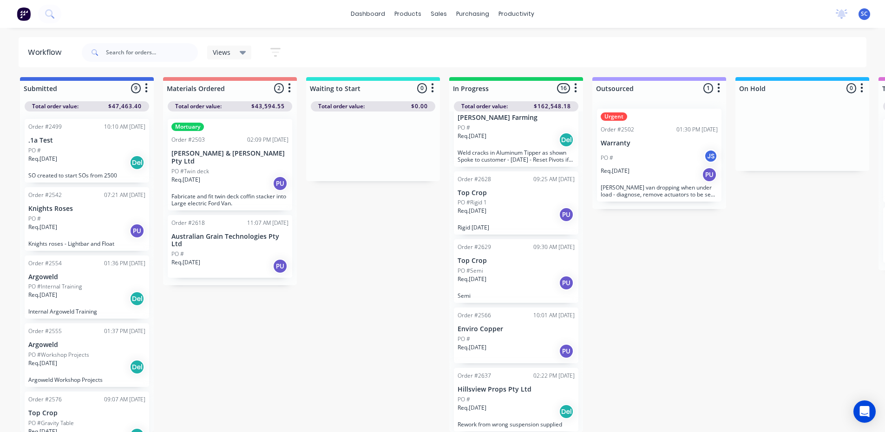
click at [79, 342] on p "Argoweld" at bounding box center [86, 345] width 117 height 8
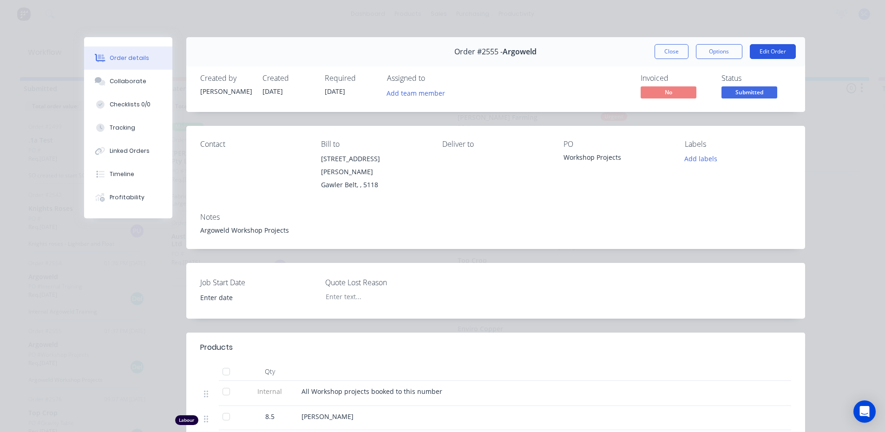
click at [773, 52] on button "Edit Order" at bounding box center [773, 51] width 46 height 15
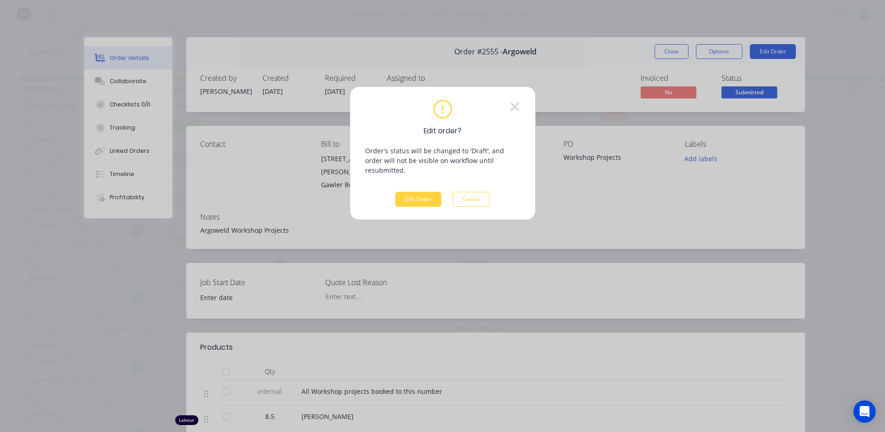
scroll to position [2, 0]
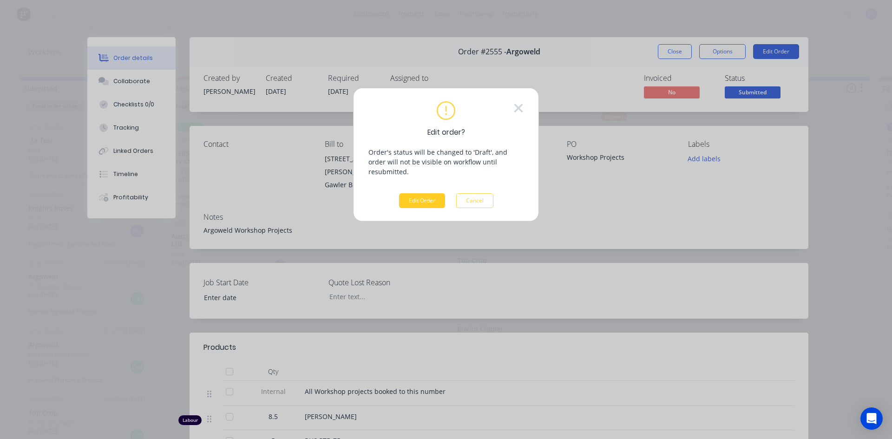
click at [421, 193] on button "Edit Order" at bounding box center [422, 200] width 46 height 15
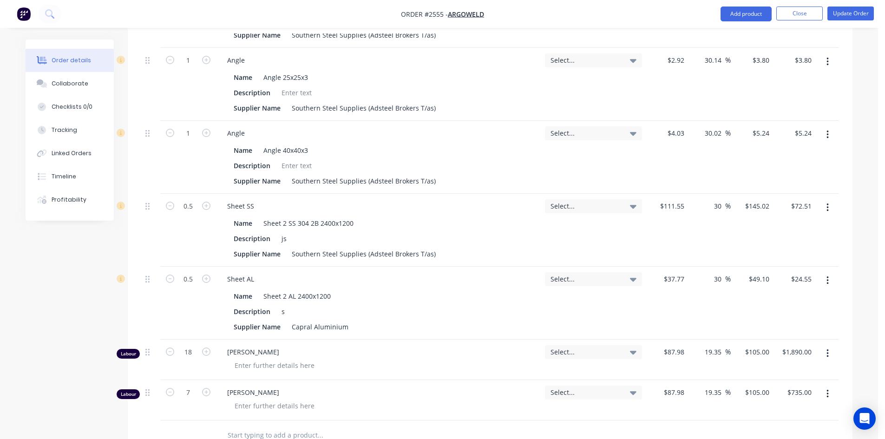
scroll to position [697, 0]
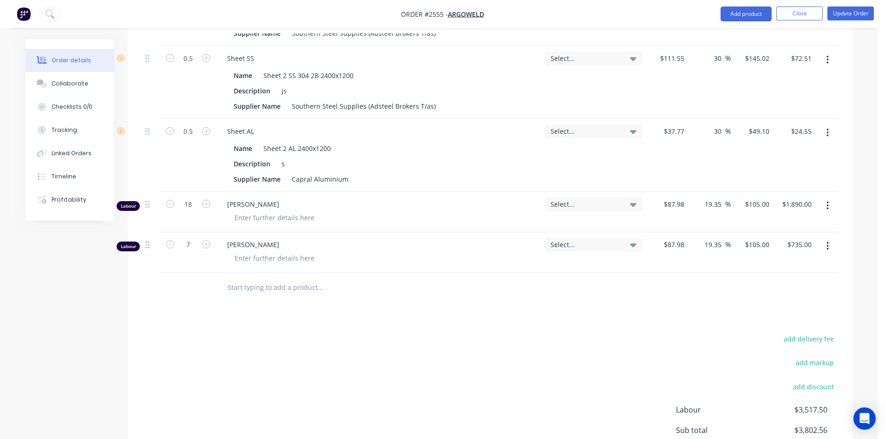
click at [286, 280] on input "text" at bounding box center [320, 287] width 186 height 19
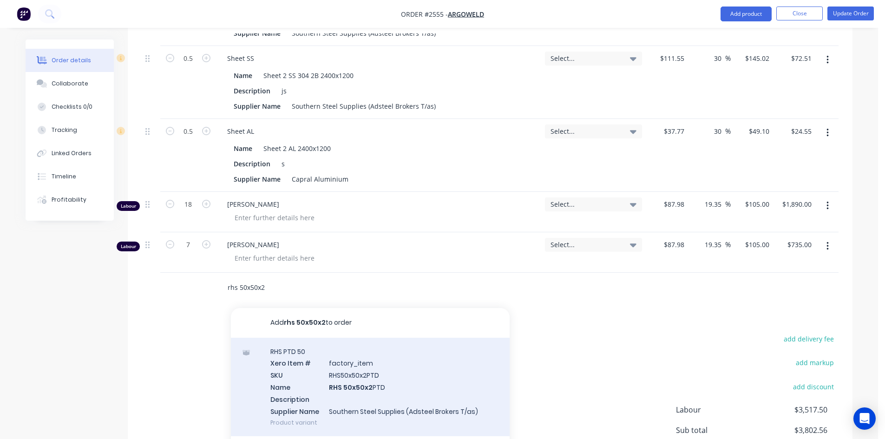
type input "rhs 50x50x2"
click at [323, 372] on div "RHS PTD 50 Xero Item # factory_item SKU RHS50x50x2PTD Name RHS 50x50x2 PTD Desc…" at bounding box center [370, 387] width 279 height 99
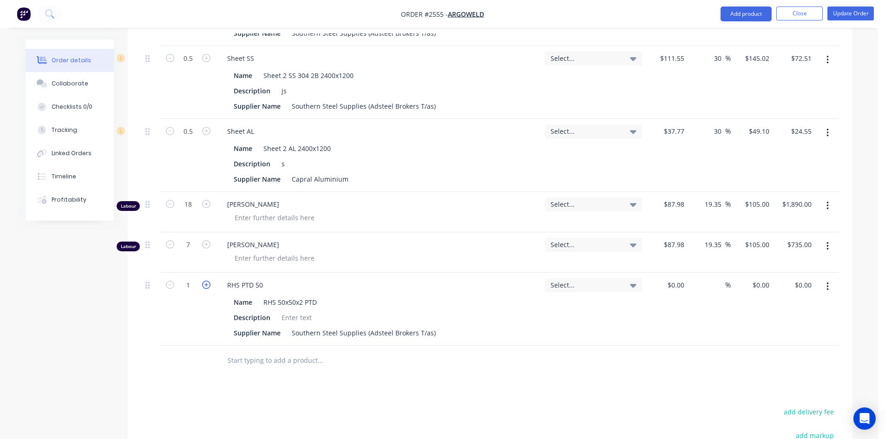
click at [202, 281] on icon "button" at bounding box center [206, 285] width 8 height 8
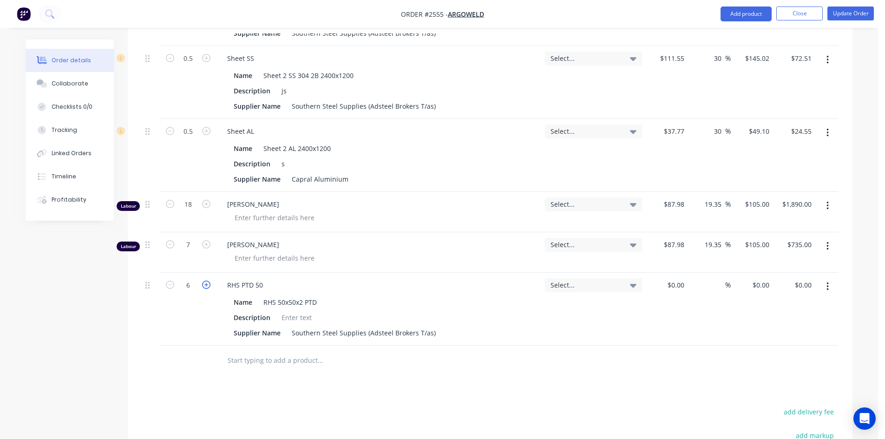
click at [202, 281] on icon "button" at bounding box center [206, 285] width 8 height 8
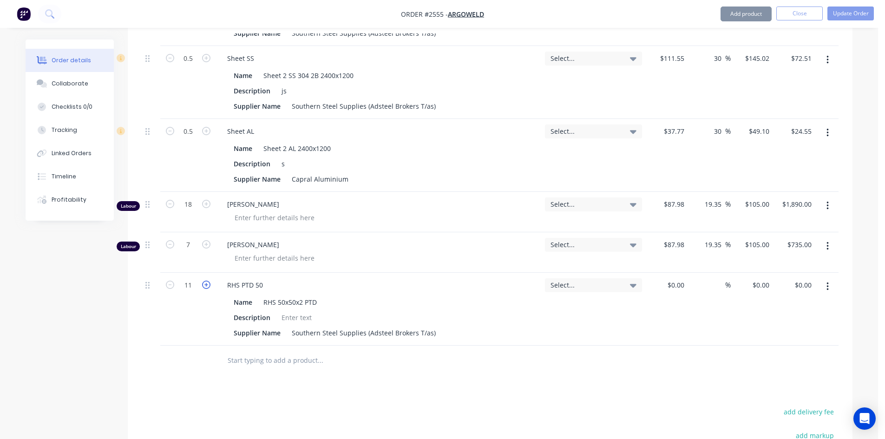
click at [202, 281] on icon "button" at bounding box center [206, 285] width 8 height 8
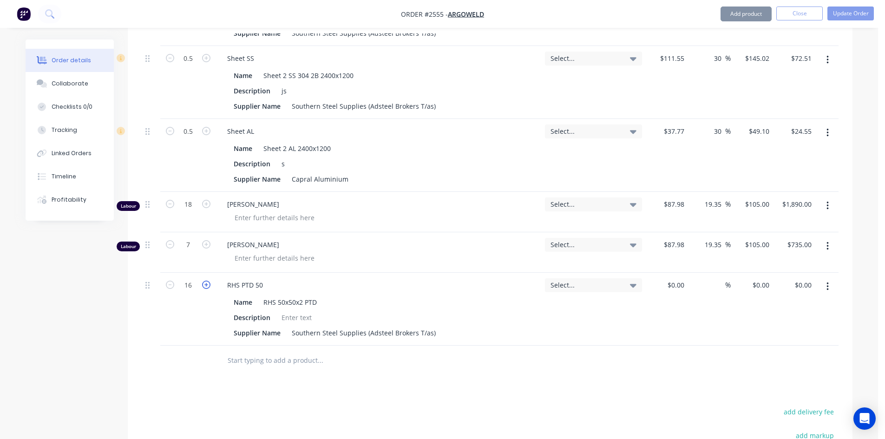
click at [202, 281] on icon "button" at bounding box center [206, 285] width 8 height 8
type input "20"
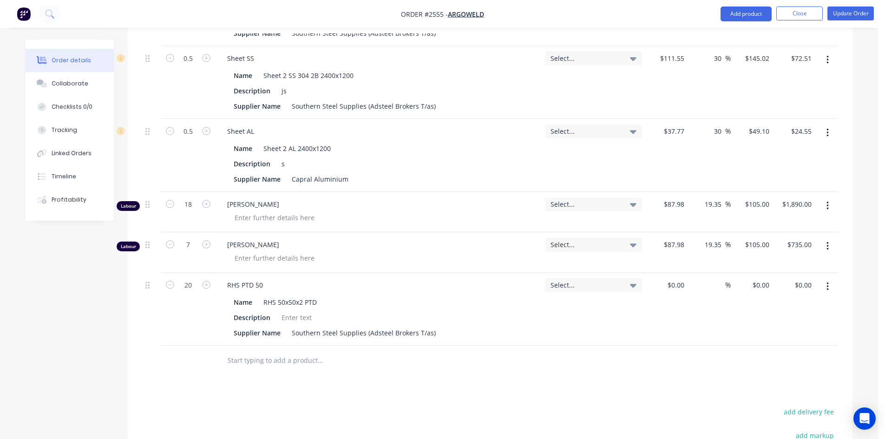
click at [257, 351] on input "text" at bounding box center [320, 360] width 186 height 19
click at [299, 311] on div at bounding box center [297, 317] width 38 height 13
click at [302, 351] on input "text" at bounding box center [320, 360] width 186 height 19
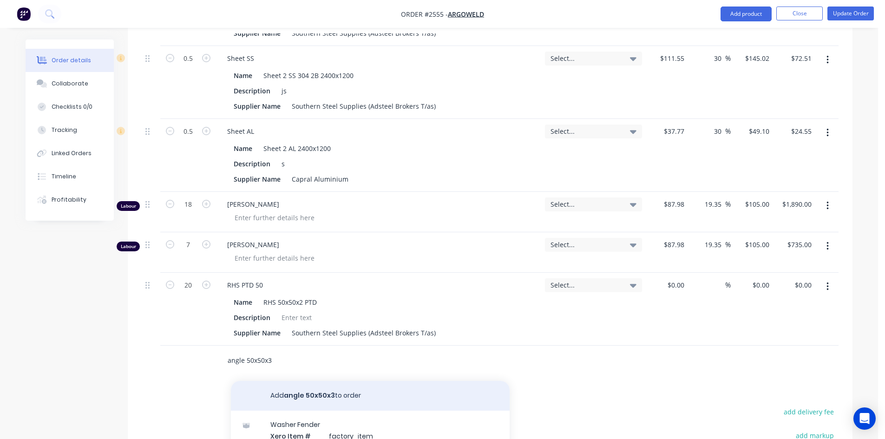
scroll to position [46, 0]
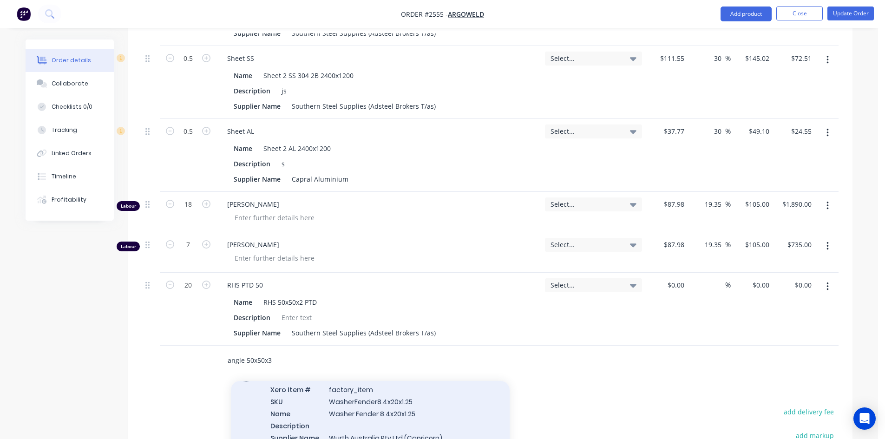
type input "angle 50x50x3"
click at [281, 396] on div "Washer Fender Xero Item # factory_item SKU WasherFender8.4x20x1.25 Name Washer …" at bounding box center [370, 413] width 279 height 99
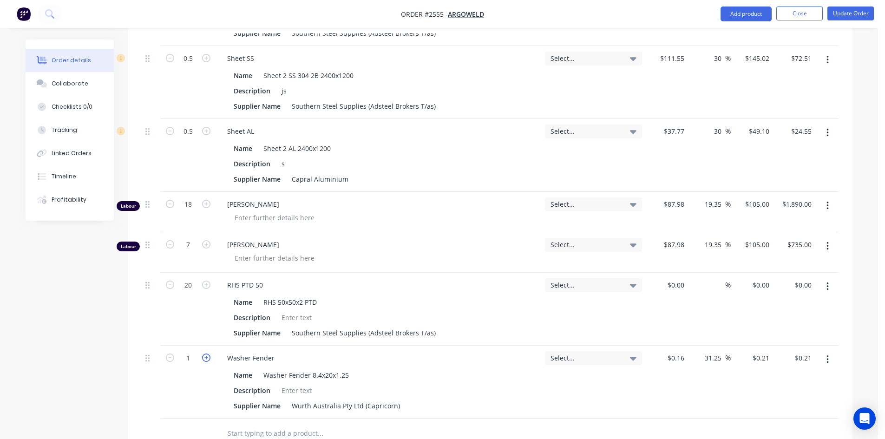
click at [204, 353] on icon "button" at bounding box center [206, 357] width 8 height 8
type input "2"
type input "$0.42"
click at [204, 353] on icon "button" at bounding box center [206, 357] width 8 height 8
type input "3"
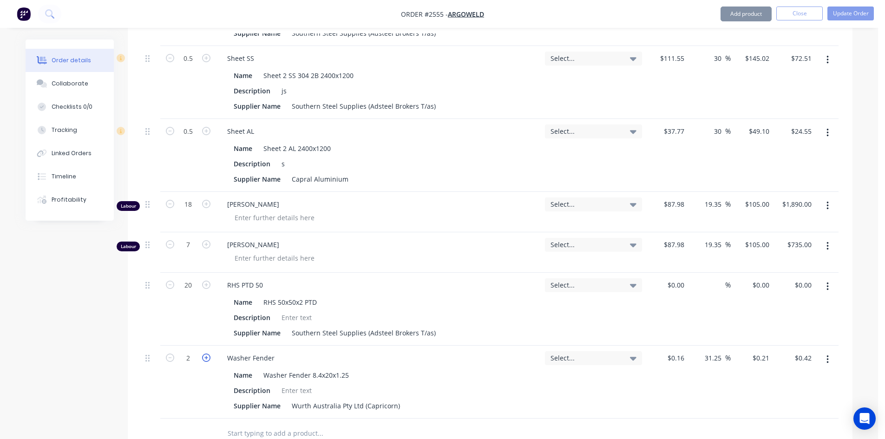
type input "$0.63"
click at [204, 353] on icon "button" at bounding box center [206, 357] width 8 height 8
type input "4"
type input "$0.84"
click at [204, 353] on icon "button" at bounding box center [206, 357] width 8 height 8
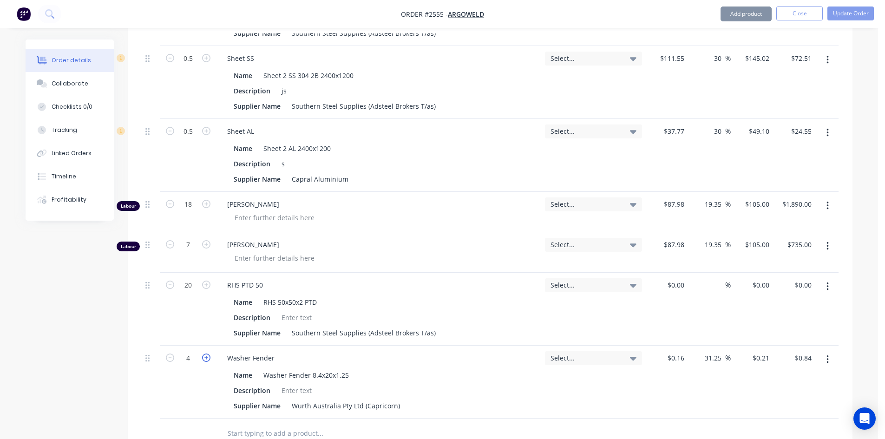
type input "5"
type input "$1.05"
click at [204, 353] on icon "button" at bounding box center [206, 357] width 8 height 8
type input "6"
type input "$1.26"
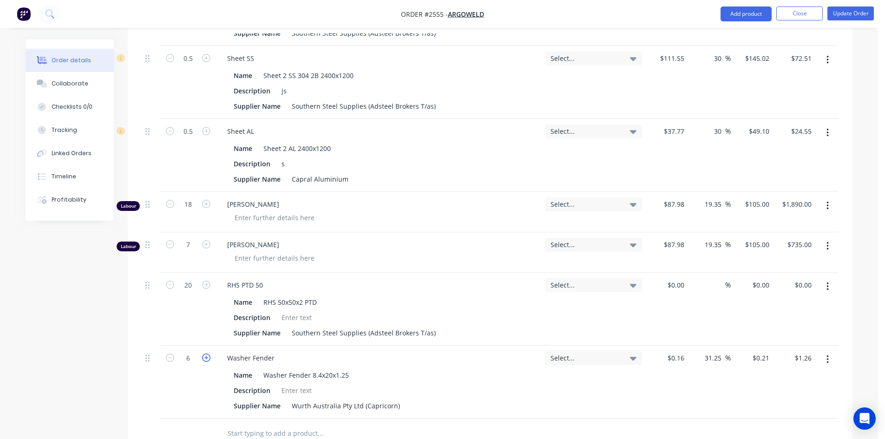
click at [204, 353] on icon "button" at bounding box center [206, 357] width 8 height 8
type input "7"
type input "$1.47"
click at [204, 353] on icon "button" at bounding box center [206, 357] width 8 height 8
type input "8"
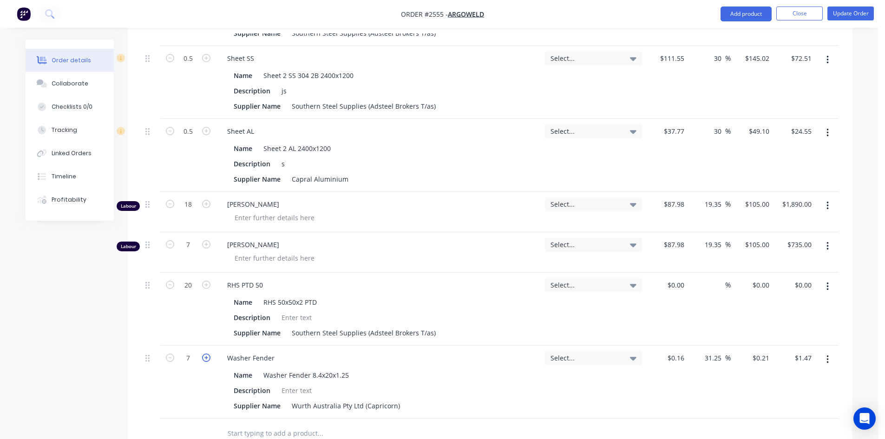
type input "$1.68"
click at [204, 353] on icon "button" at bounding box center [206, 357] width 8 height 8
type input "9"
type input "$1.89"
click at [841, 12] on button "Update Order" at bounding box center [850, 14] width 46 height 14
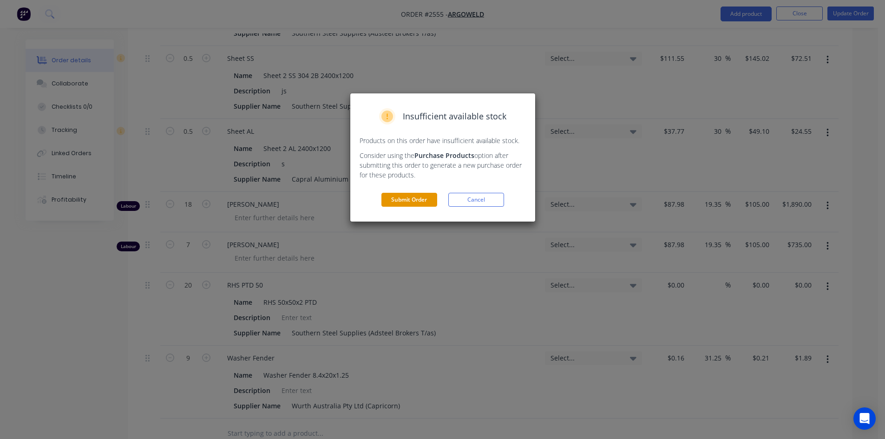
click at [424, 202] on button "Submit Order" at bounding box center [409, 200] width 56 height 14
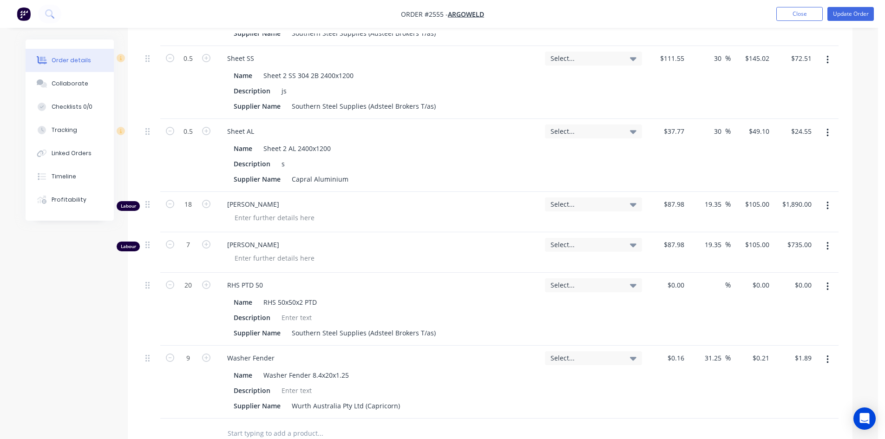
scroll to position [0, 0]
